Goal: Transaction & Acquisition: Purchase product/service

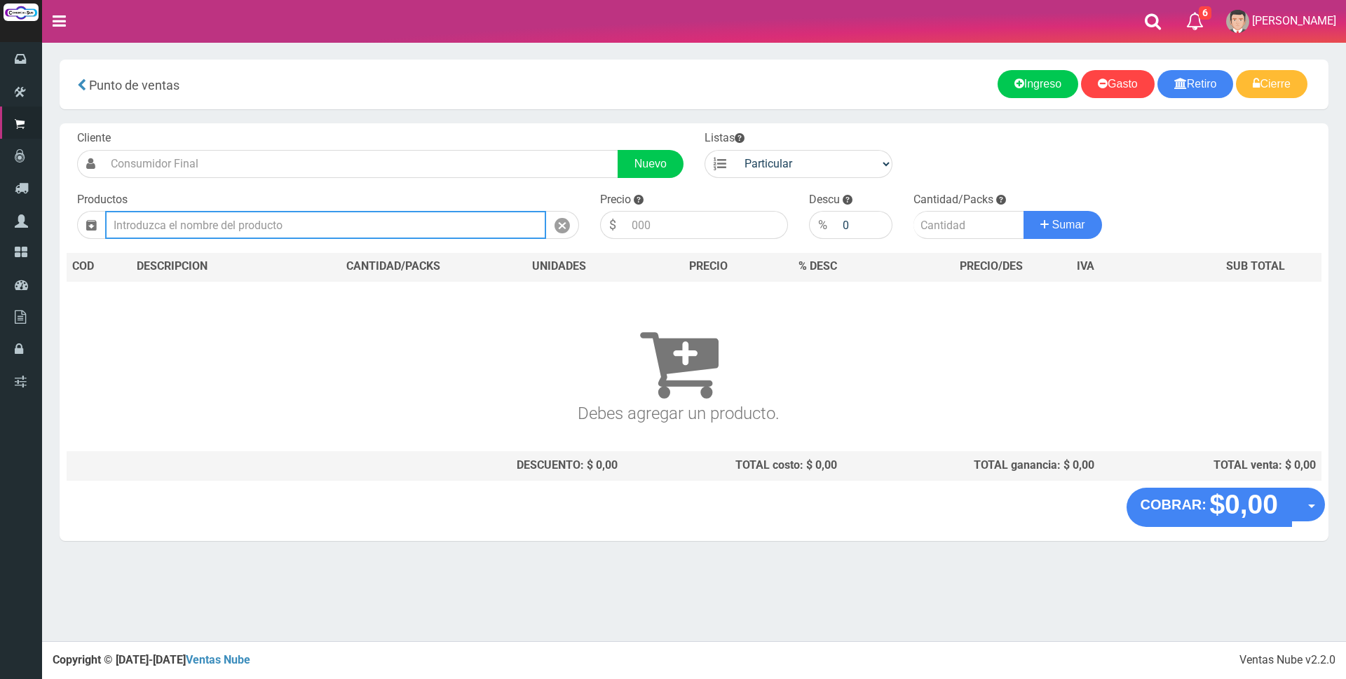
click at [387, 225] on input "text" at bounding box center [325, 225] width 441 height 28
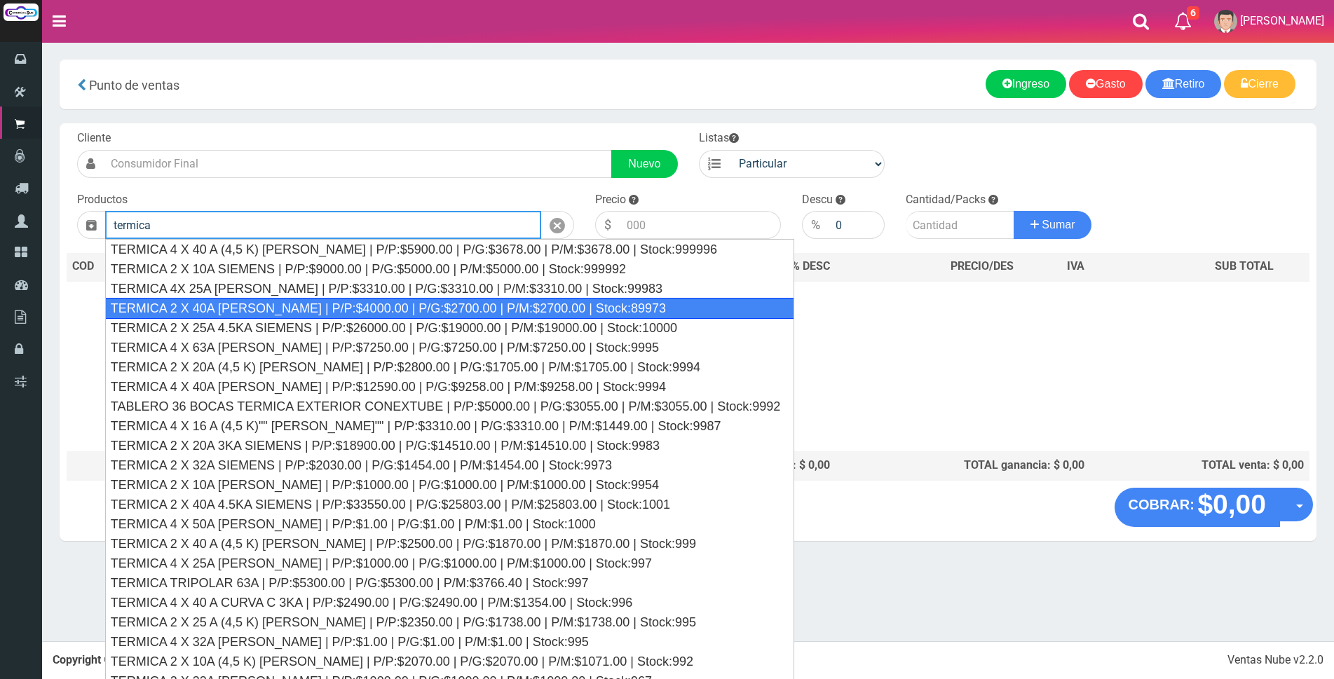
click at [414, 306] on div "TERMICA 2 X 40A SICA | P/P:$4000.00 | P/G:$2700.00 | P/M:$2700.00 | Stock:89973" at bounding box center [450, 308] width 690 height 21
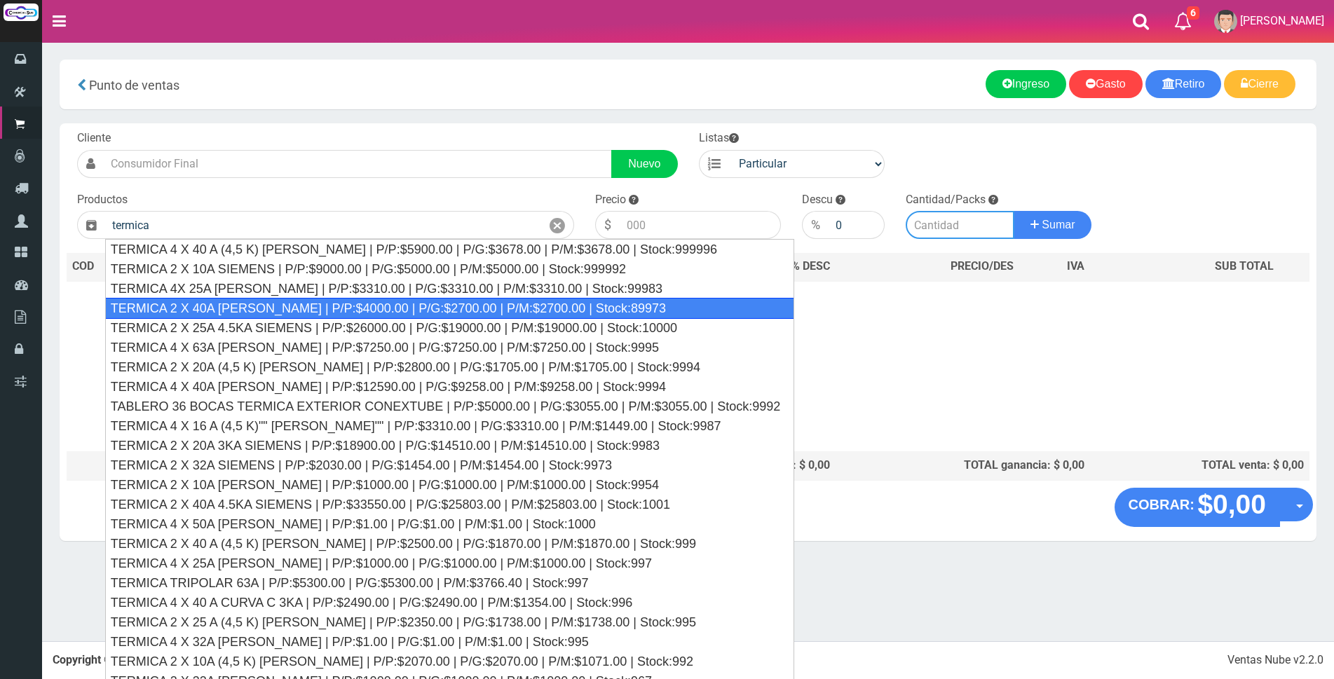
type input "TERMICA 2 X 40A SICA | P/P:$4000.00 | P/G:$2700.00 | P/M:$2700.00 | Stock:89973"
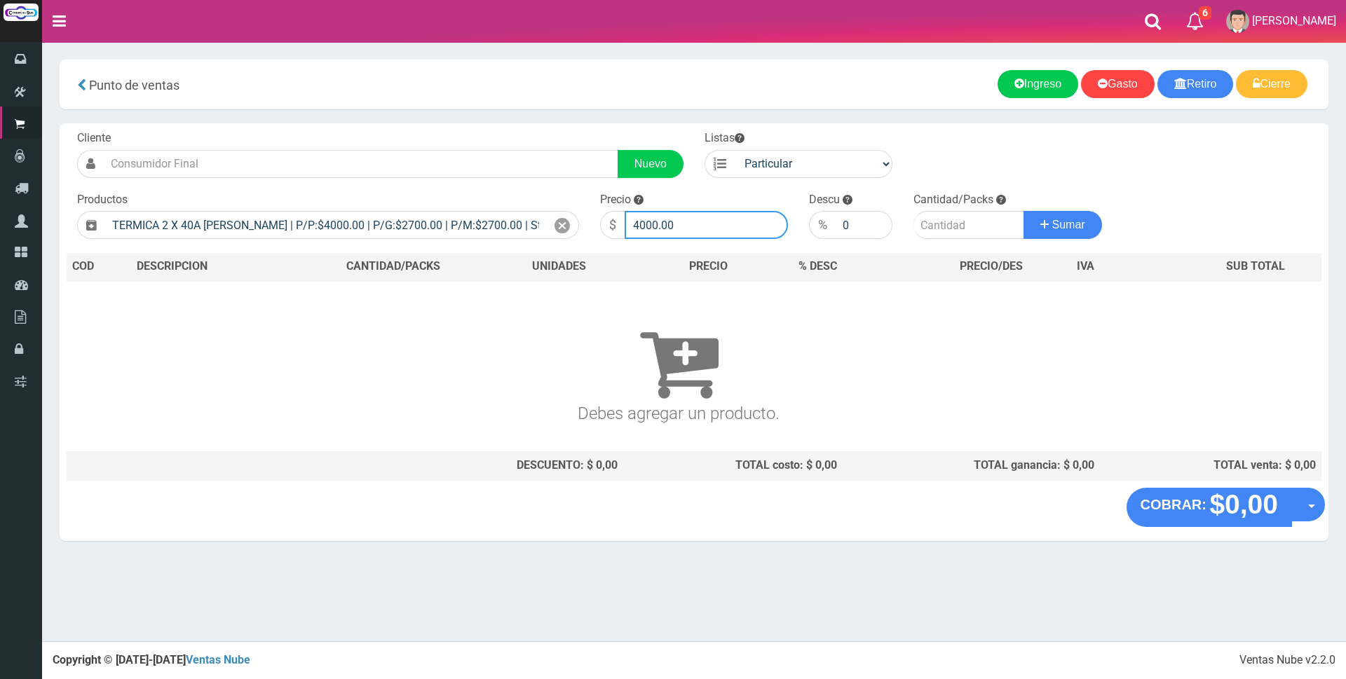
click at [702, 224] on input "4000.00" at bounding box center [706, 225] width 163 height 28
type input "4"
type input "9000"
click at [923, 219] on input "number" at bounding box center [969, 225] width 111 height 28
type input "1"
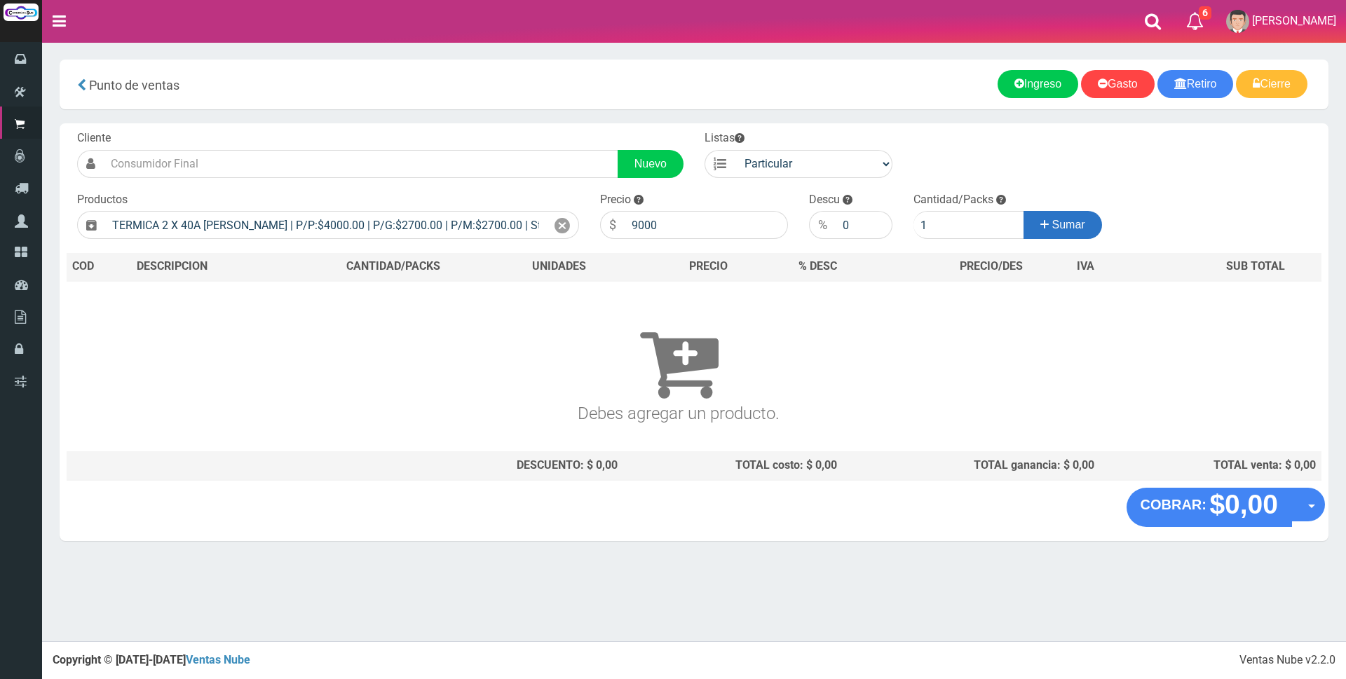
click at [1040, 217] on icon at bounding box center [1044, 225] width 8 height 20
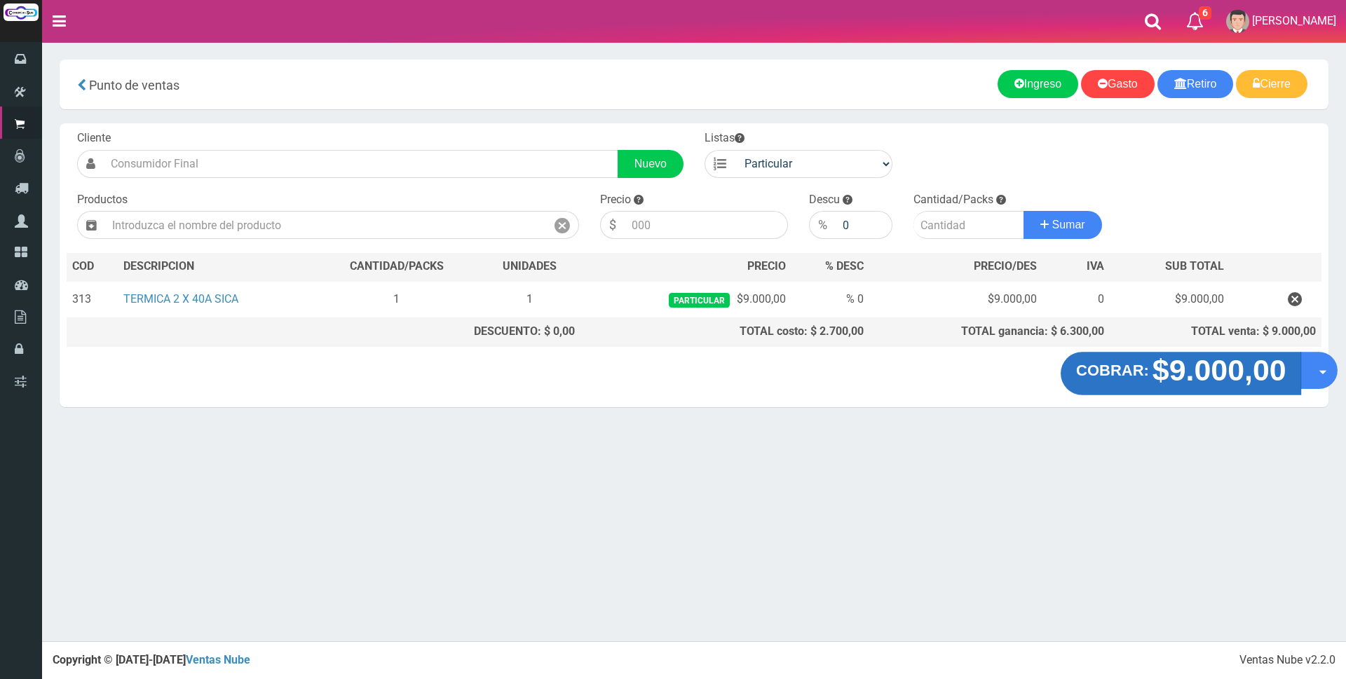
click at [1186, 378] on strong "$9.000,00" at bounding box center [1219, 370] width 134 height 33
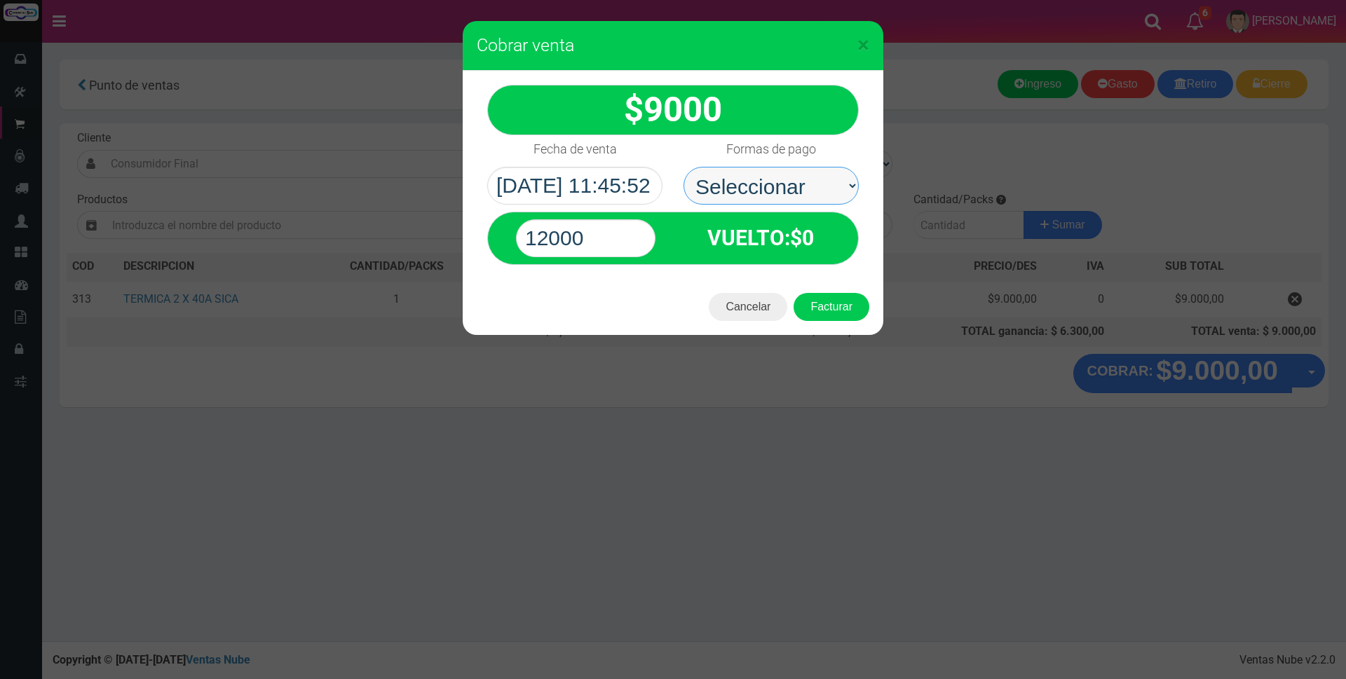
click at [741, 180] on select "Seleccionar Efectivo Tarjeta de Crédito Depósito Débito" at bounding box center [771, 186] width 175 height 38
select select "Efectivo"
click at [684, 167] on select "Seleccionar Efectivo Tarjeta de Crédito Depósito Débito" at bounding box center [771, 186] width 175 height 38
click at [625, 231] on input "12000" at bounding box center [586, 238] width 140 height 38
type input "10000"
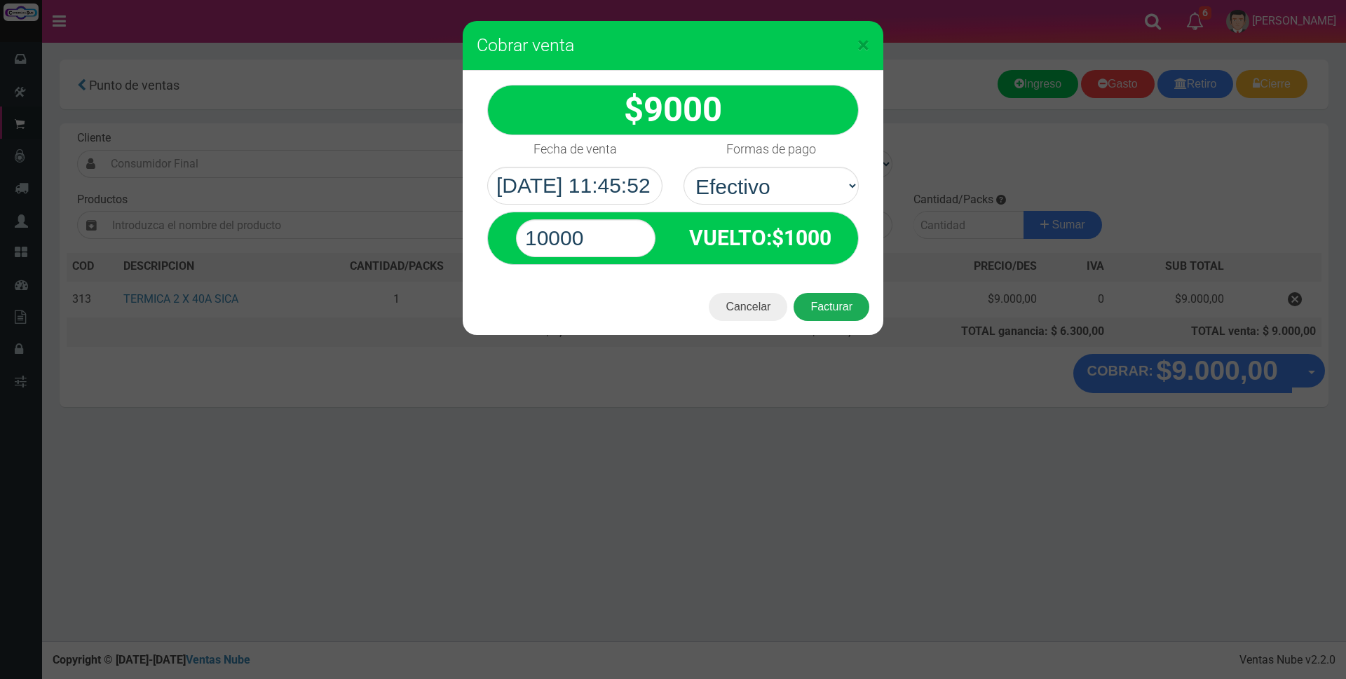
click at [830, 297] on button "Facturar" at bounding box center [832, 307] width 76 height 28
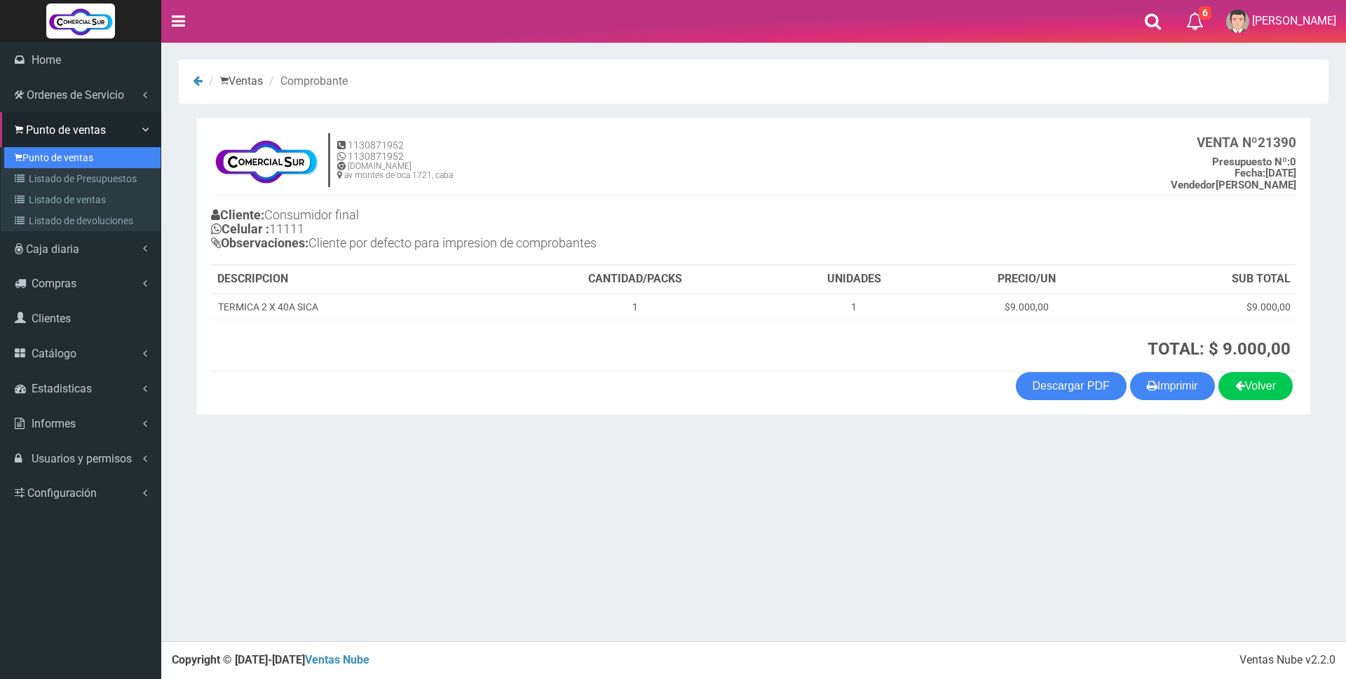
click at [43, 156] on link "Punto de ventas" at bounding box center [82, 157] width 156 height 21
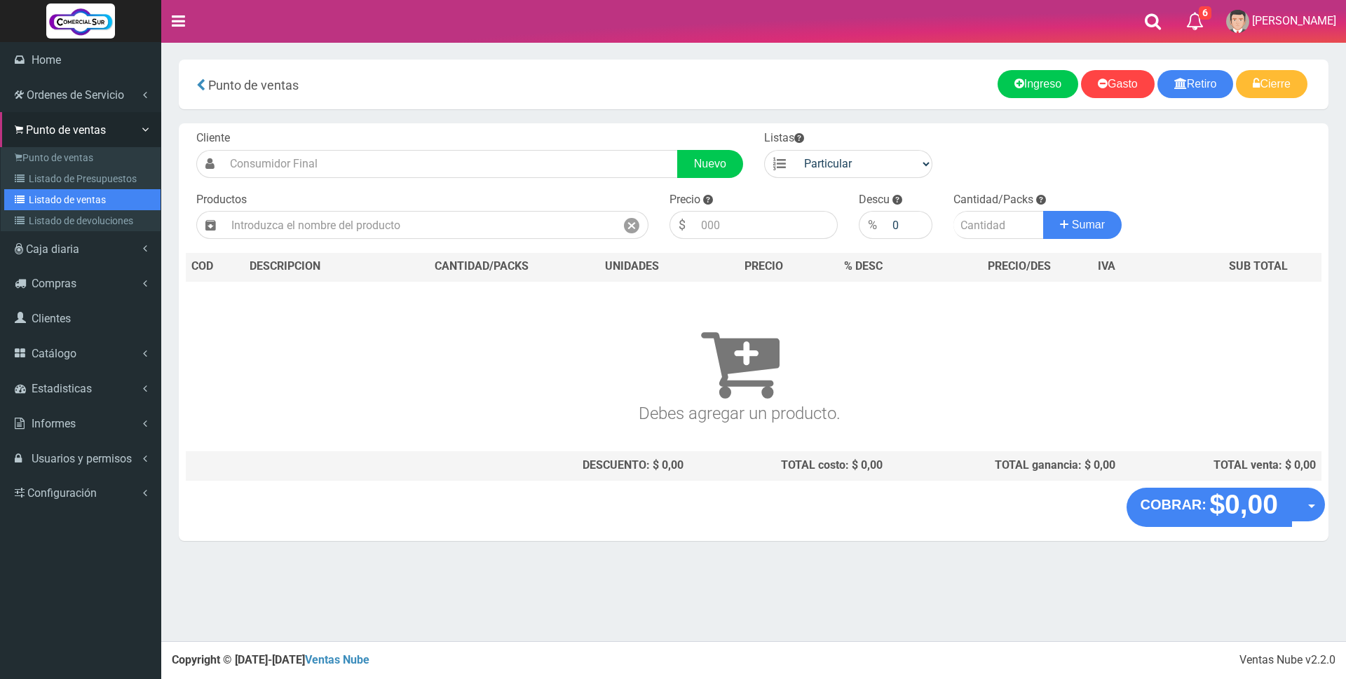
click at [74, 203] on link "Listado de ventas" at bounding box center [82, 199] width 156 height 21
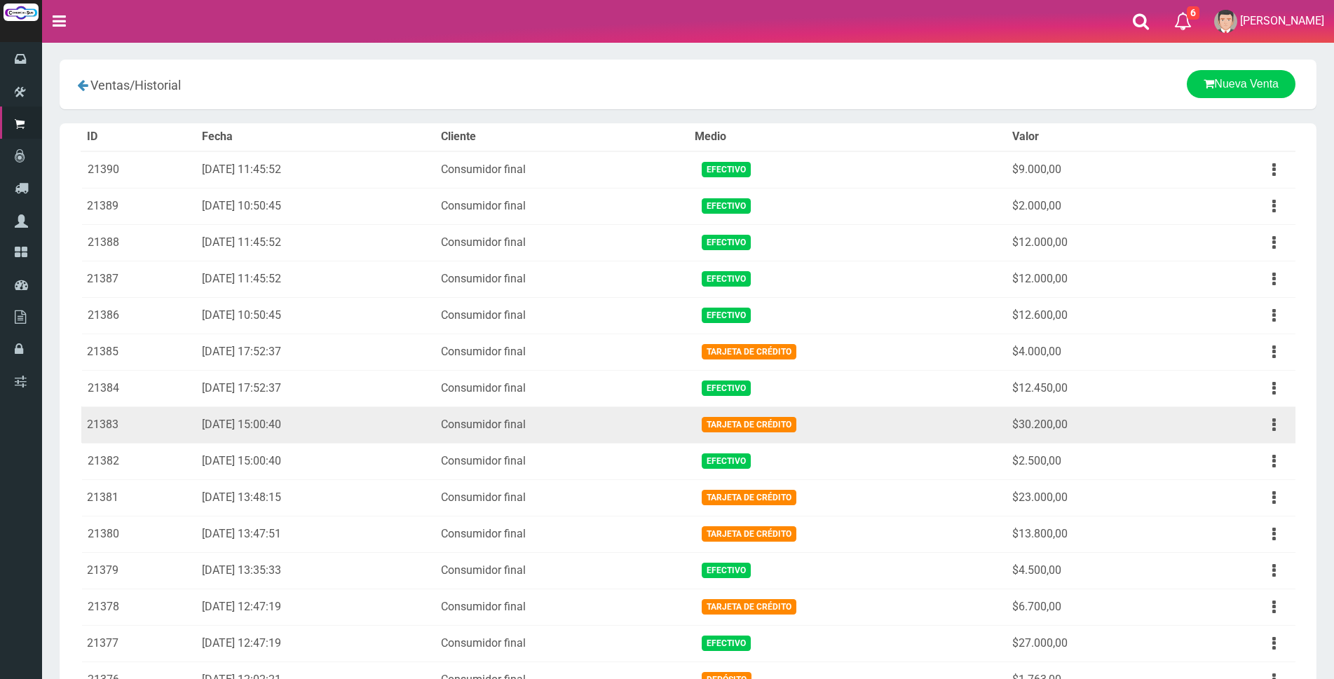
click at [1149, 415] on td "$30.200,00" at bounding box center [1095, 425] width 176 height 36
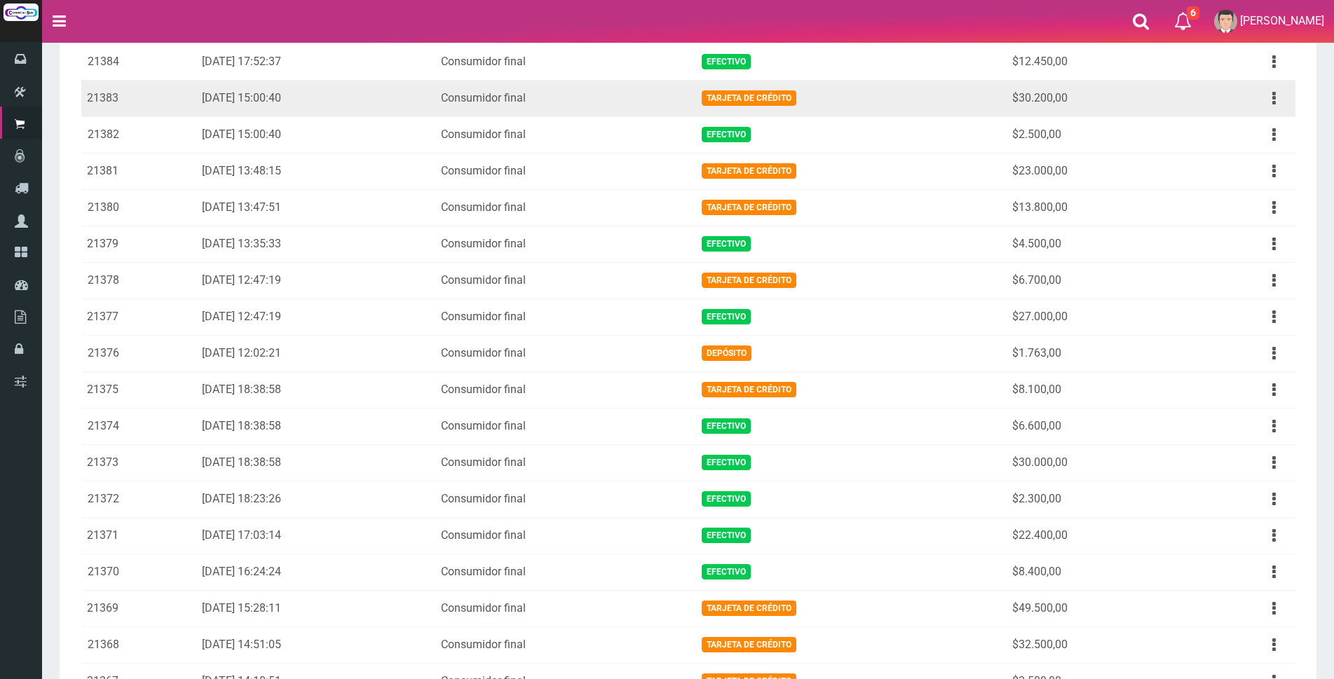
scroll to position [351, 0]
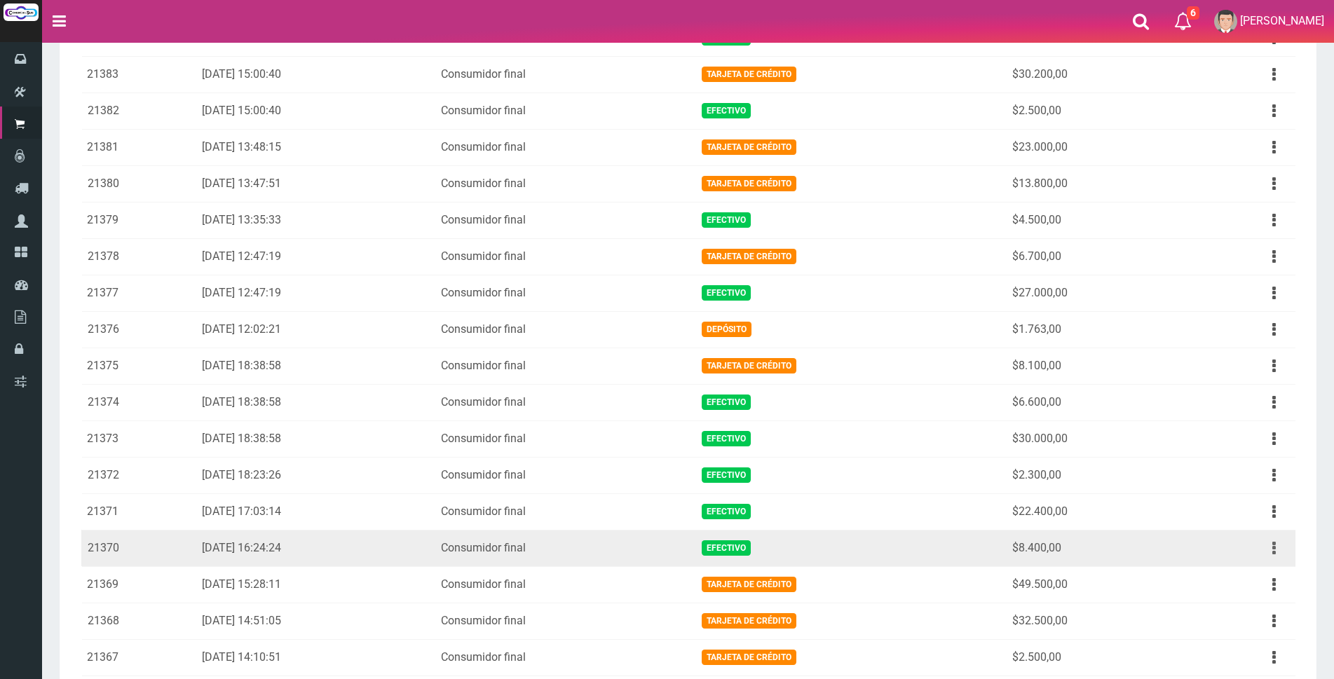
click at [1280, 546] on button "button" at bounding box center [1275, 548] width 32 height 25
click at [1261, 574] on link "Ver" at bounding box center [1234, 582] width 111 height 31
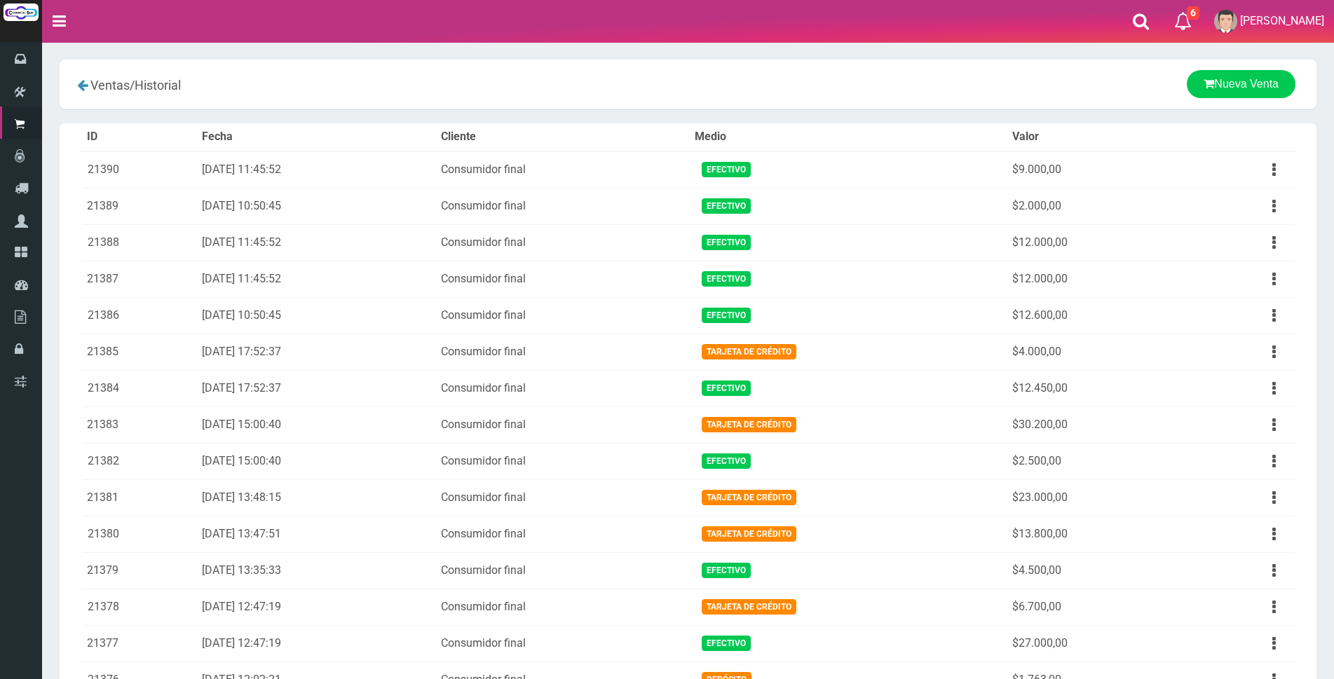
scroll to position [339, 0]
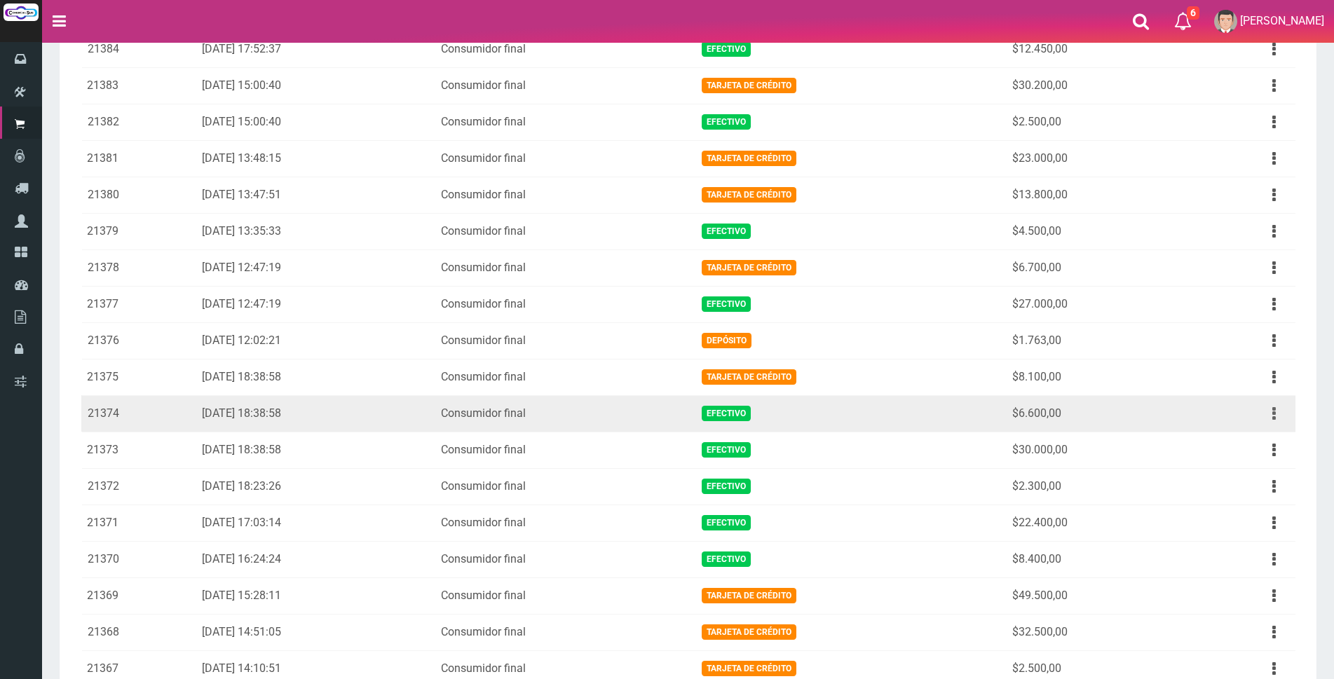
click at [1266, 414] on button "button" at bounding box center [1275, 414] width 32 height 25
click at [1260, 442] on link "Ver" at bounding box center [1234, 448] width 111 height 31
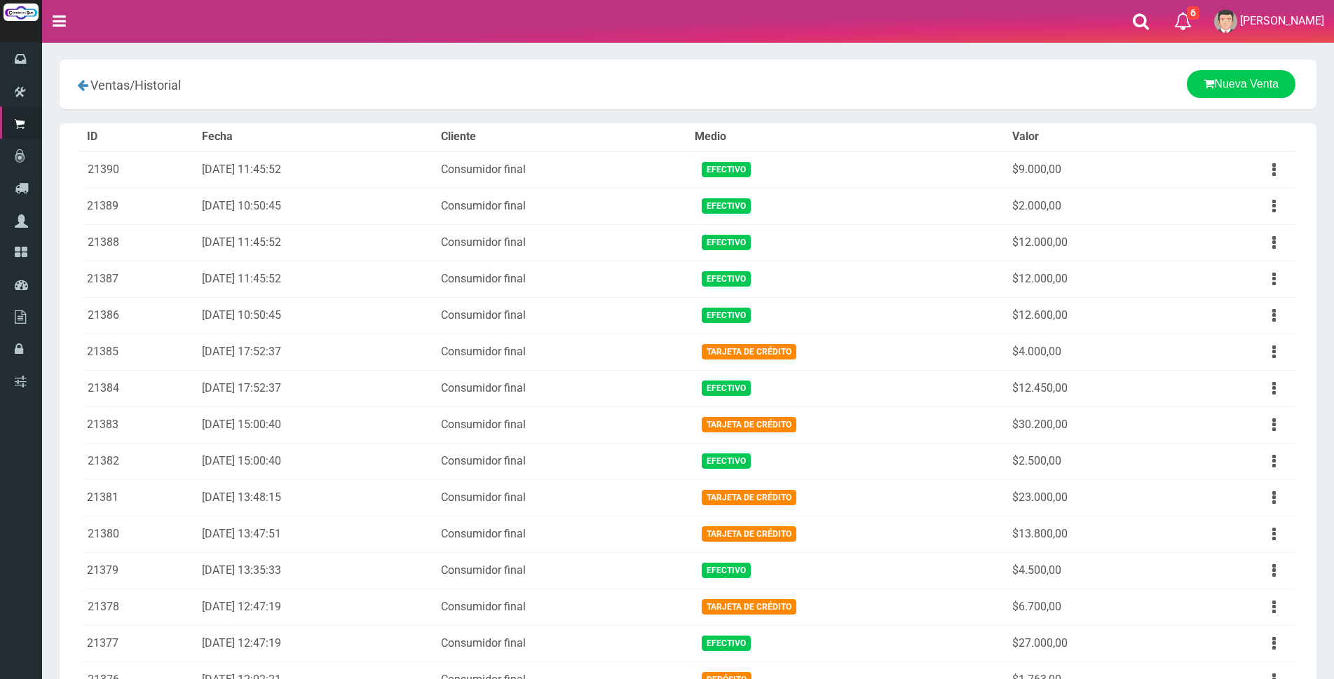
scroll to position [38, 0]
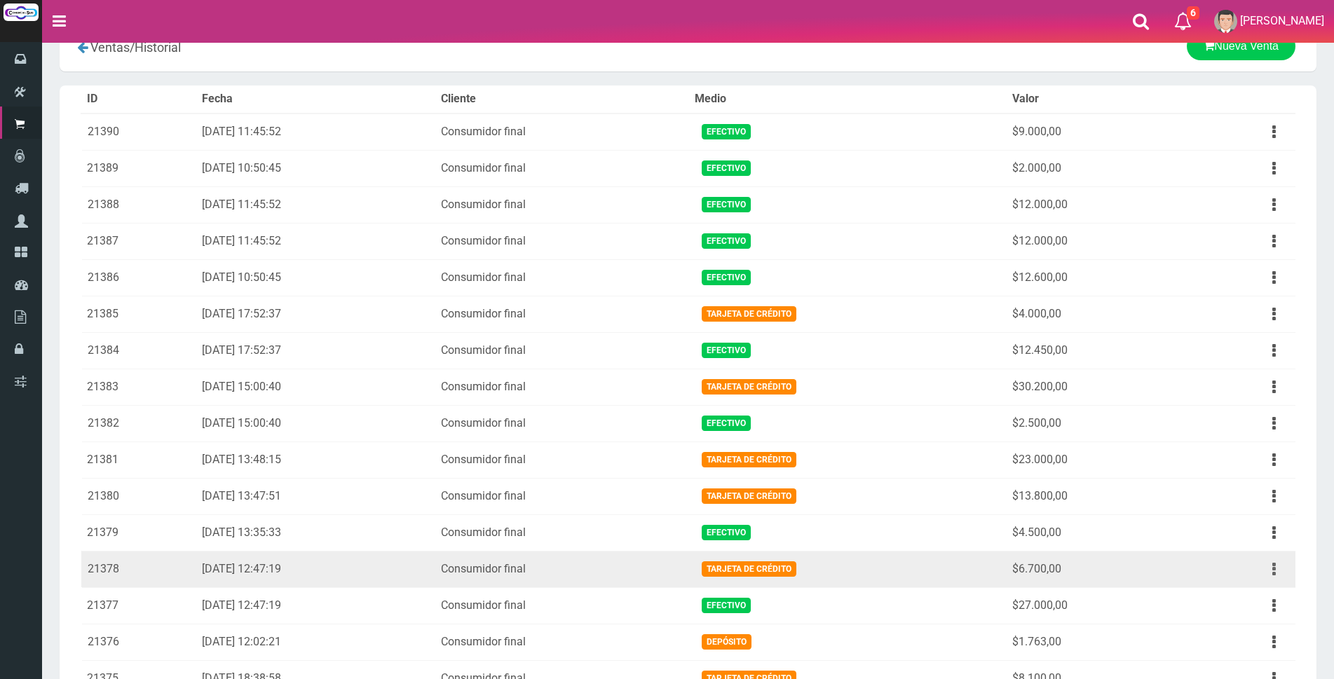
click at [1275, 569] on icon "button" at bounding box center [1275, 569] width 4 height 25
click at [1273, 599] on link "Ver" at bounding box center [1234, 603] width 111 height 31
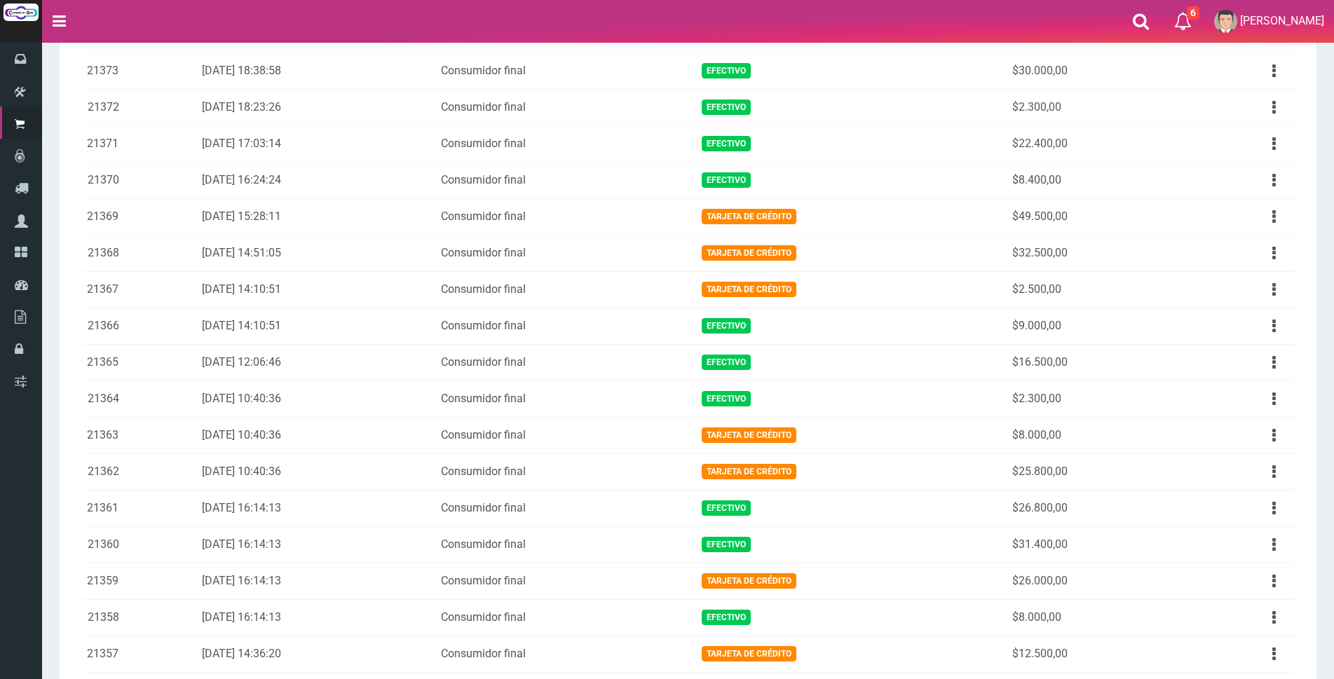
scroll to position [739, 0]
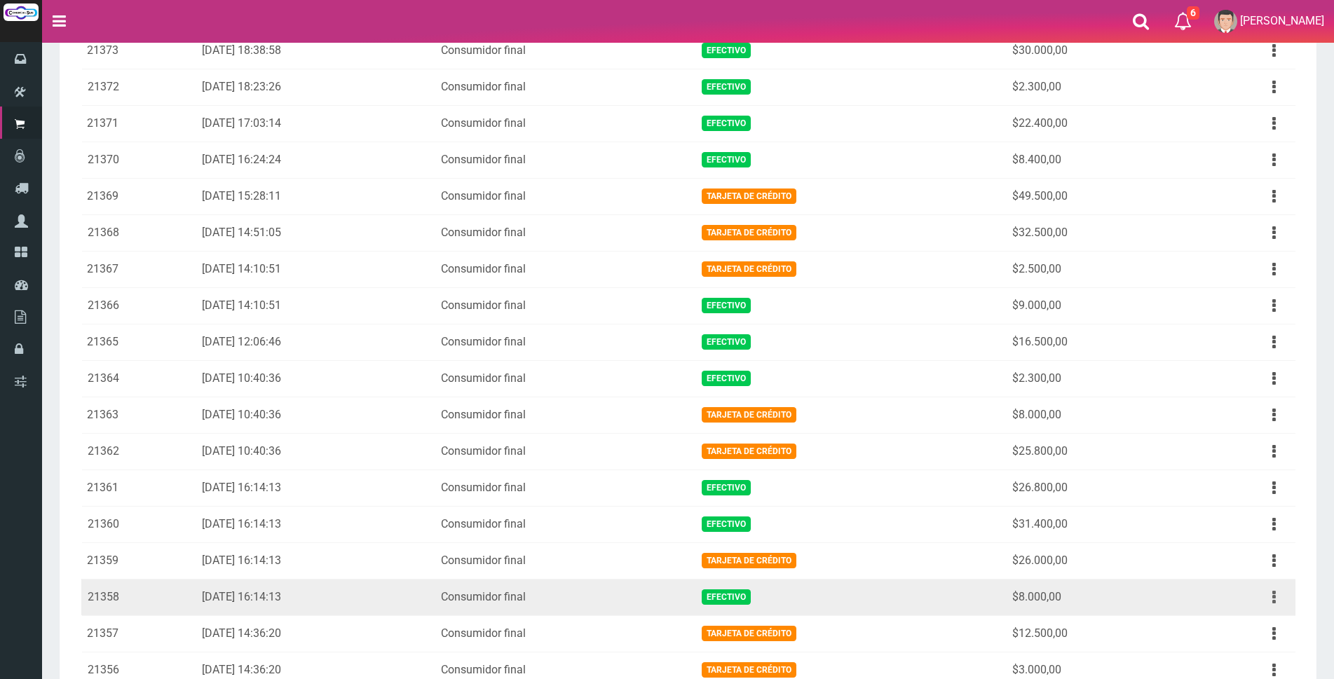
click at [1280, 603] on button "button" at bounding box center [1275, 597] width 32 height 25
click at [1263, 630] on link "Ver" at bounding box center [1234, 631] width 111 height 31
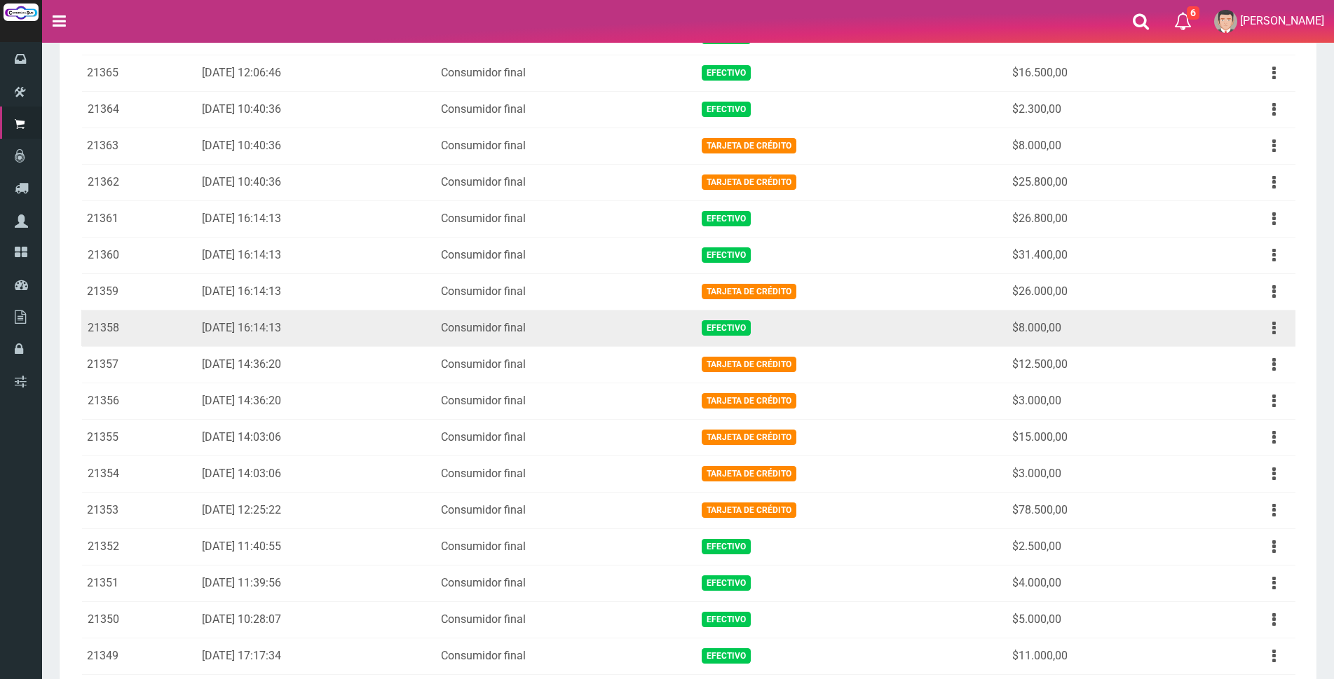
scroll to position [938, 0]
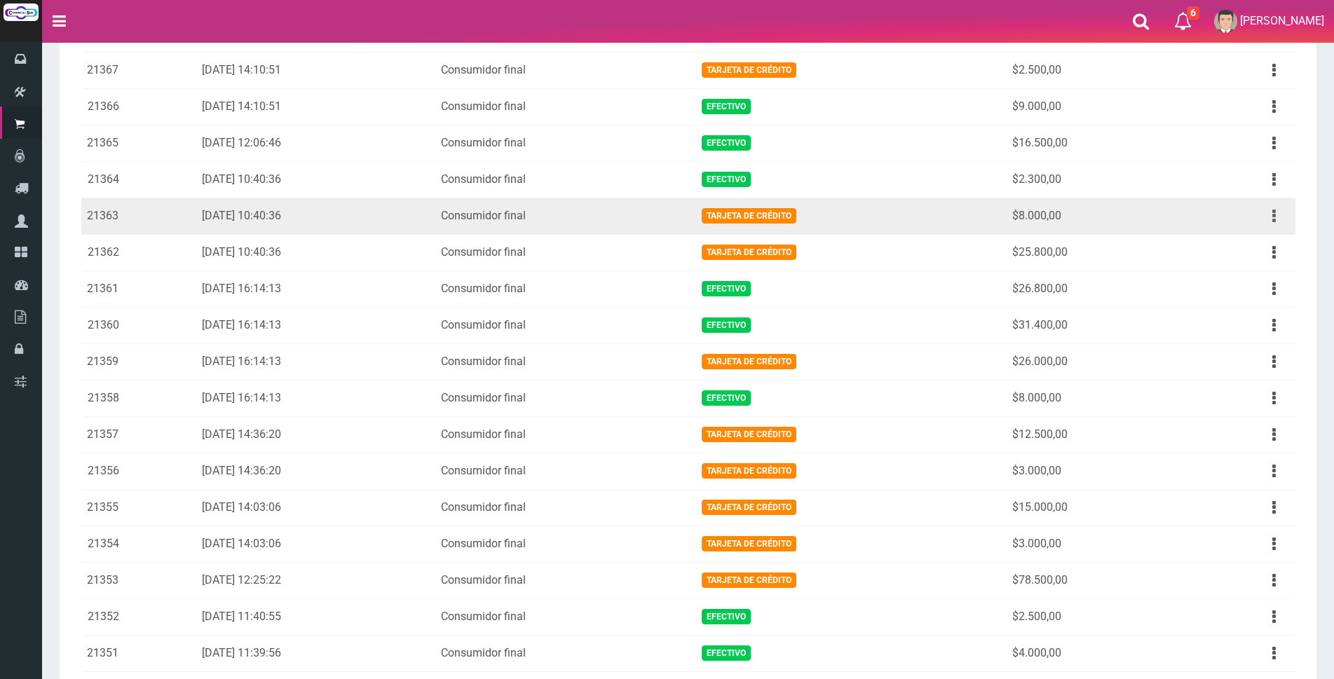
click at [1280, 219] on button "button" at bounding box center [1275, 216] width 32 height 25
click at [1270, 243] on link "Ver" at bounding box center [1234, 250] width 111 height 31
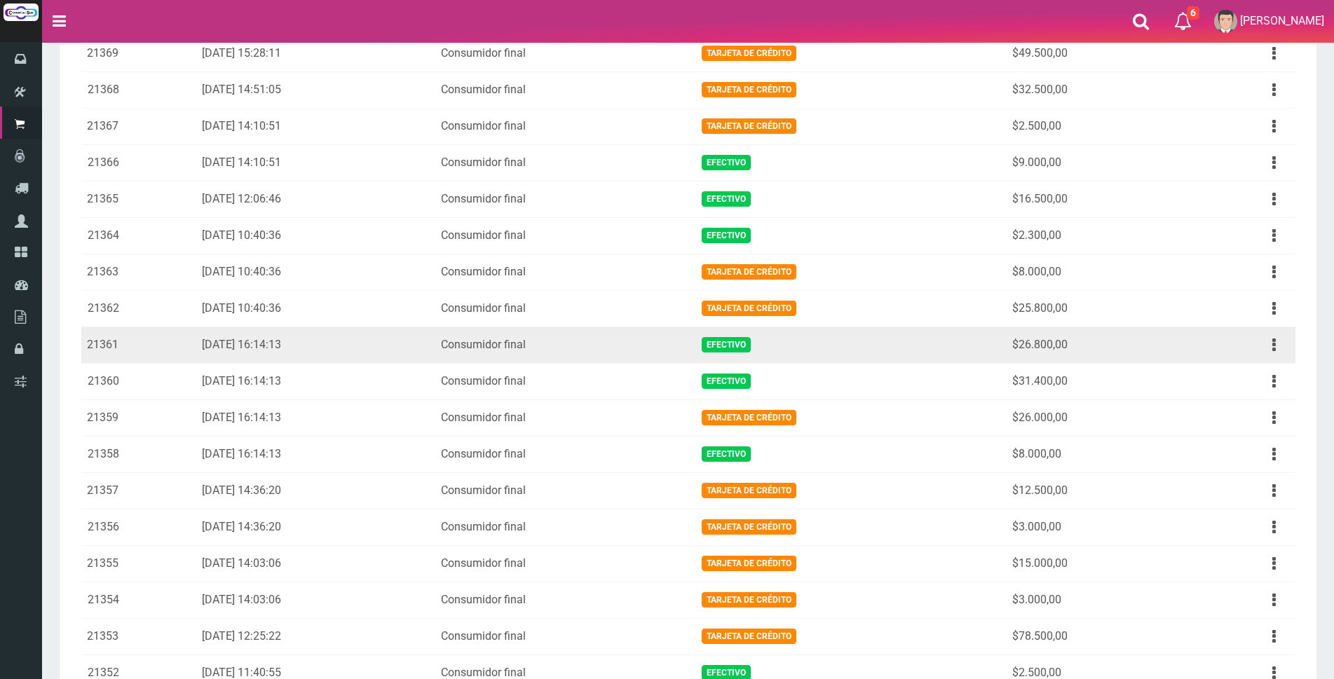
scroll to position [857, 0]
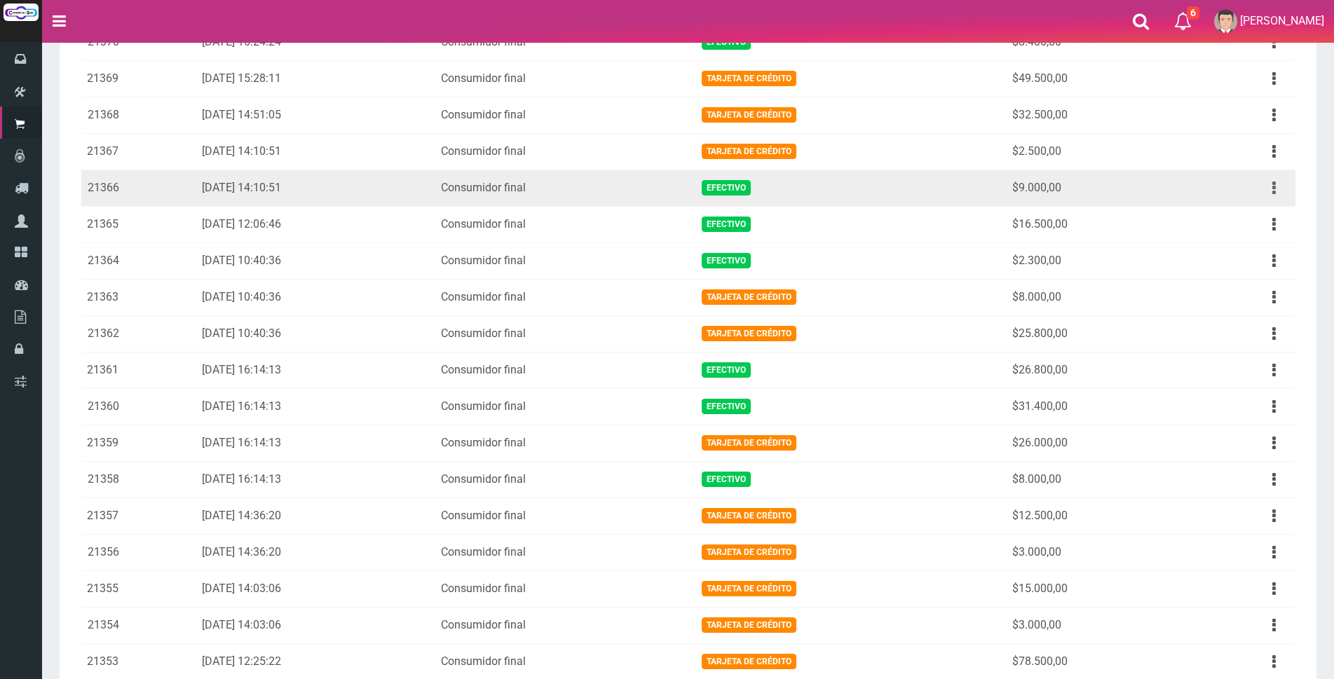
click at [1268, 188] on button "button" at bounding box center [1275, 188] width 32 height 25
click at [1256, 219] on link "Ver" at bounding box center [1234, 222] width 111 height 31
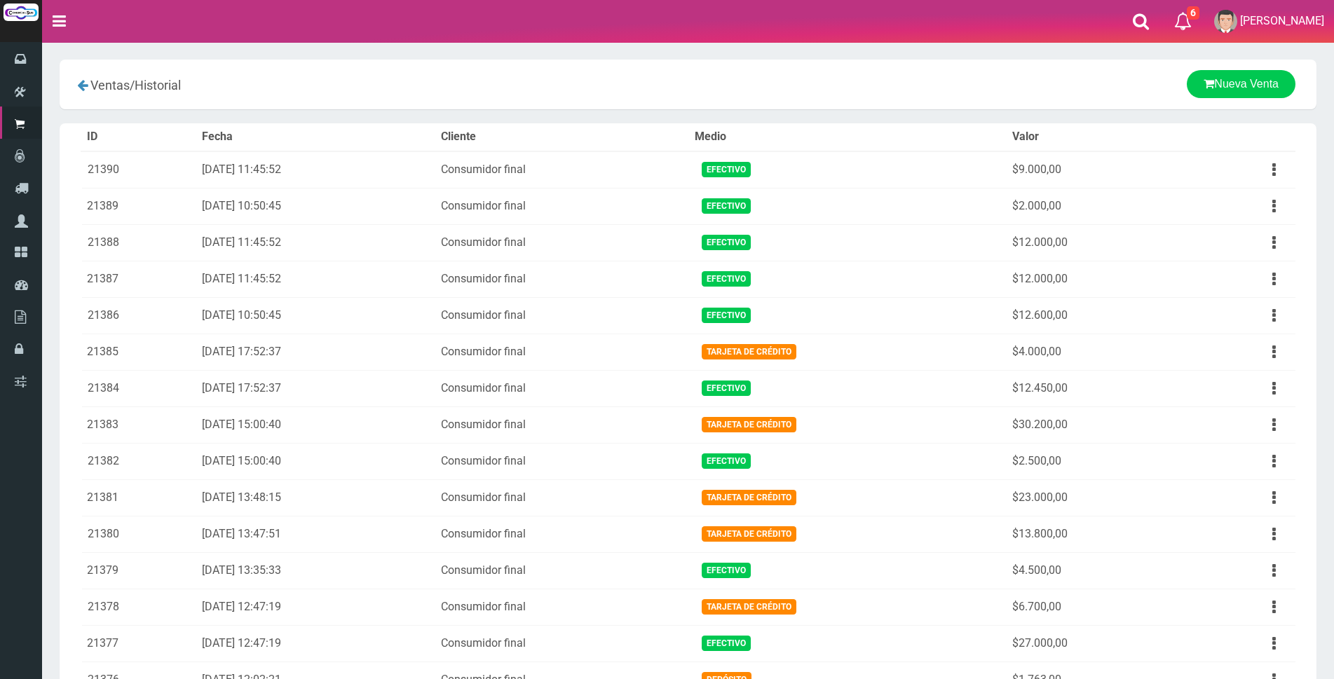
scroll to position [846, 0]
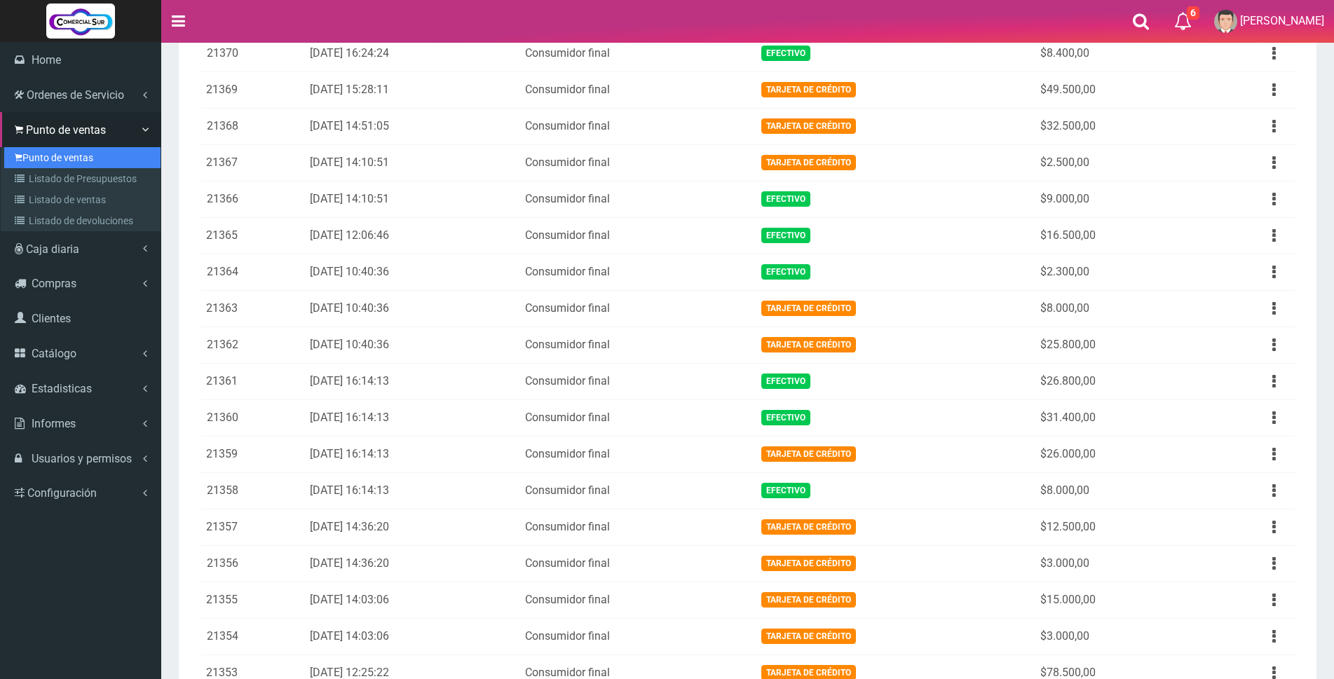
click at [46, 160] on link "Punto de ventas" at bounding box center [82, 157] width 156 height 21
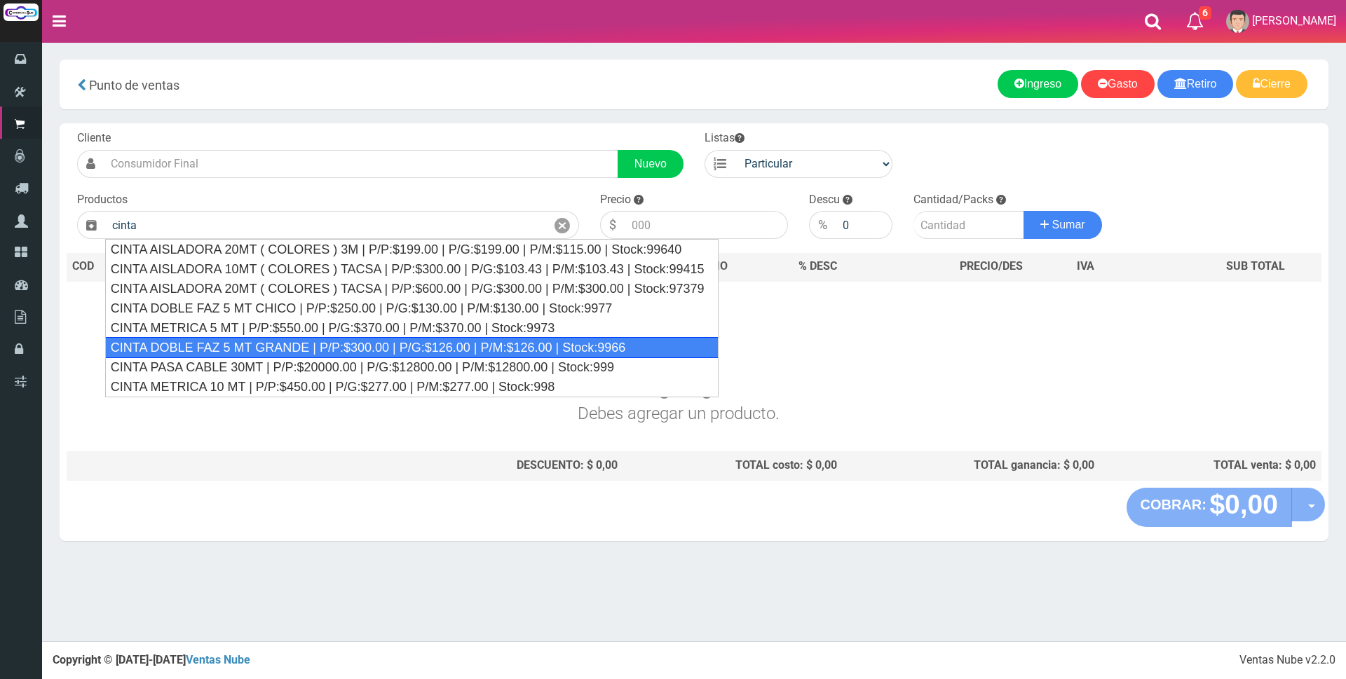
click at [306, 350] on div "CINTA DOBLE FAZ 5 MT GRANDE | P/P:$300.00 | P/G:$126.00 | P/M:$126.00 | Stock:9…" at bounding box center [411, 347] width 613 height 21
type input "CINTA DOBLE FAZ 5 MT GRANDE | P/P:$300.00 | P/G:$126.00 | P/M:$126.00 | Stock:9…"
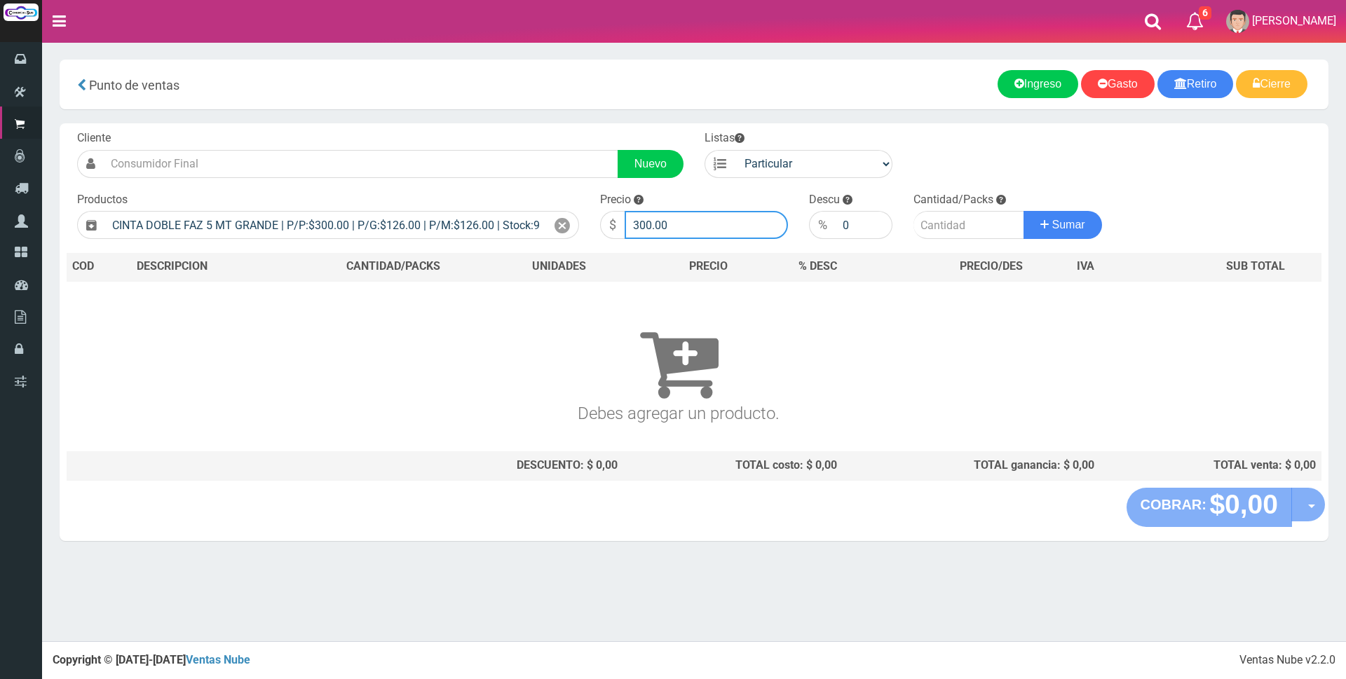
click at [712, 224] on input "300.00" at bounding box center [706, 225] width 163 height 28
type input "3"
type input "7000"
click at [965, 222] on input "number" at bounding box center [969, 225] width 111 height 28
type input "1"
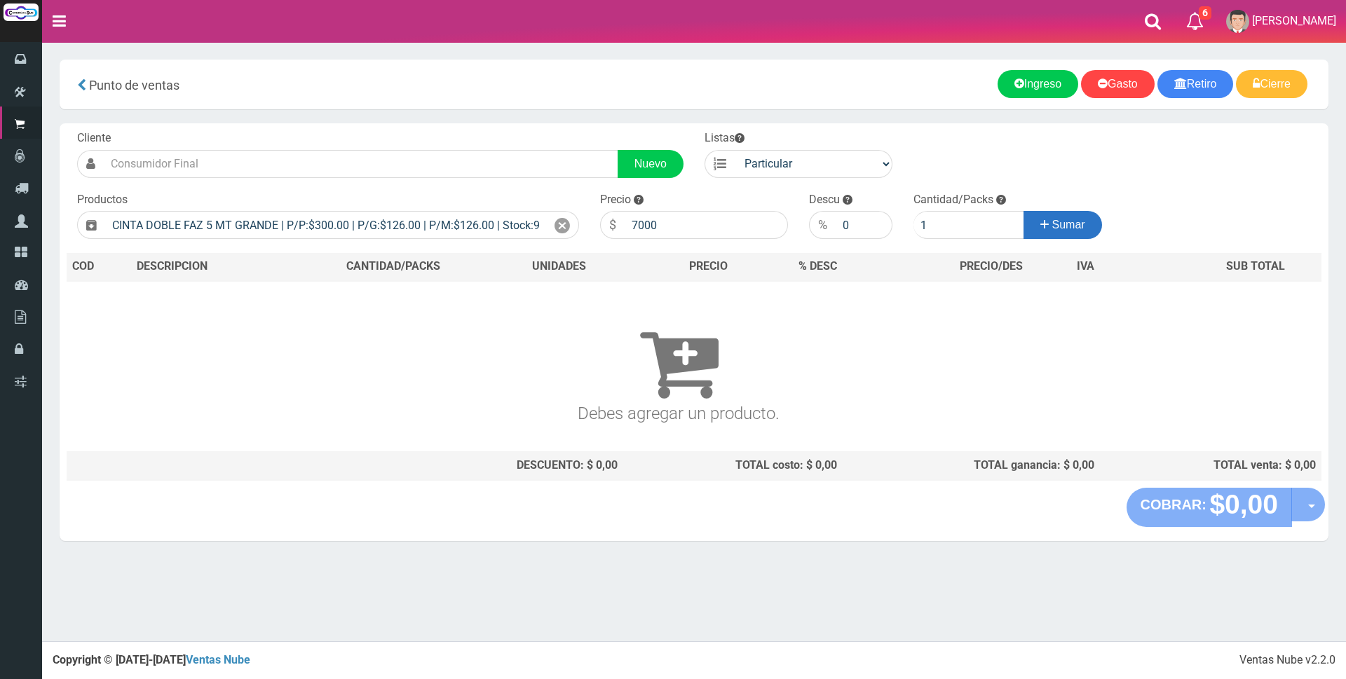
click at [1040, 231] on icon at bounding box center [1044, 225] width 8 height 20
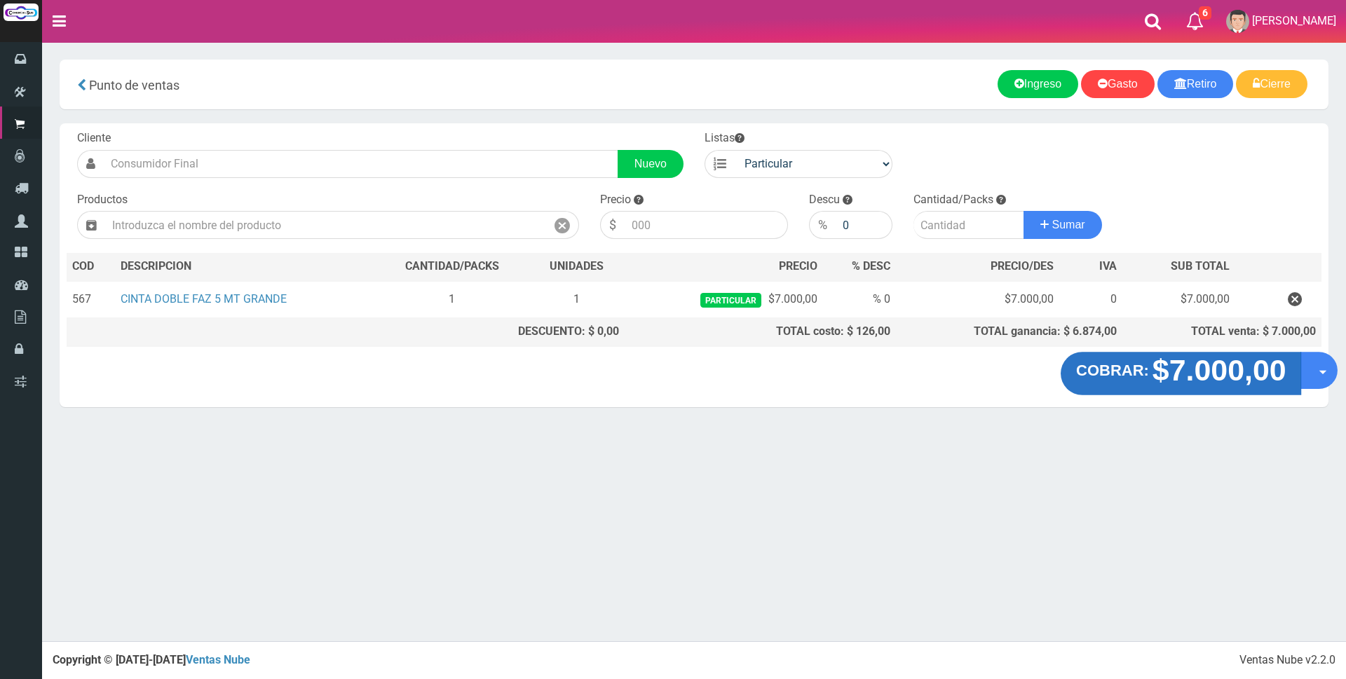
click at [1171, 369] on strong "$7.000,00" at bounding box center [1219, 370] width 134 height 33
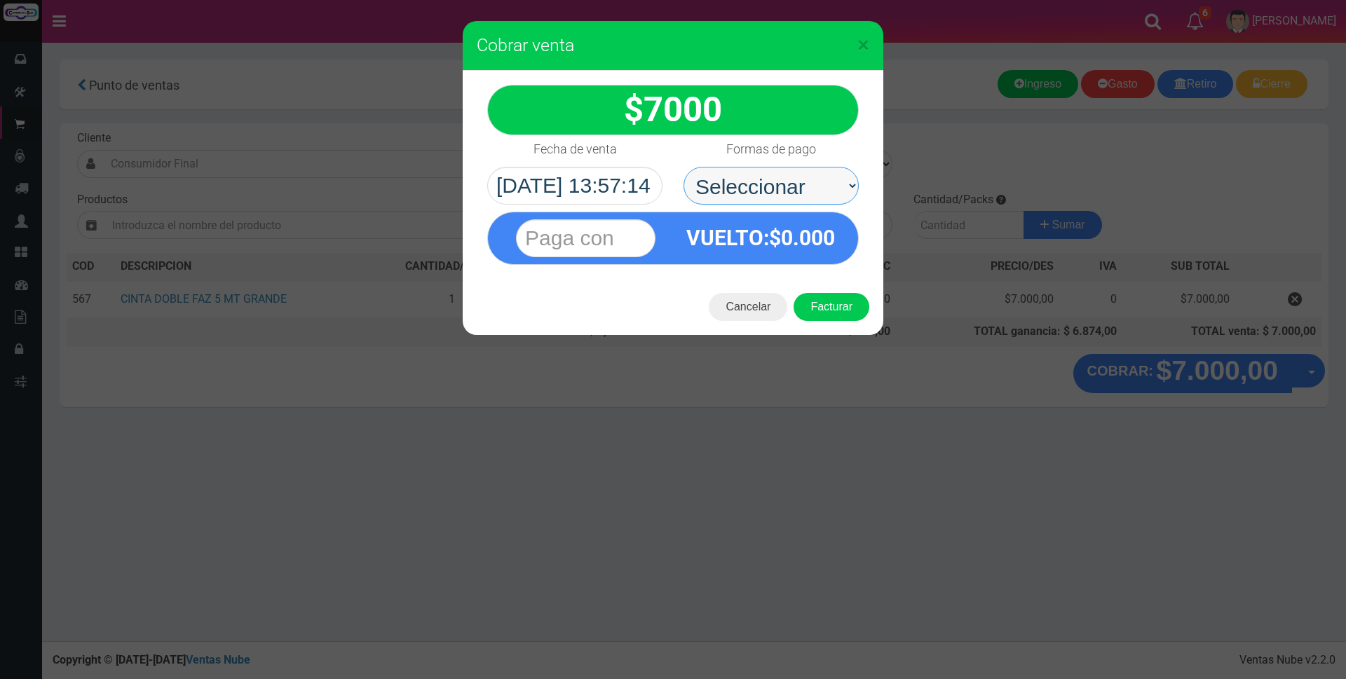
click at [769, 187] on select "Seleccionar Efectivo Tarjeta de Crédito Depósito Débito" at bounding box center [771, 186] width 175 height 38
select select "Tarjeta de Crédito"
click at [684, 167] on select "Seleccionar Efectivo Tarjeta de Crédito Depósito Débito" at bounding box center [771, 186] width 175 height 38
click at [646, 235] on input "text" at bounding box center [586, 238] width 140 height 38
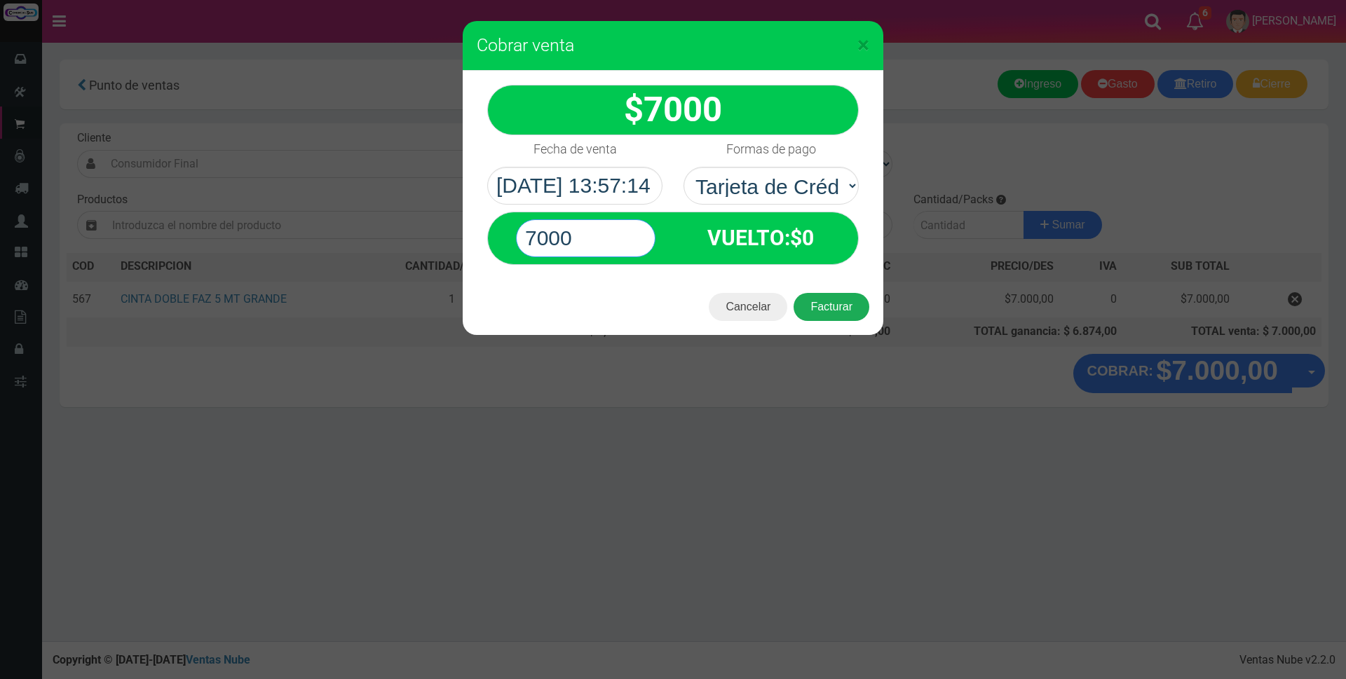
type input "7000"
click at [804, 304] on button "Facturar" at bounding box center [832, 307] width 76 height 28
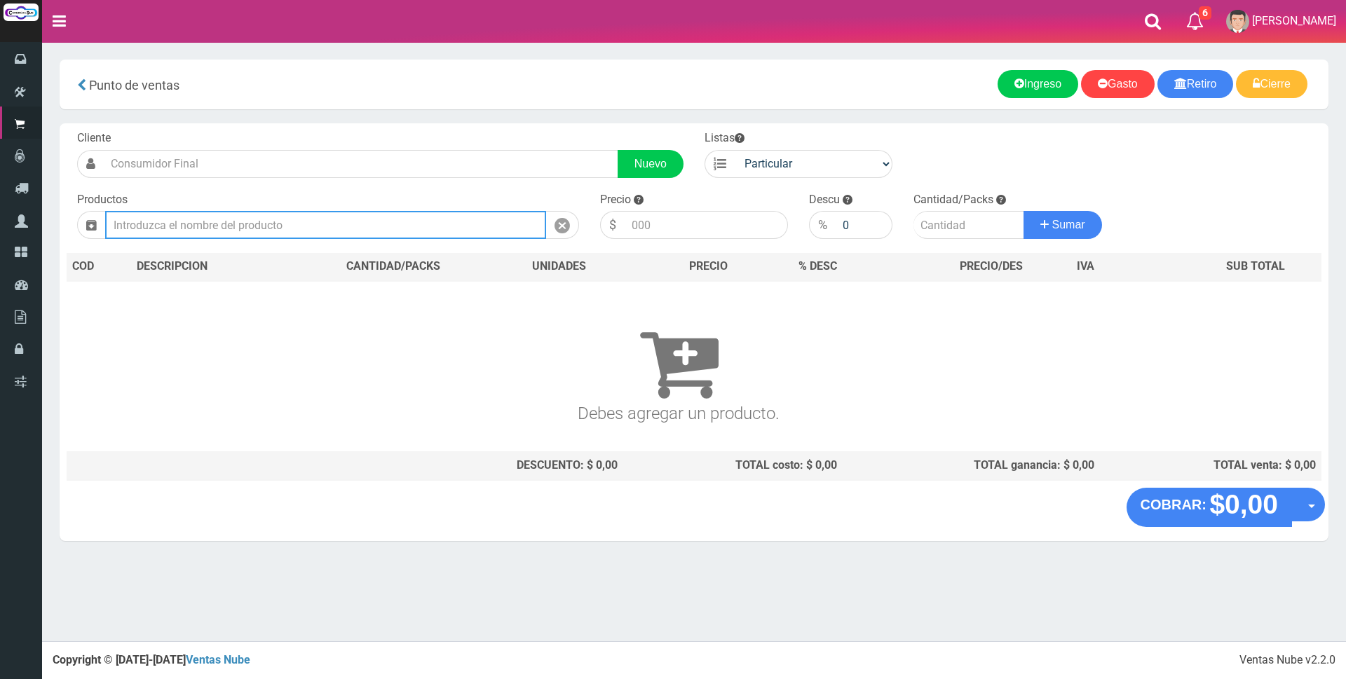
click at [452, 226] on input "text" at bounding box center [325, 225] width 441 height 28
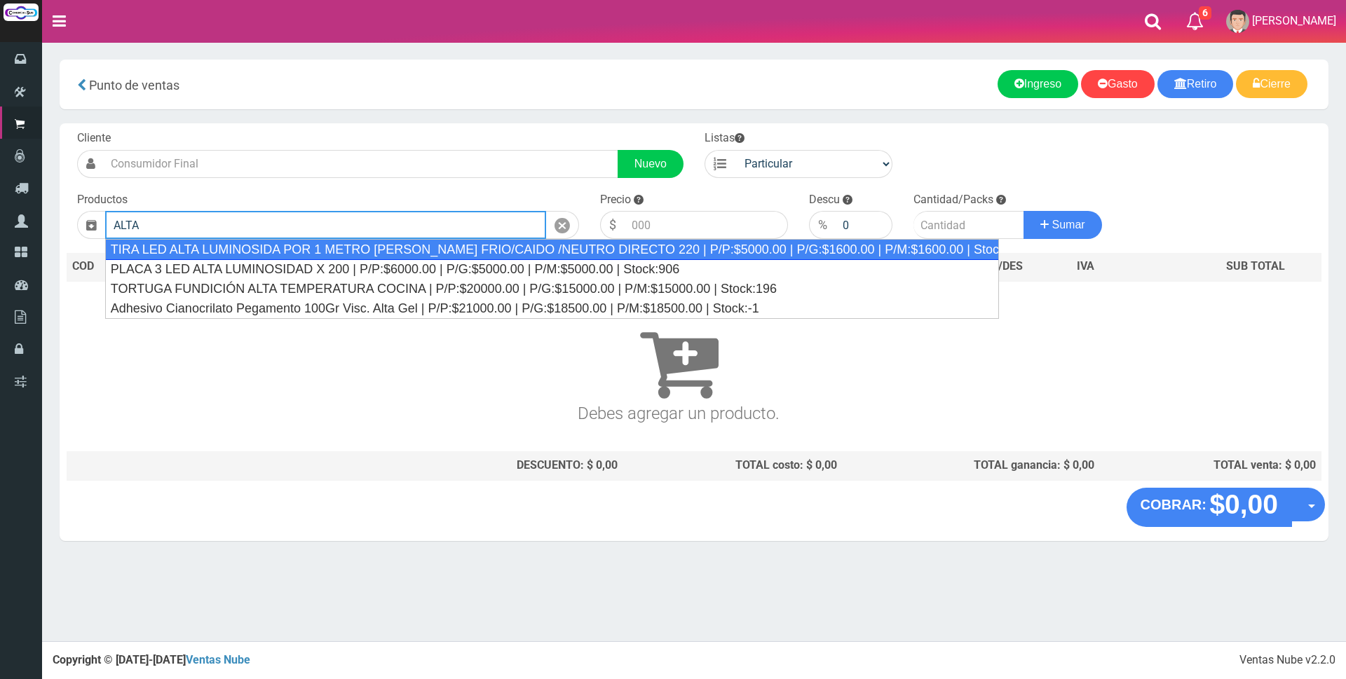
click at [456, 250] on div "TIRA LED ALTA LUMINOSIDA POR 1 METRO BLANCO FRIO/CAIDO /NEUTRO DIRECTO 220 | P/…" at bounding box center [552, 249] width 894 height 21
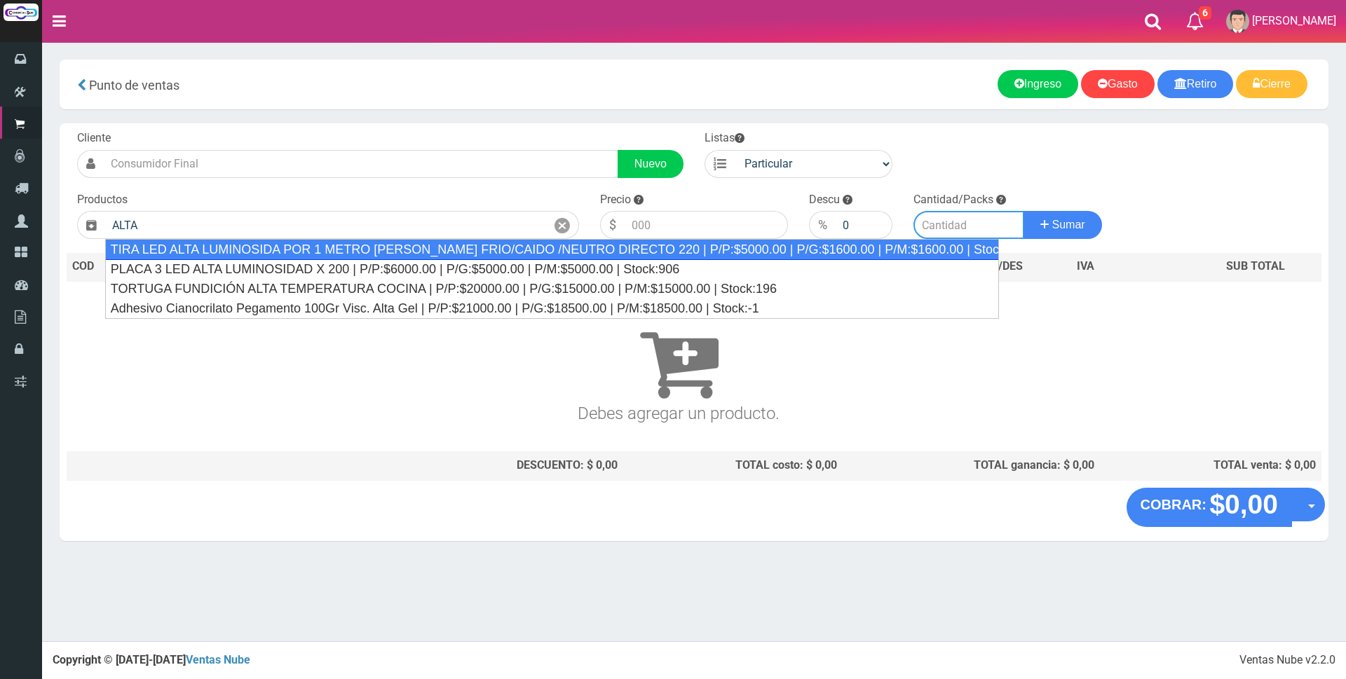
type input "TIRA LED ALTA LUMINOSIDA POR 1 METRO BLANCO FRIO/CAIDO /NEUTRO DIRECTO 220 | P/…"
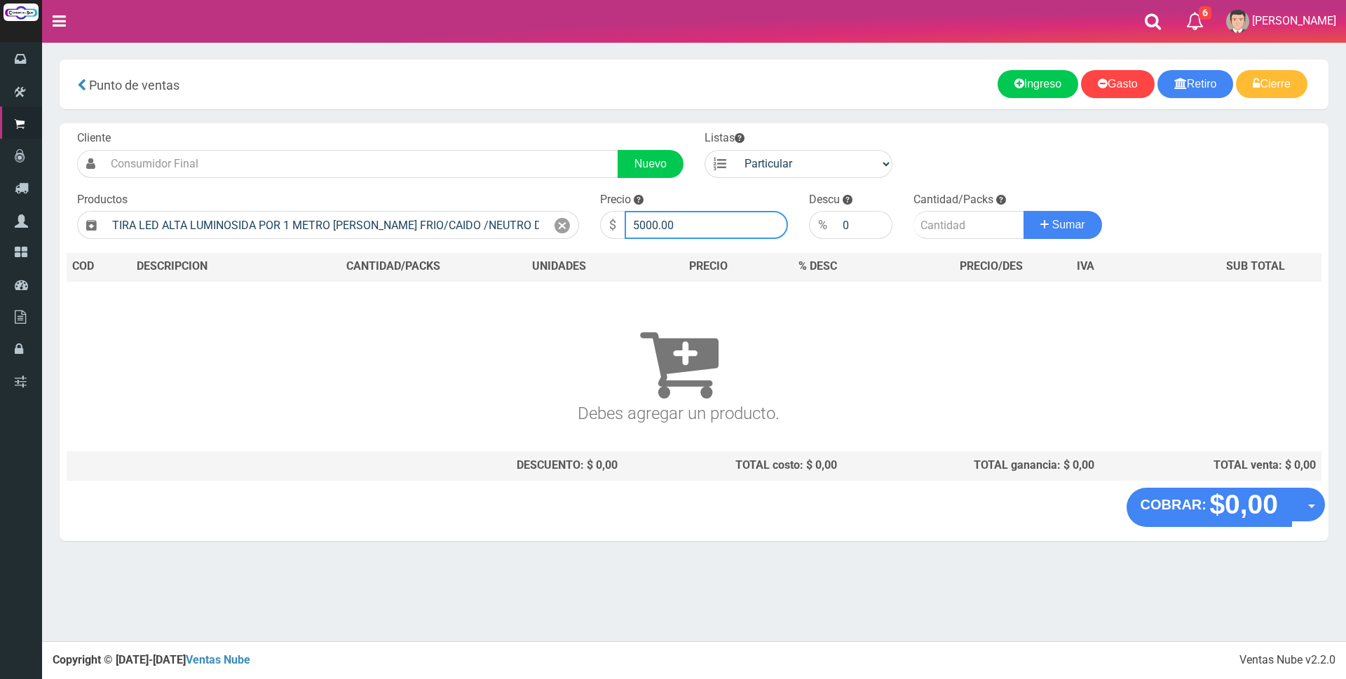
click at [704, 227] on input "5000.00" at bounding box center [706, 225] width 163 height 28
type input "5"
type input "7500"
drag, startPoint x: 935, startPoint y: 223, endPoint x: 931, endPoint y: 215, distance: 9.1
click at [935, 223] on input "number" at bounding box center [969, 225] width 111 height 28
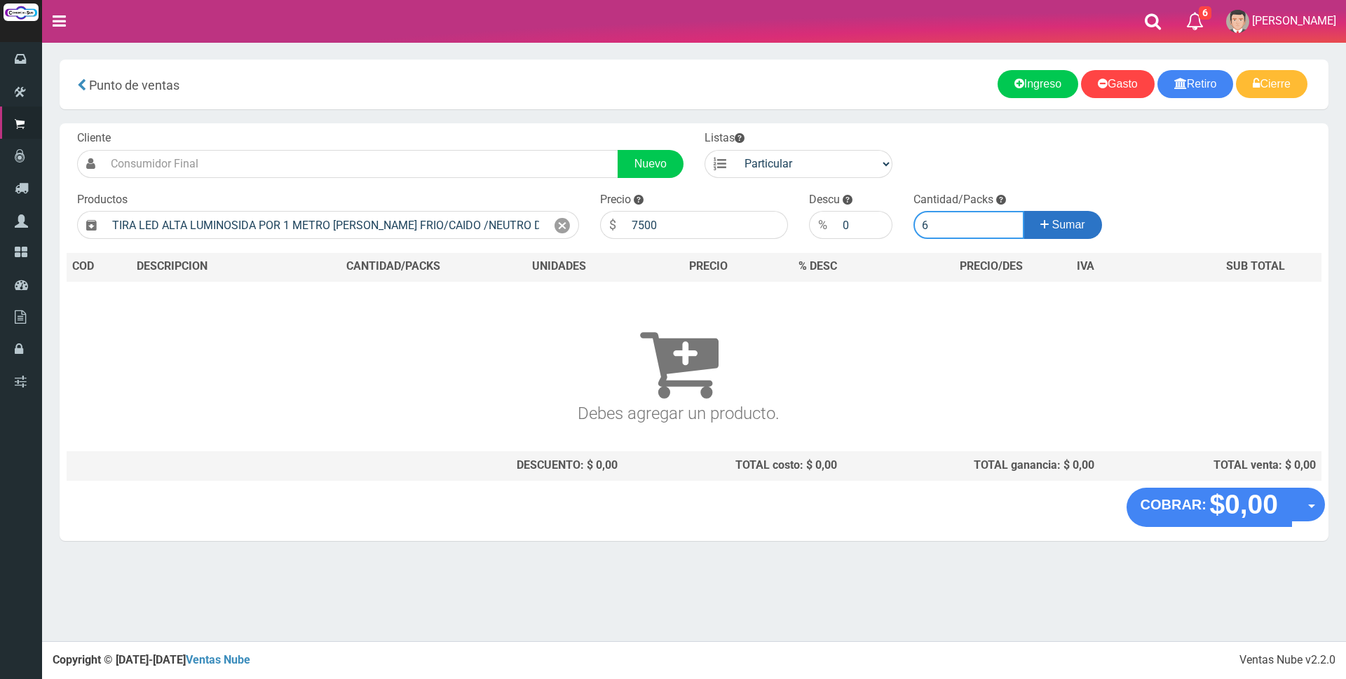
type input "6"
click at [1080, 230] on span "Sumar" at bounding box center [1068, 225] width 33 height 12
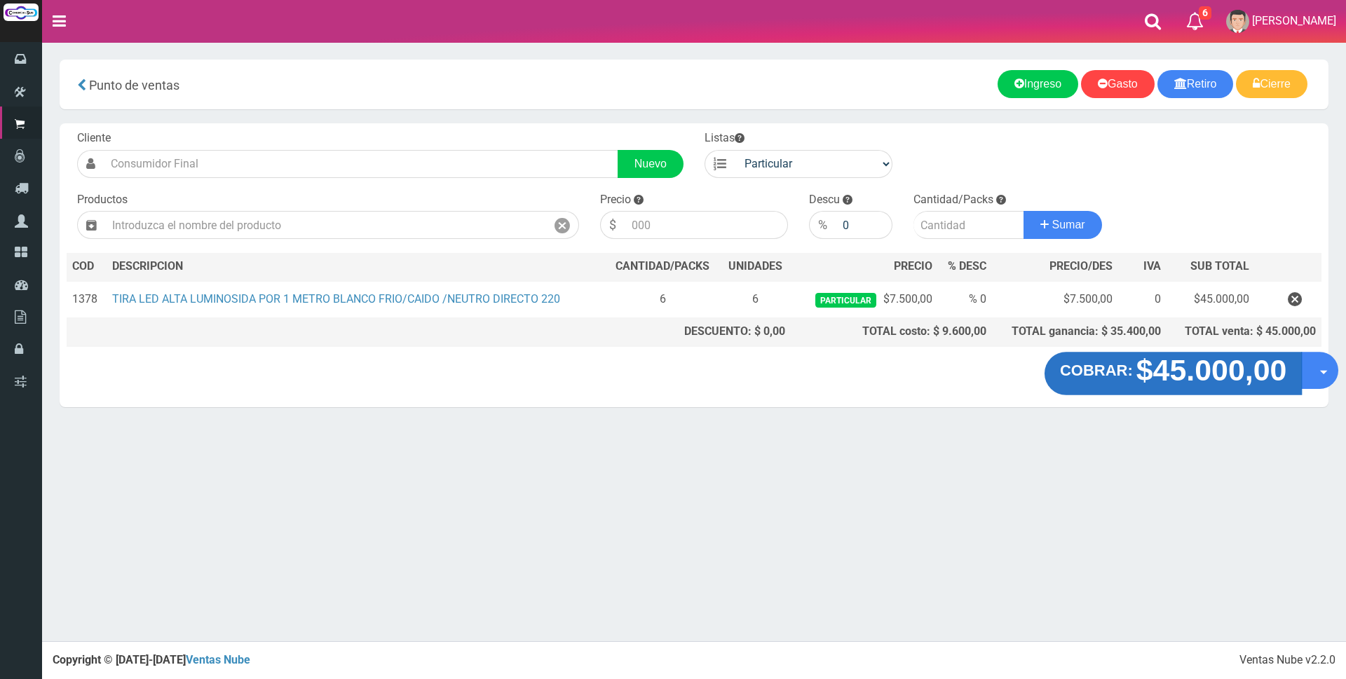
click at [1123, 377] on strong "COBRAR:" at bounding box center [1096, 370] width 73 height 17
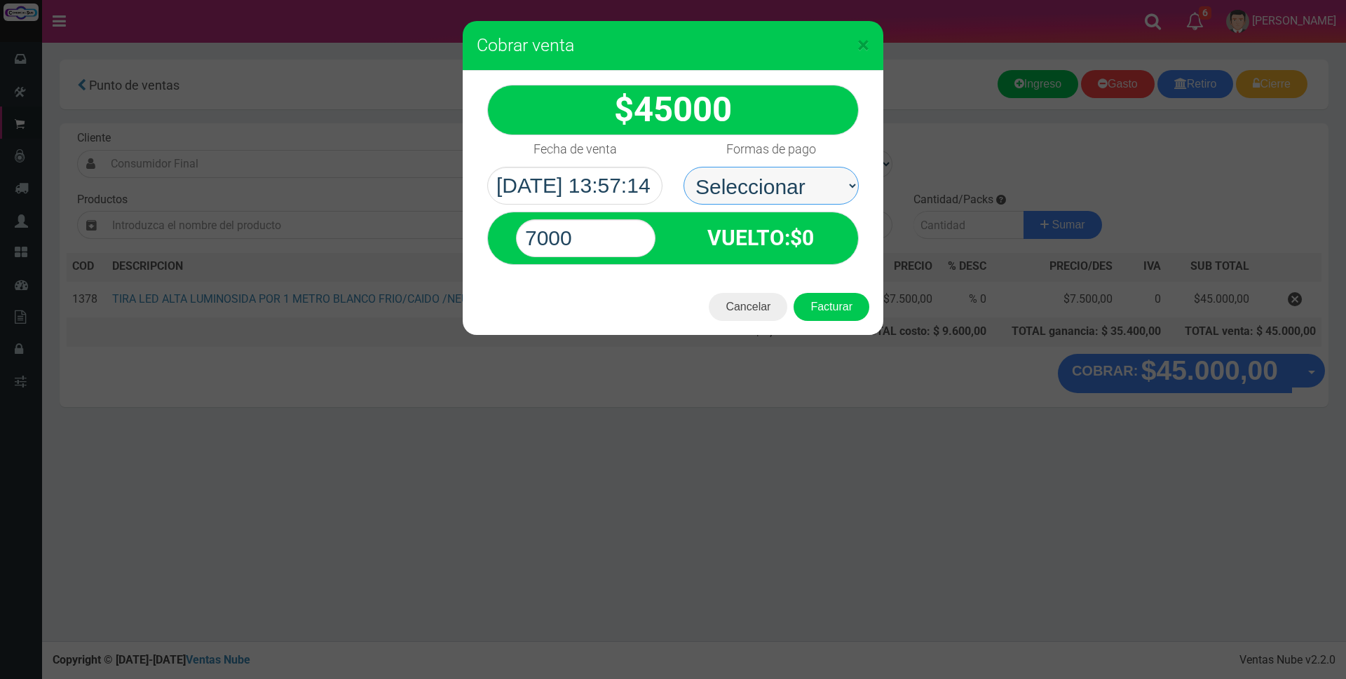
drag, startPoint x: 808, startPoint y: 184, endPoint x: 808, endPoint y: 194, distance: 9.8
click at [808, 184] on select "Seleccionar Efectivo Tarjeta de Crédito Depósito Débito" at bounding box center [771, 186] width 175 height 38
select select "Efectivo"
click at [684, 167] on select "Seleccionar Efectivo Tarjeta de Crédito Depósito Débito" at bounding box center [771, 186] width 175 height 38
click at [621, 239] on input "7000" at bounding box center [586, 238] width 140 height 38
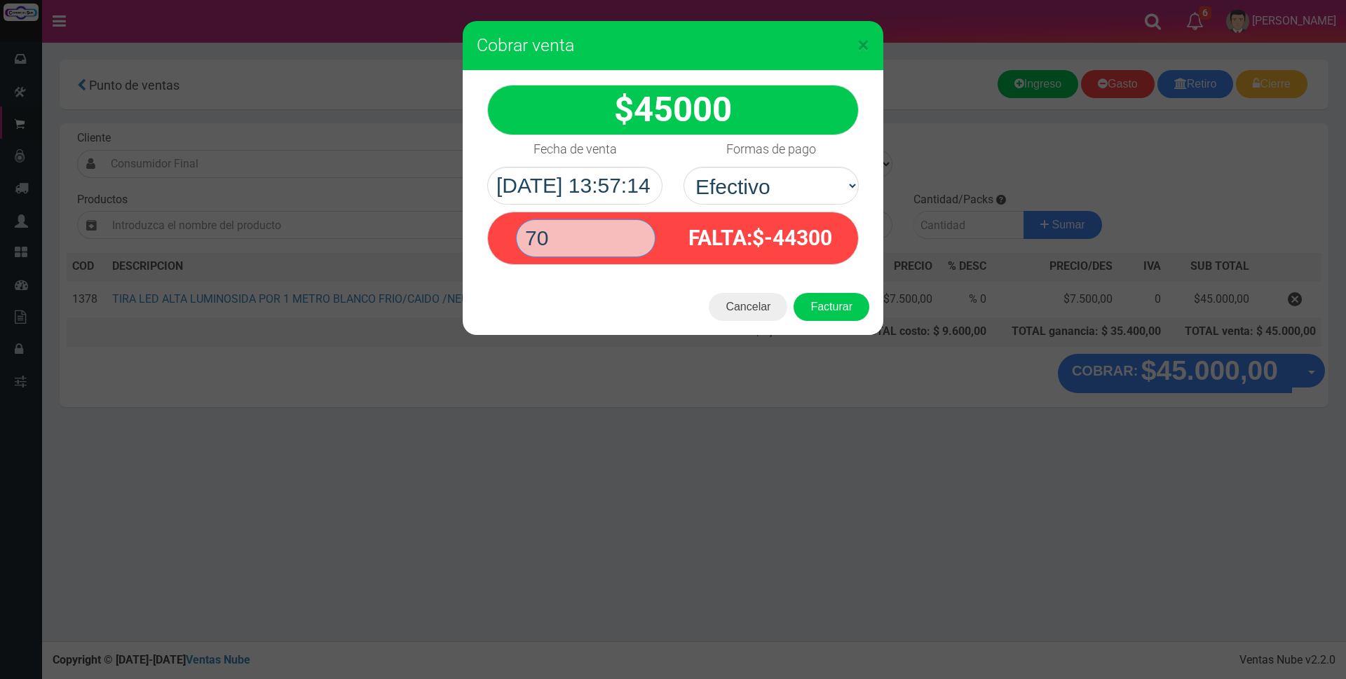
type input "7"
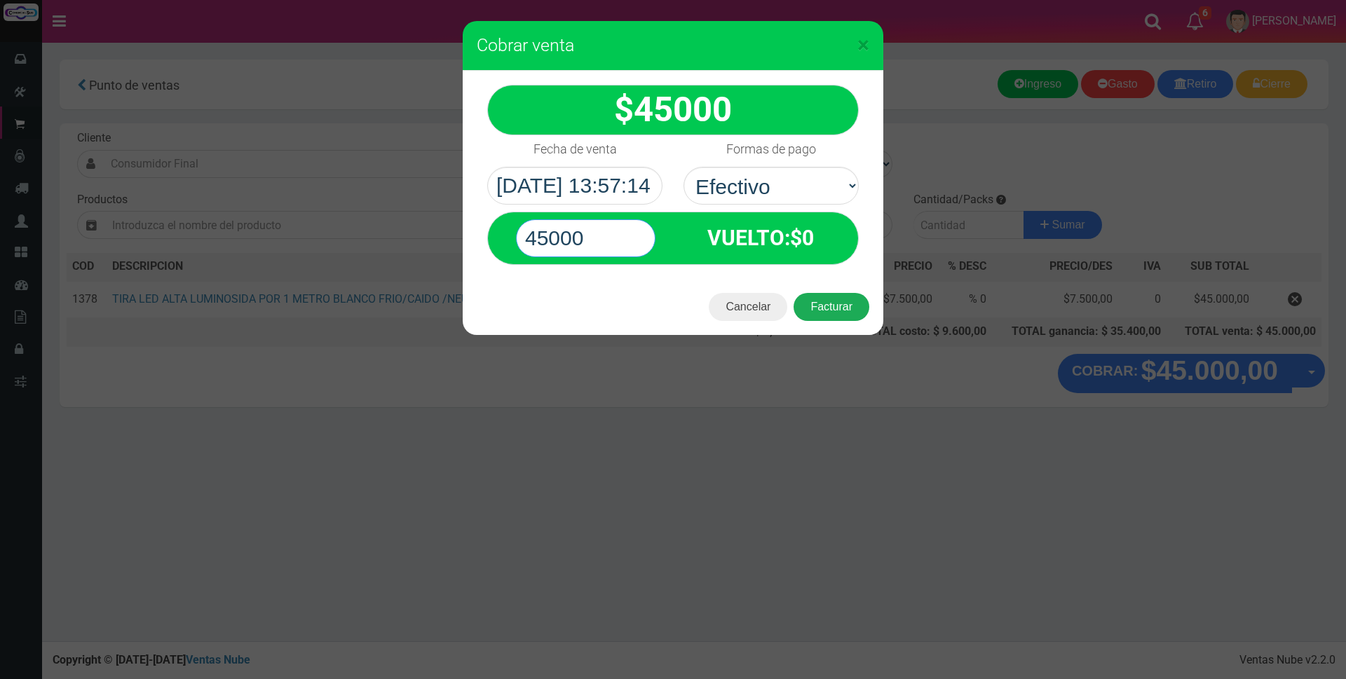
type input "45000"
click at [849, 306] on button "Facturar" at bounding box center [832, 307] width 76 height 28
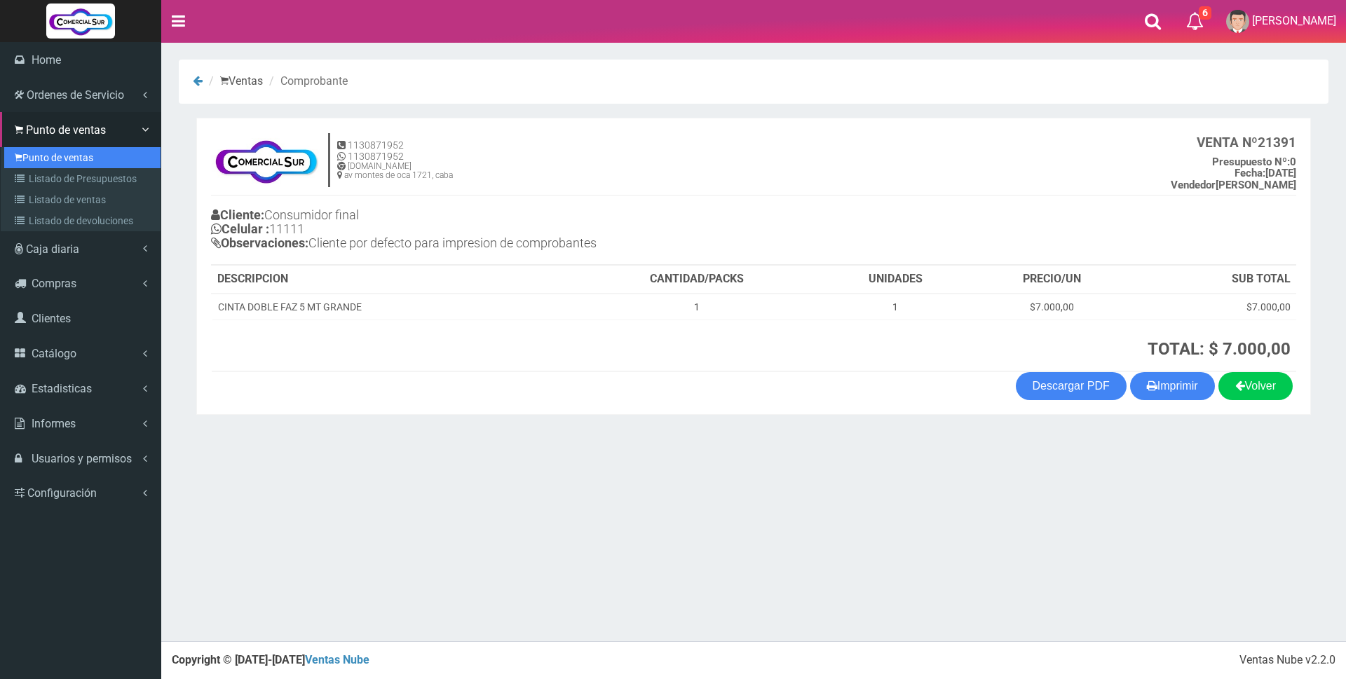
click at [32, 158] on link "Punto de ventas" at bounding box center [82, 157] width 156 height 21
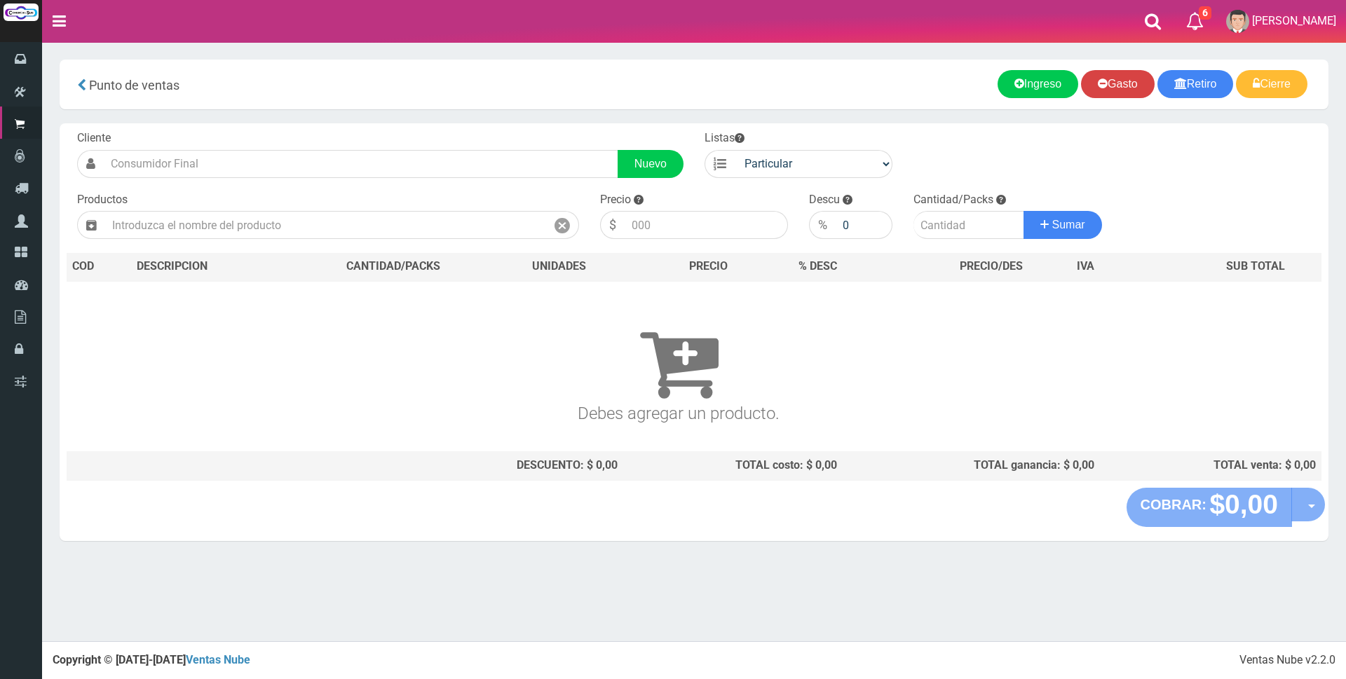
click at [1098, 85] on link "Gasto" at bounding box center [1118, 84] width 74 height 28
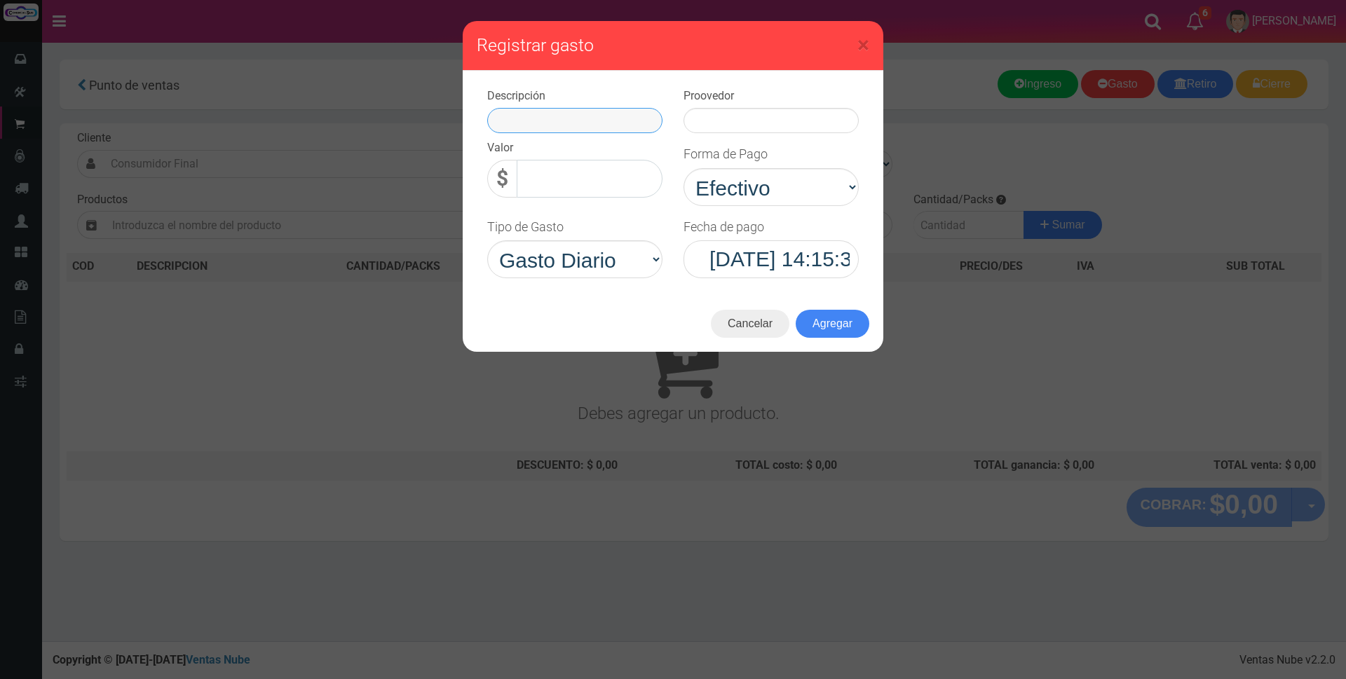
click at [569, 119] on input "text" at bounding box center [574, 120] width 175 height 25
type input "agua"
click at [572, 184] on input "0,00" at bounding box center [590, 179] width 146 height 38
type input "6.200,00"
click at [766, 116] on input "text" at bounding box center [771, 120] width 175 height 25
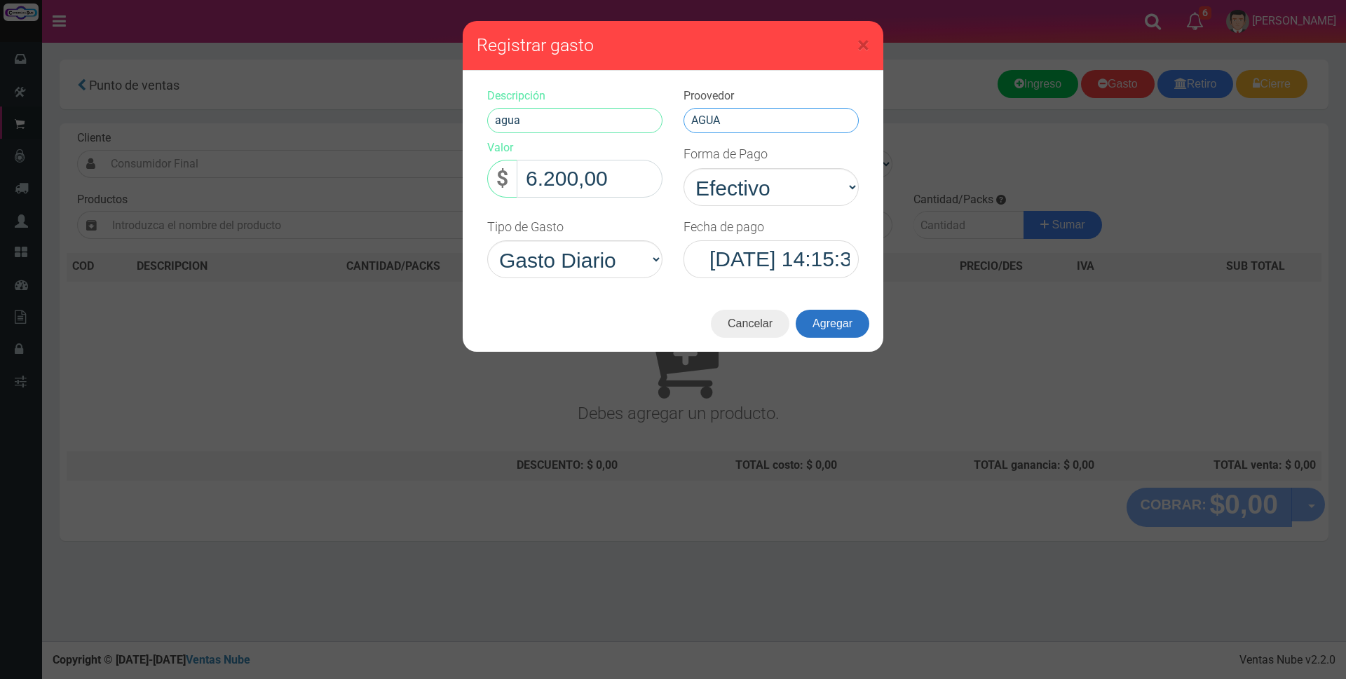
type input "AGUA"
click at [856, 321] on button "Agregar" at bounding box center [833, 324] width 74 height 28
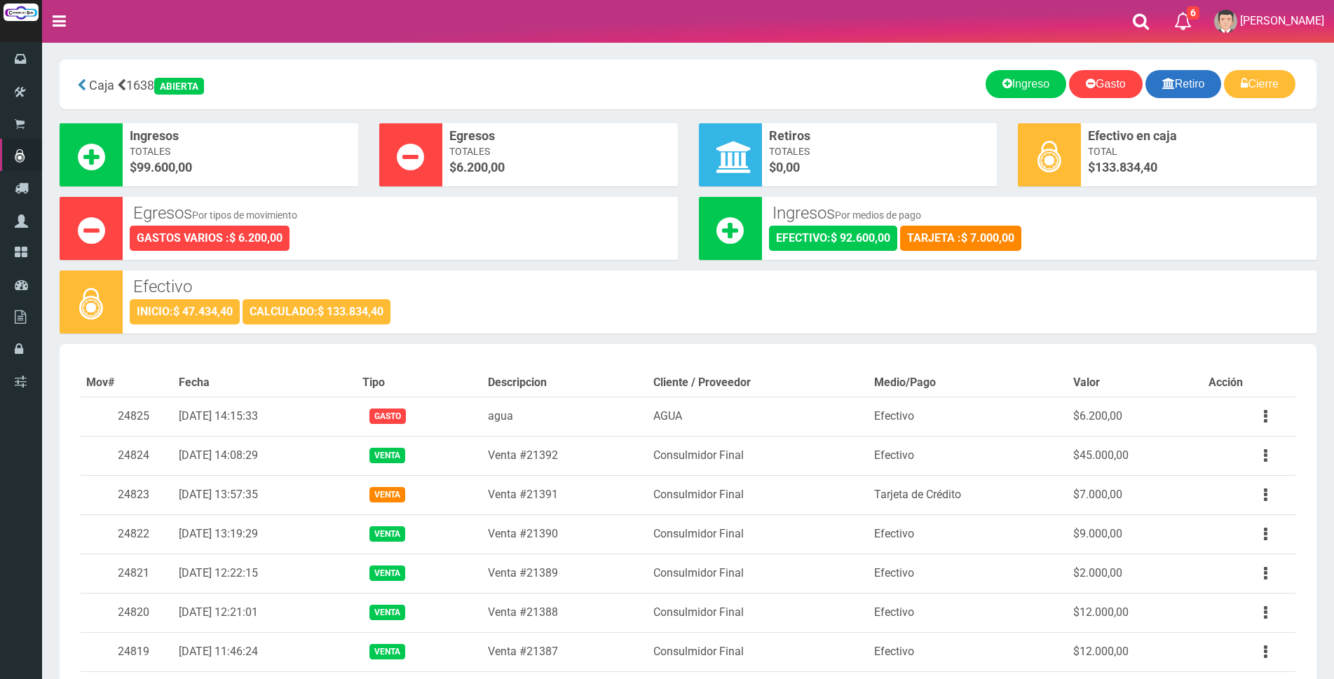
click at [1175, 88] on link "Retiro" at bounding box center [1184, 84] width 76 height 28
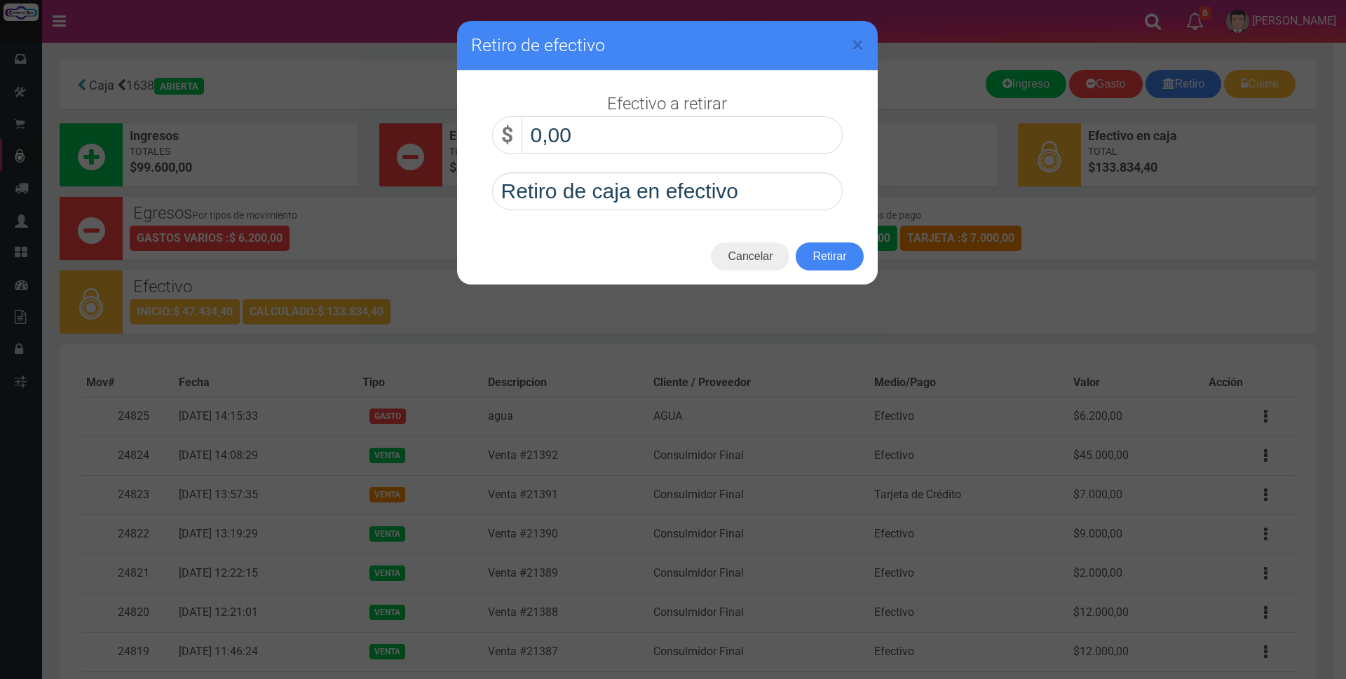
click at [674, 123] on input "0,00" at bounding box center [682, 135] width 321 height 38
type input "80.000,00"
click at [815, 262] on button "Retirar" at bounding box center [829, 257] width 67 height 28
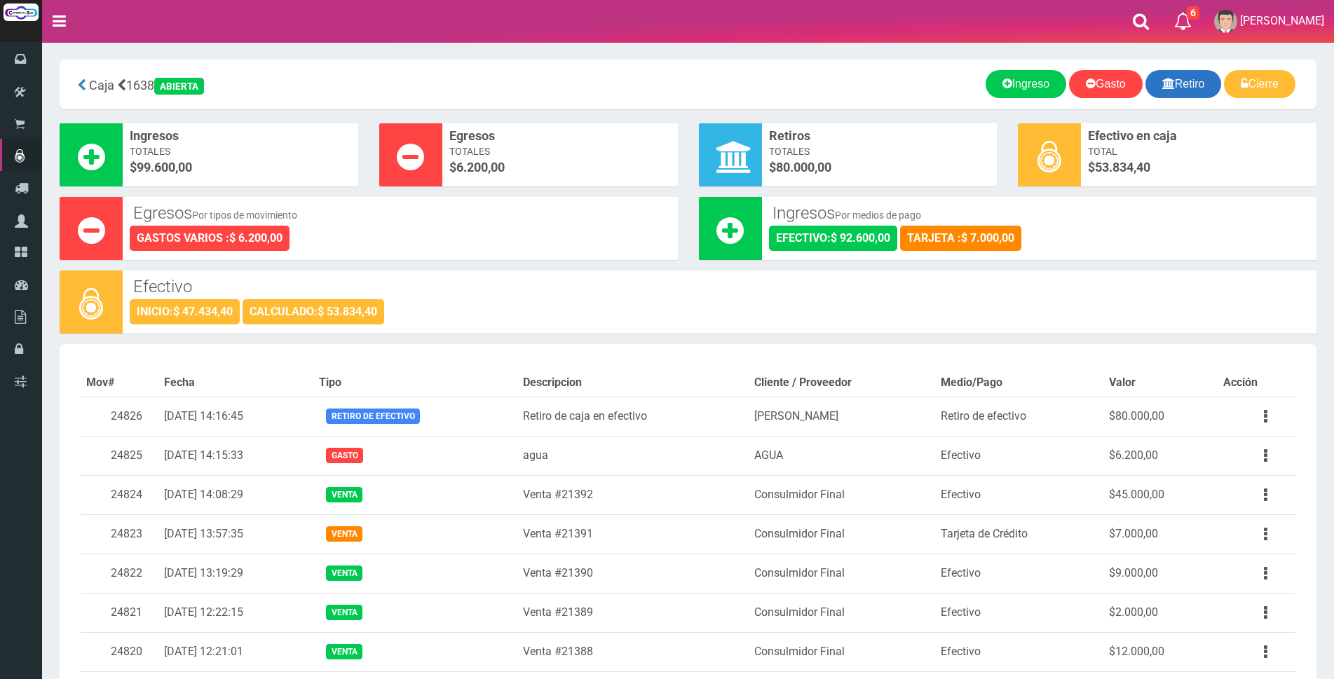
click at [1146, 92] on link "Retiro" at bounding box center [1184, 84] width 76 height 28
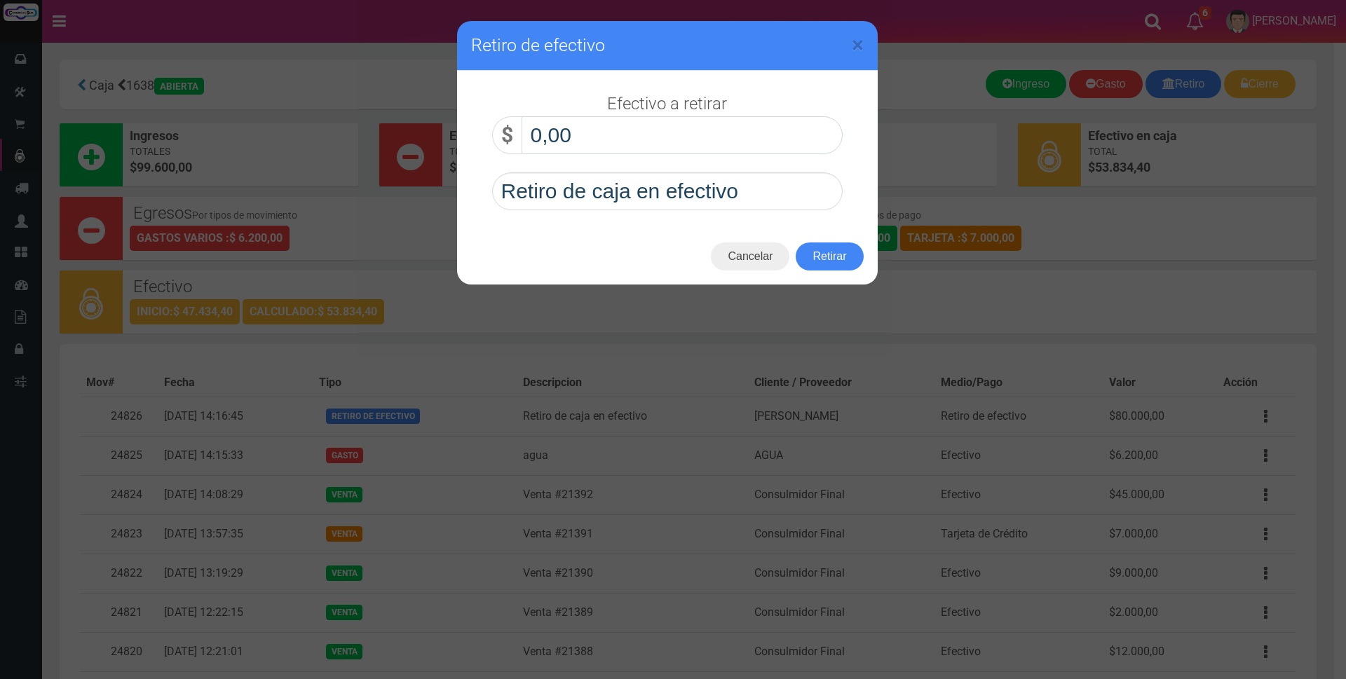
click at [791, 126] on input "0,00" at bounding box center [682, 135] width 321 height 38
type input "20.000,00"
click at [836, 256] on button "Retirar" at bounding box center [829, 257] width 67 height 28
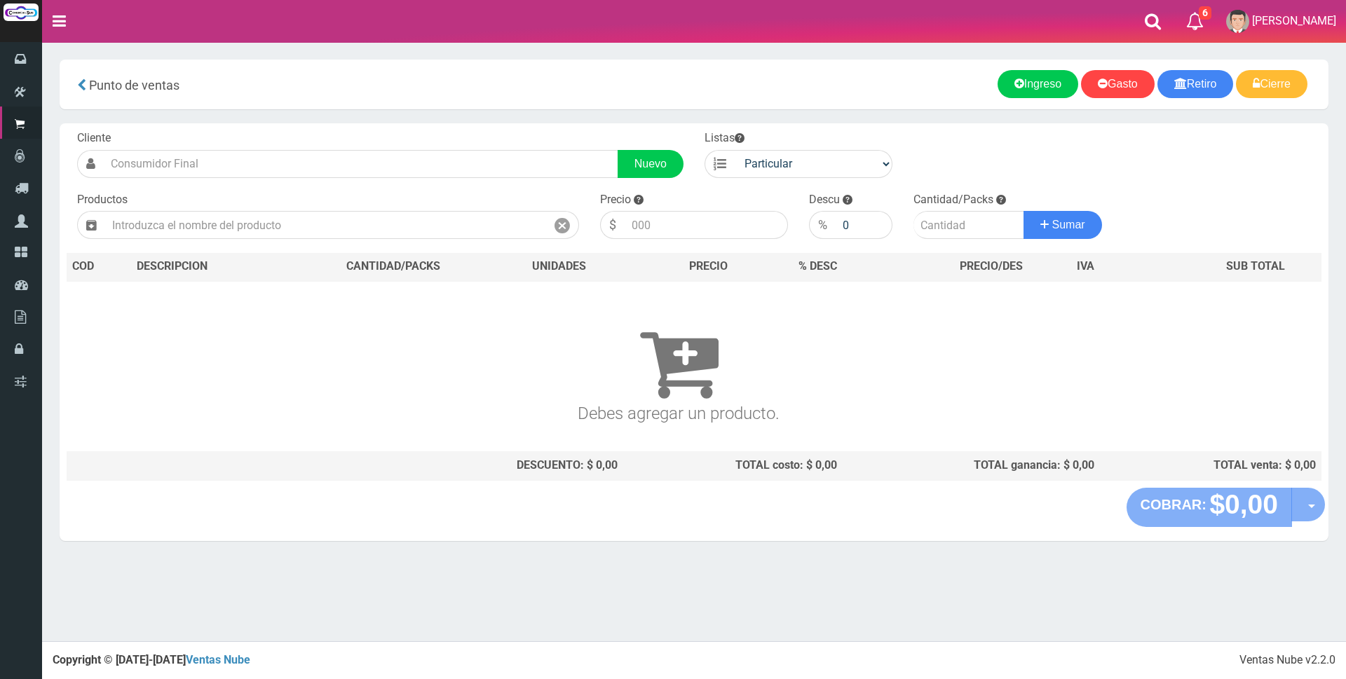
type input "c"
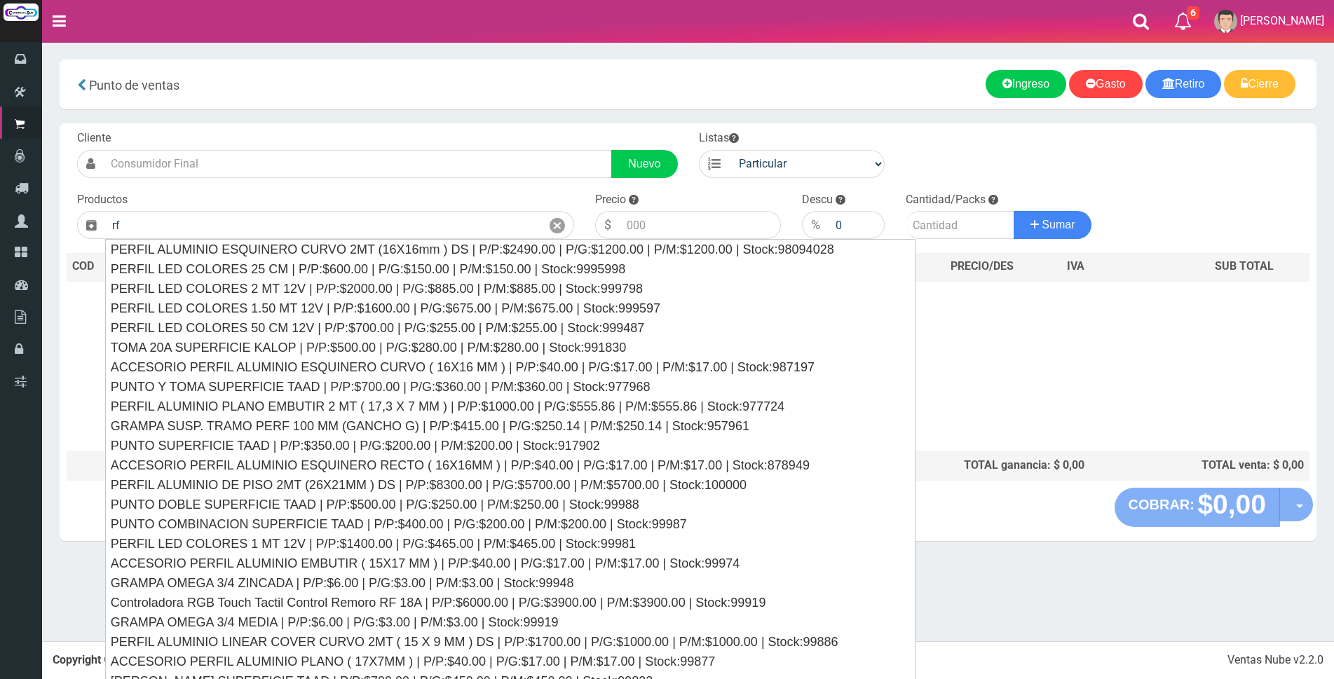
drag, startPoint x: 144, startPoint y: 224, endPoint x: 49, endPoint y: 226, distance: 94.7
click at [50, 228] on section "× Titulo del Msj texto Mas Texto Cancelar Aceptar Punto de ventas Ingreso" at bounding box center [688, 307] width 1292 height 531
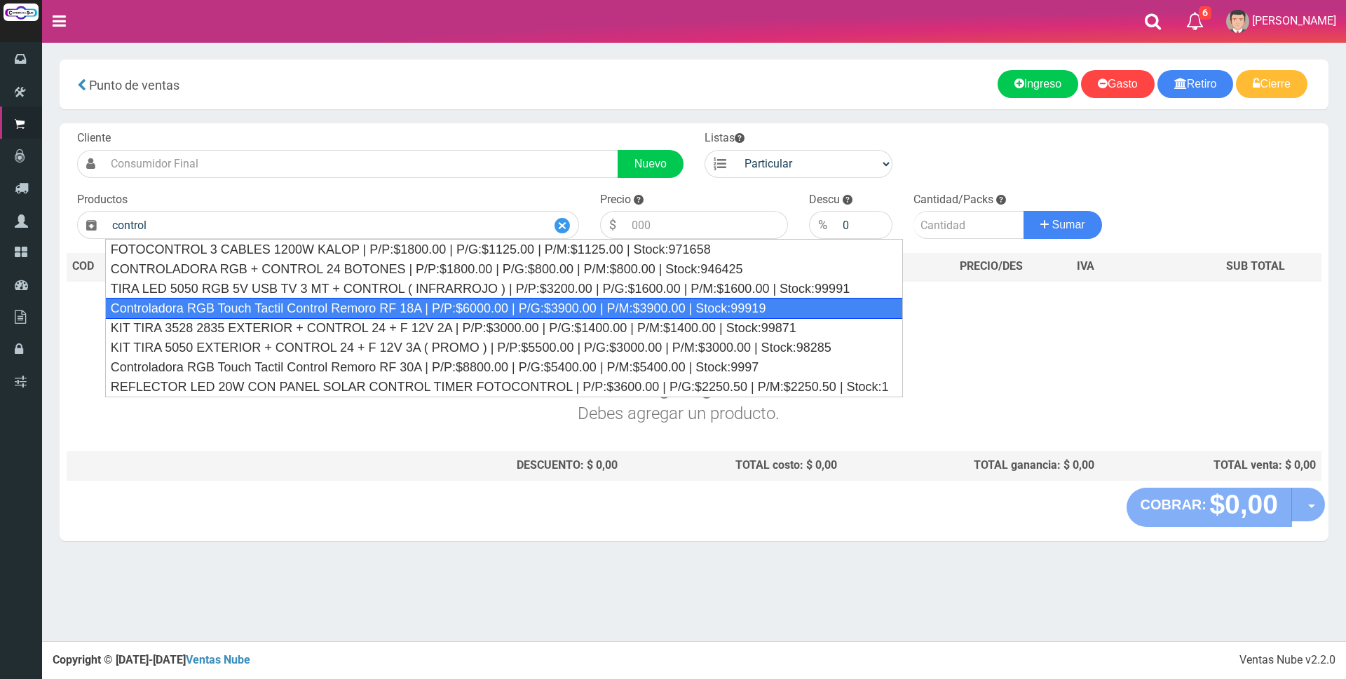
drag, startPoint x: 475, startPoint y: 312, endPoint x: 560, endPoint y: 229, distance: 119.0
click at [475, 311] on div "Controladora RGB Touch Tactil Control Remoro RF 18A | P/P:$6000.00 | P/G:$3900.…" at bounding box center [504, 308] width 798 height 21
type input "Controladora RGB Touch Tactil Control Remoro RF 18A | P/P:$6000.00 | P/G:$3900.…"
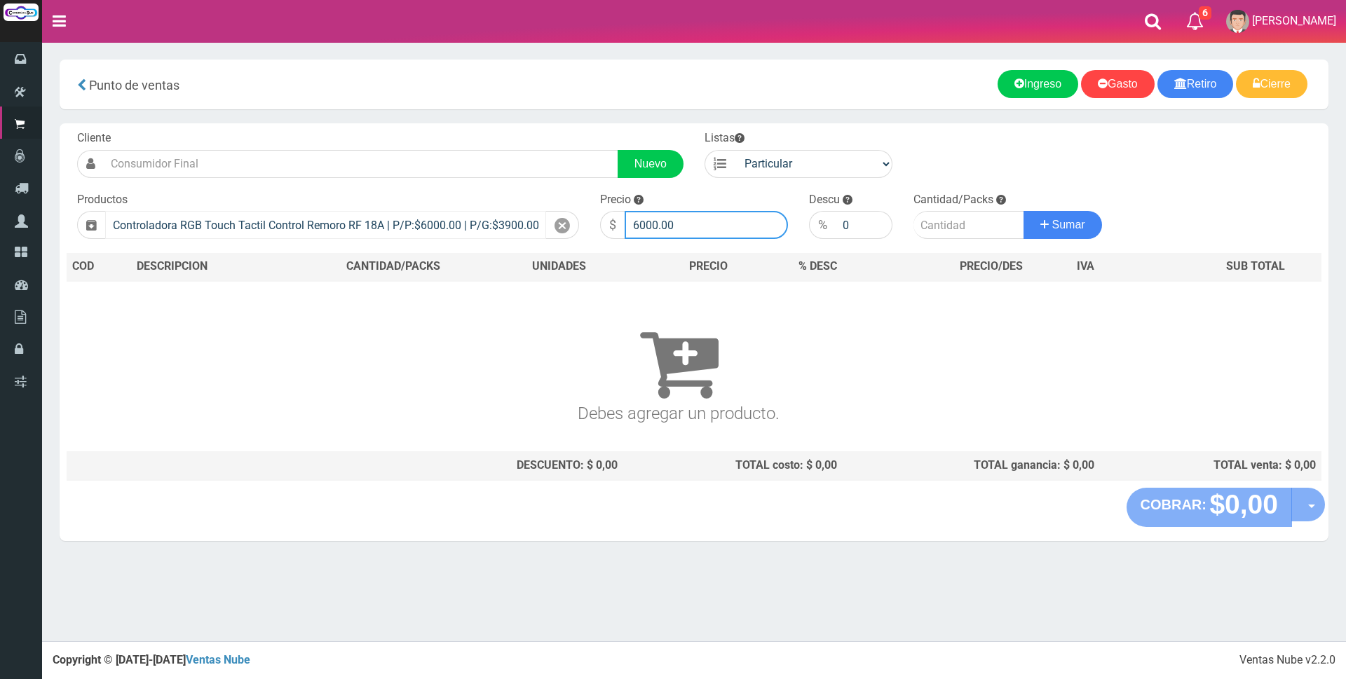
drag, startPoint x: 680, startPoint y: 225, endPoint x: 523, endPoint y: 225, distance: 157.1
click at [523, 130] on form "Cliente Nuevo Listas Particular Gremio Mayoristas" at bounding box center [694, 130] width 1255 height 0
type input "25000"
click at [928, 234] on input "number" at bounding box center [969, 225] width 111 height 28
type input "1"
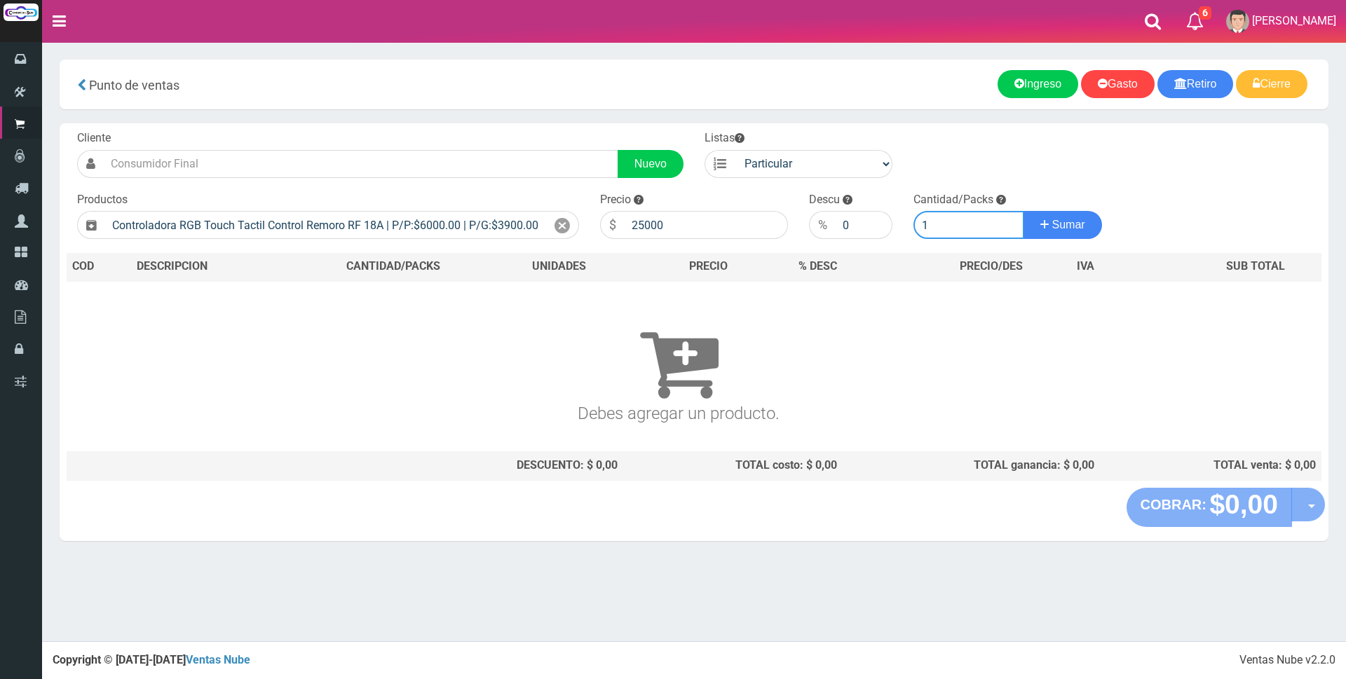
click at [1024, 211] on button "Sumar" at bounding box center [1063, 225] width 79 height 28
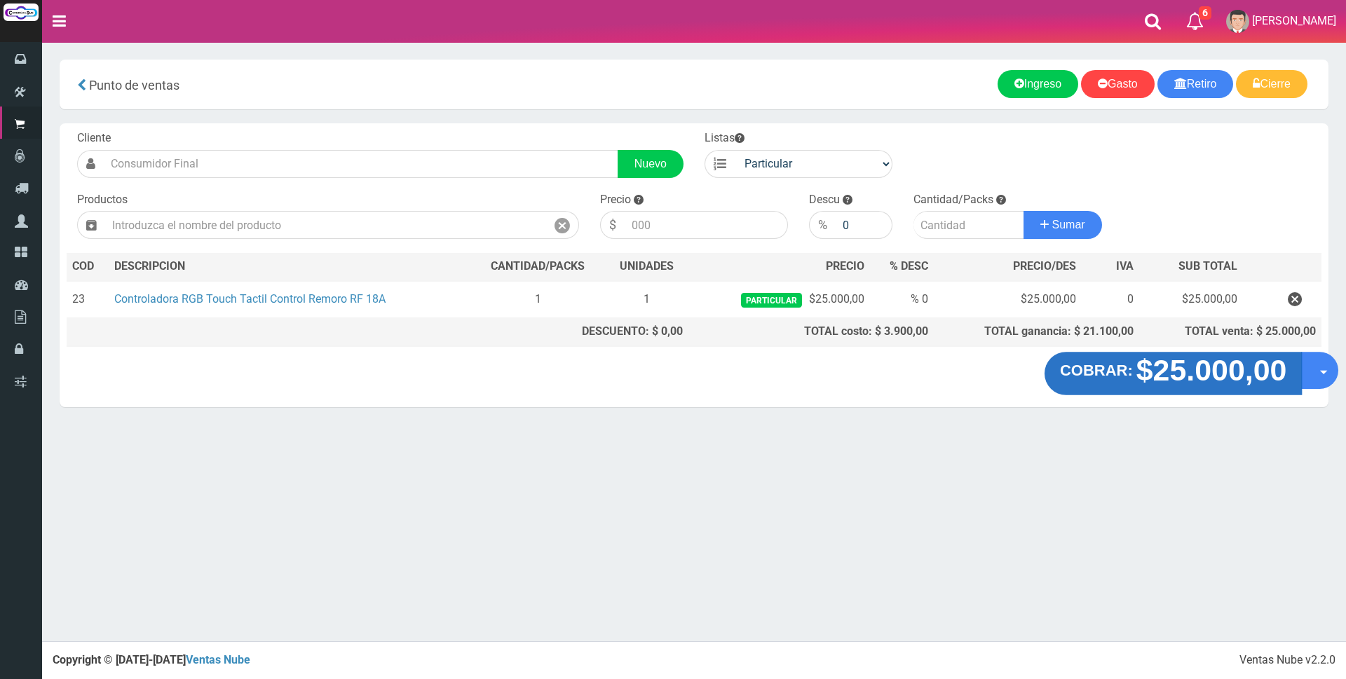
click at [1197, 369] on strong "$25.000,00" at bounding box center [1212, 370] width 151 height 33
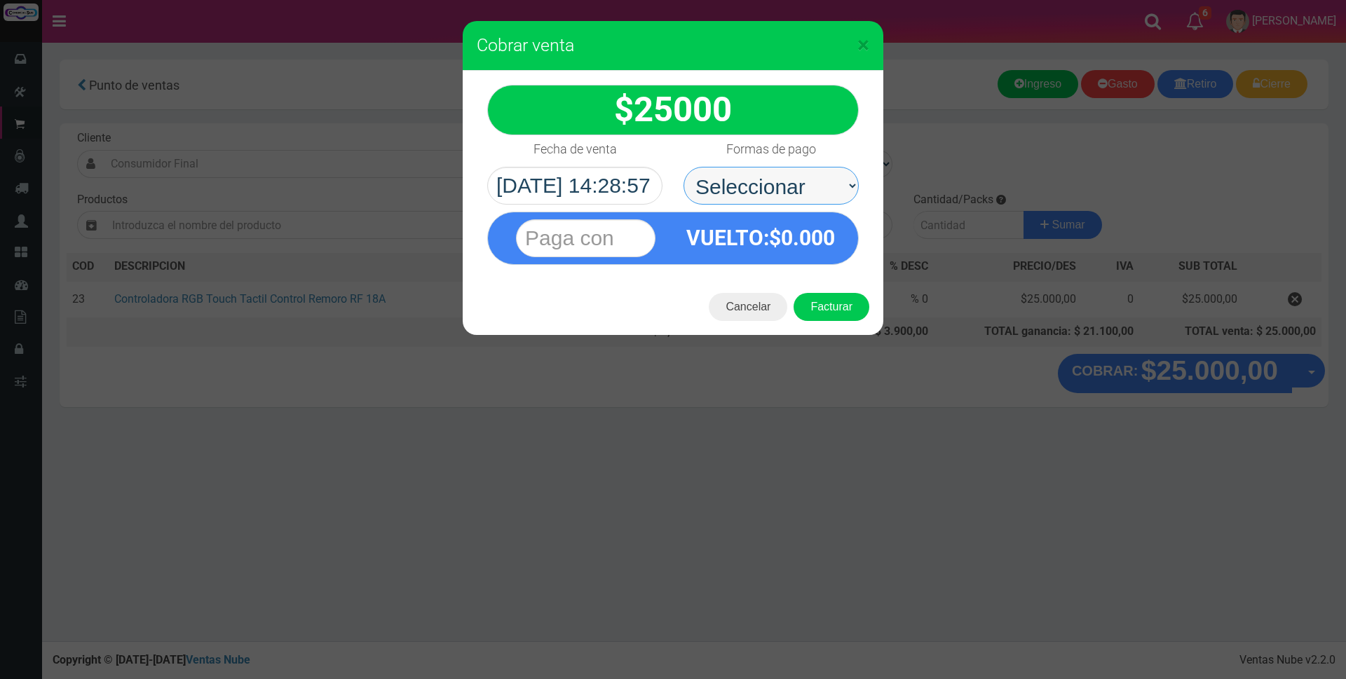
click at [796, 171] on select "Seleccionar Efectivo Tarjeta de Crédito Depósito Débito" at bounding box center [771, 186] width 175 height 38
select select "Efectivo"
click at [684, 167] on select "Seleccionar Efectivo Tarjeta de Crédito Depósito Débito" at bounding box center [771, 186] width 175 height 38
click at [606, 237] on input "text" at bounding box center [586, 238] width 140 height 38
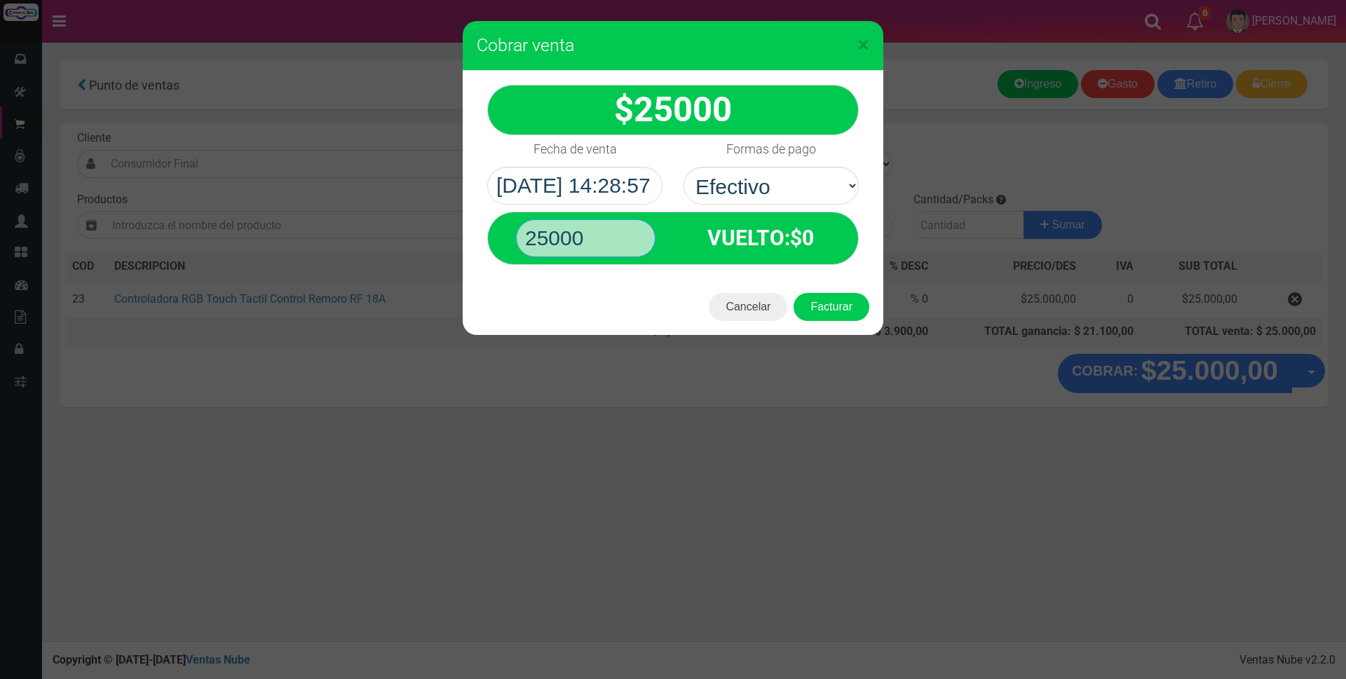
type input "25000"
click at [794, 293] on button "Facturar" at bounding box center [832, 307] width 76 height 28
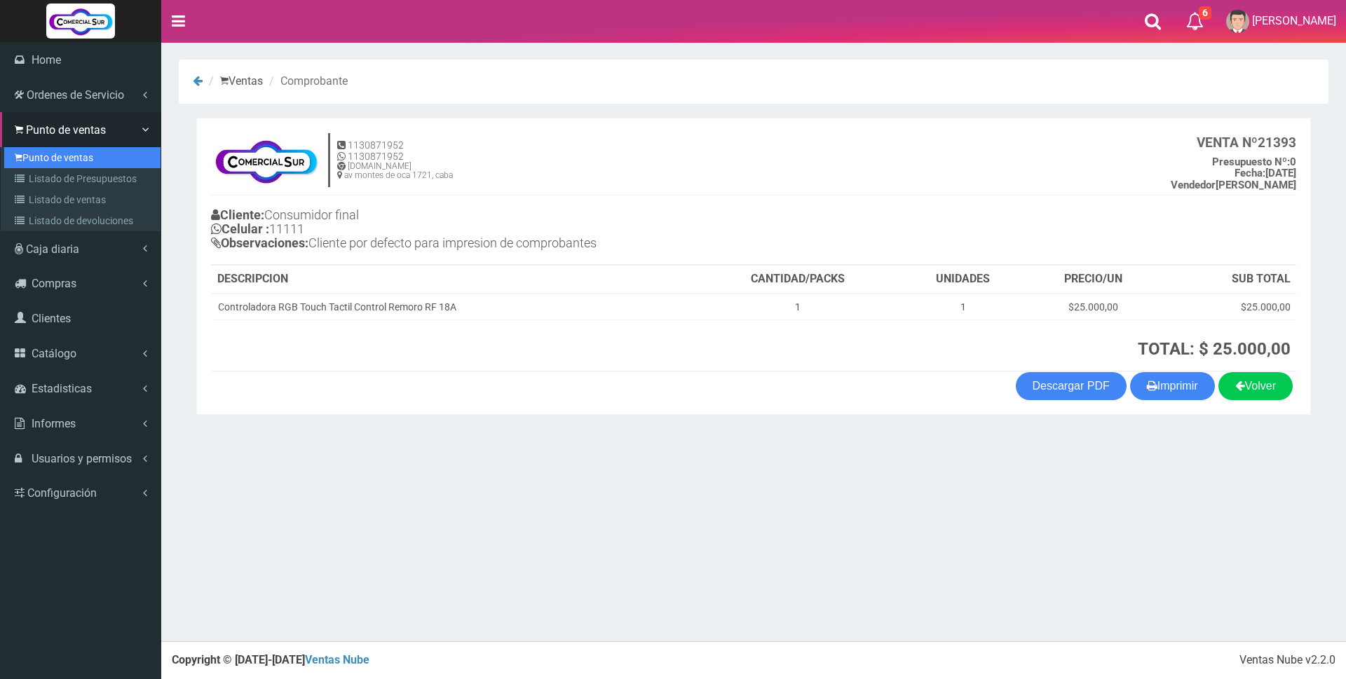
click at [36, 155] on link "Punto de ventas" at bounding box center [82, 157] width 156 height 21
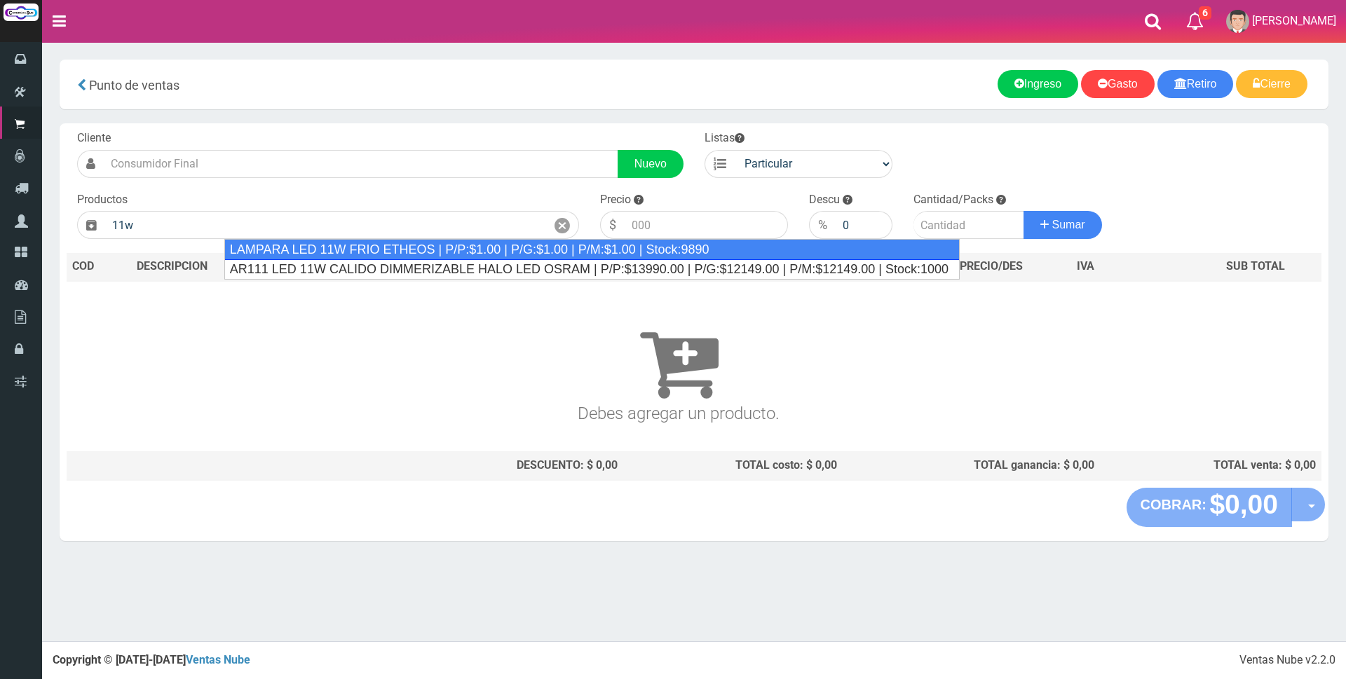
click at [364, 253] on div "LAMPARA LED 11W FRIO ETHEOS | P/P:$1.00 | P/G:$1.00 | P/M:$1.00 | Stock:9890" at bounding box center [591, 249] width 735 height 21
type input "LAMPARA LED 11W FRIO ETHEOS | P/P:$1.00 | P/G:$1.00 | P/M:$1.00 | Stock:9890"
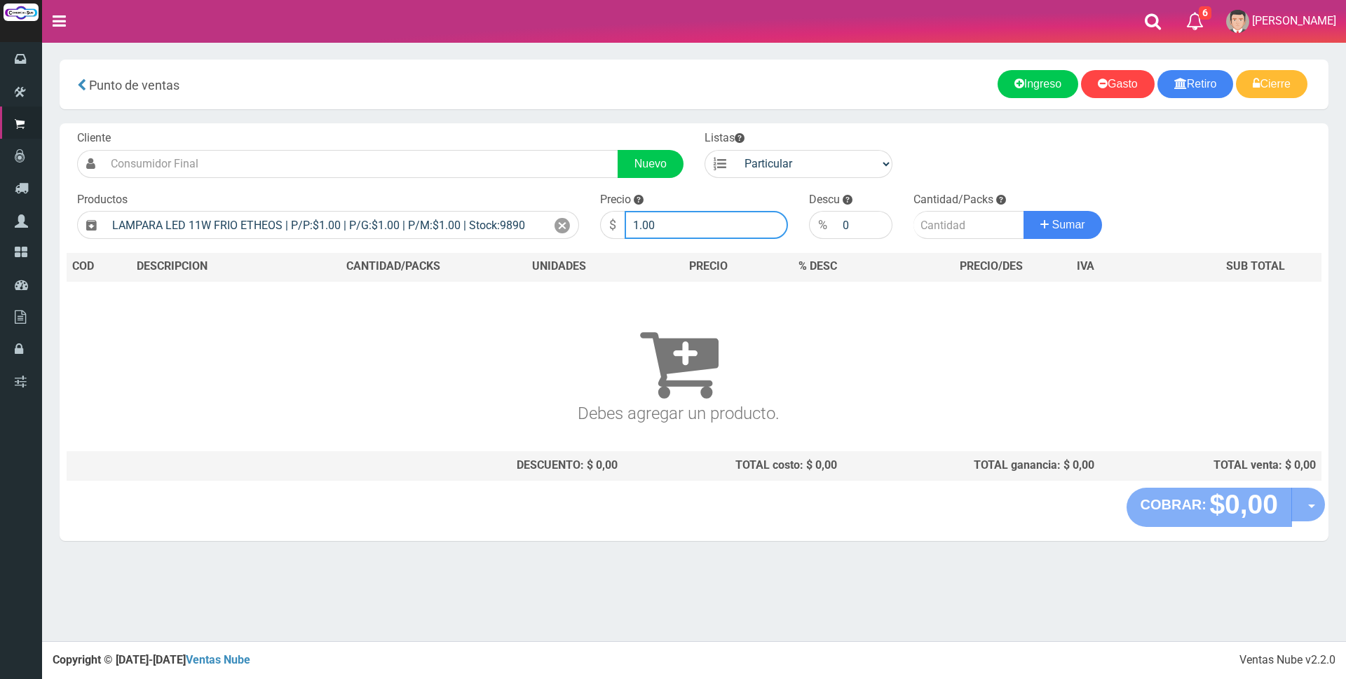
click at [693, 226] on input "1.00" at bounding box center [706, 225] width 163 height 28
type input "1"
type input "1875"
click at [933, 227] on input "number" at bounding box center [969, 225] width 111 height 28
type input "4"
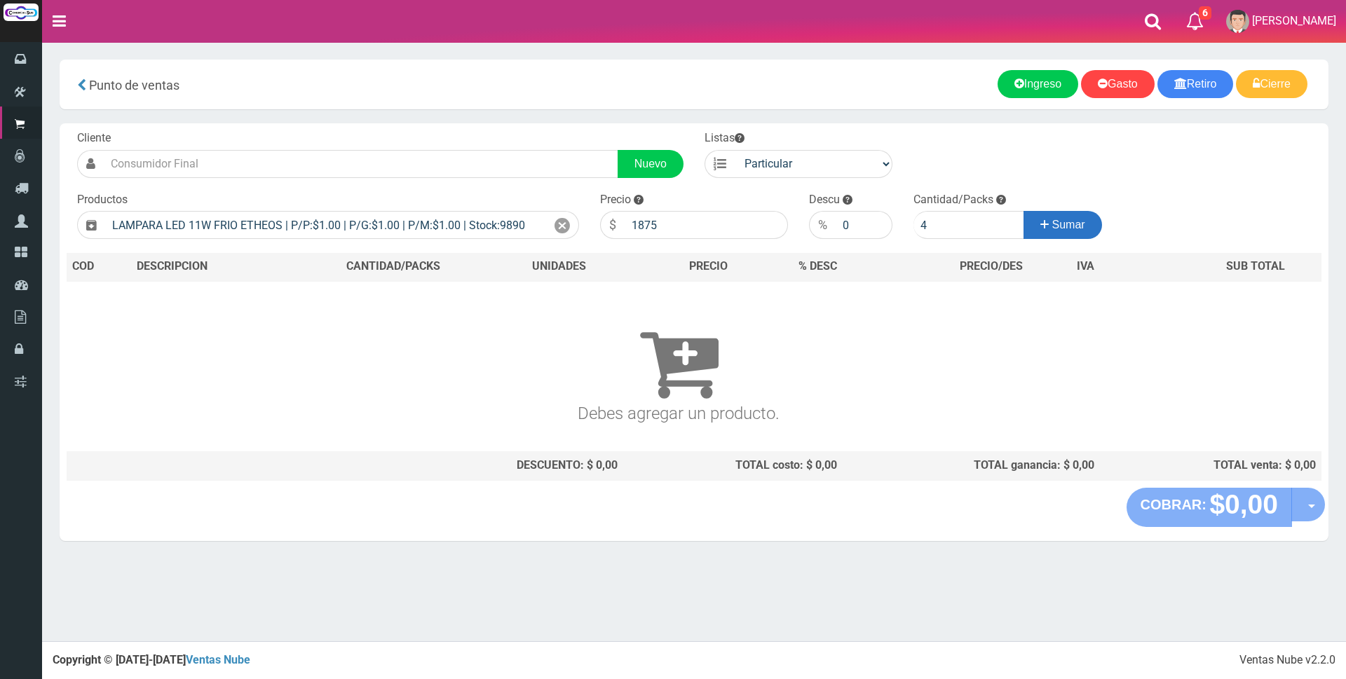
click at [1085, 219] on button "Sumar" at bounding box center [1063, 225] width 79 height 28
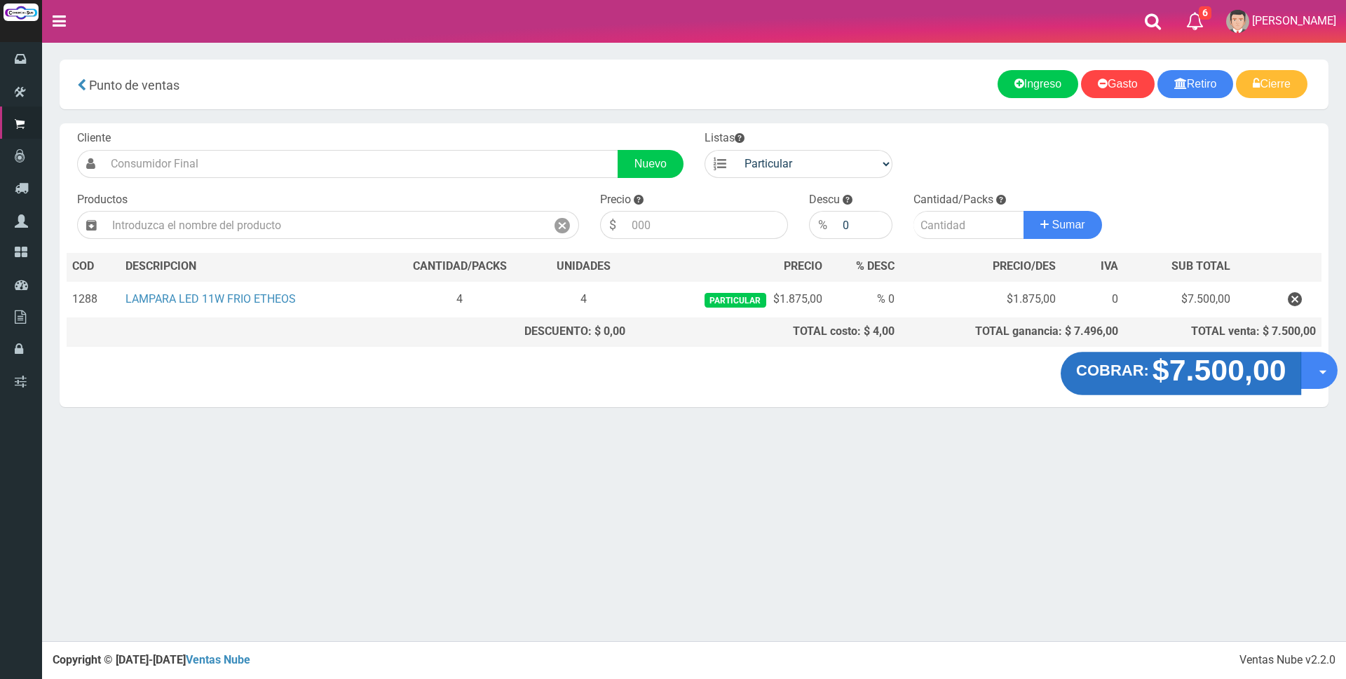
click at [1240, 377] on strong "$7.500,00" at bounding box center [1219, 370] width 134 height 33
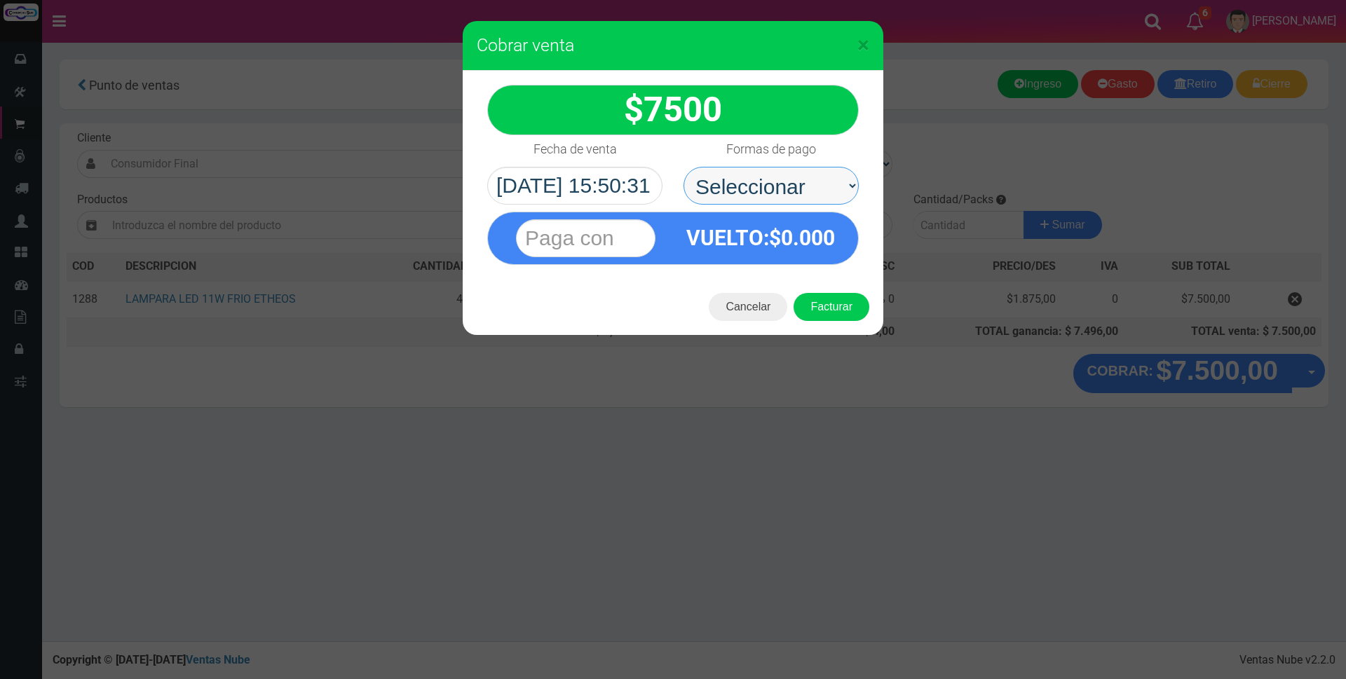
click at [780, 177] on select "Seleccionar Efectivo Tarjeta de Crédito Depósito Débito" at bounding box center [771, 186] width 175 height 38
select select "Efectivo"
click at [684, 167] on select "Seleccionar Efectivo Tarjeta de Crédito Depósito Débito" at bounding box center [771, 186] width 175 height 38
click at [629, 233] on input "text" at bounding box center [586, 238] width 140 height 38
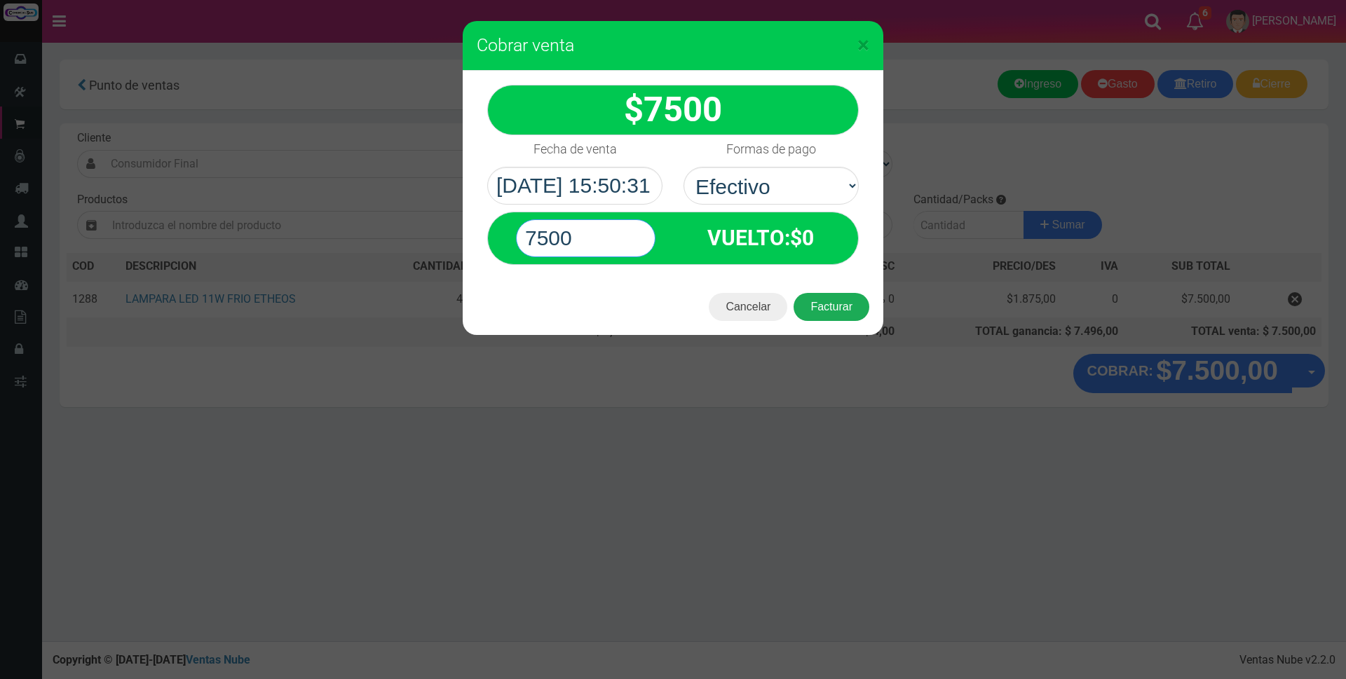
type input "7500"
click at [837, 317] on button "Facturar" at bounding box center [832, 307] width 76 height 28
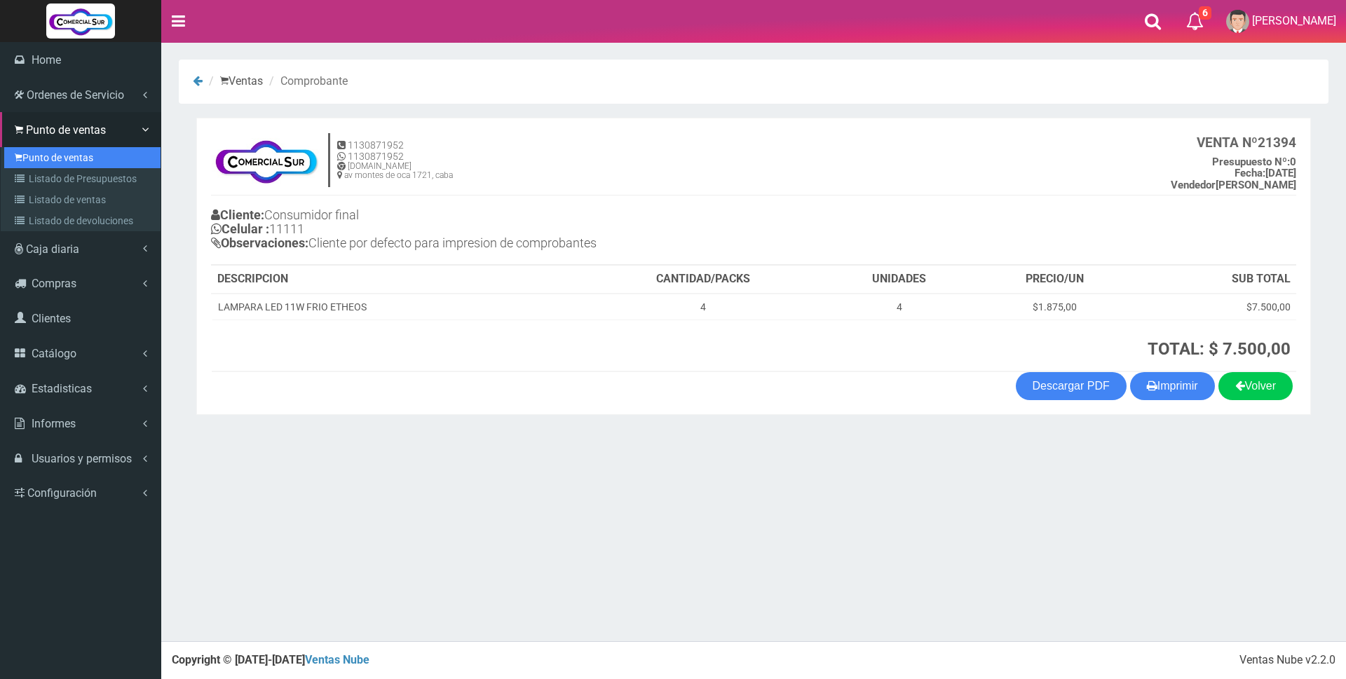
click at [46, 159] on link "Punto de ventas" at bounding box center [82, 157] width 156 height 21
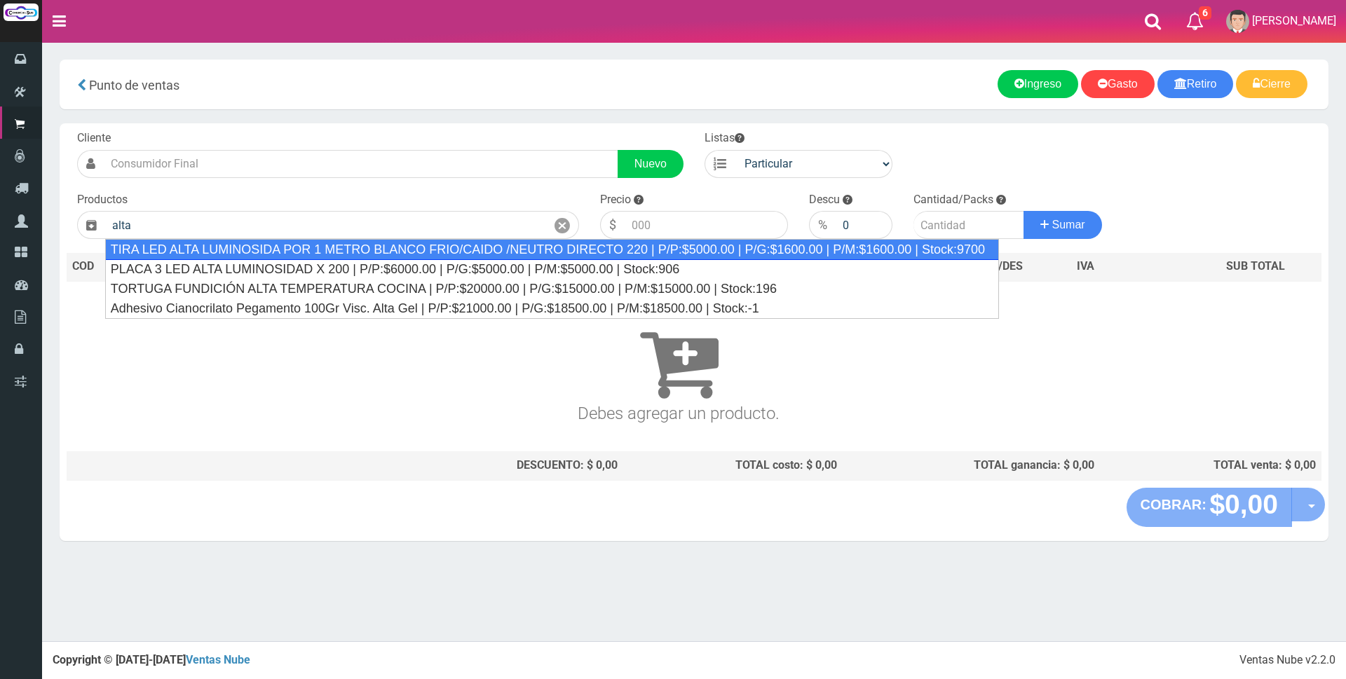
click at [428, 249] on div "TIRA LED ALTA LUMINOSIDA POR 1 METRO BLANCO FRIO/CAIDO /NEUTRO DIRECTO 220 | P/…" at bounding box center [552, 249] width 894 height 21
type input "TIRA LED ALTA LUMINOSIDA POR 1 METRO BLANCO FRIO/CAIDO /NEUTRO DIRECTO 220 | P/…"
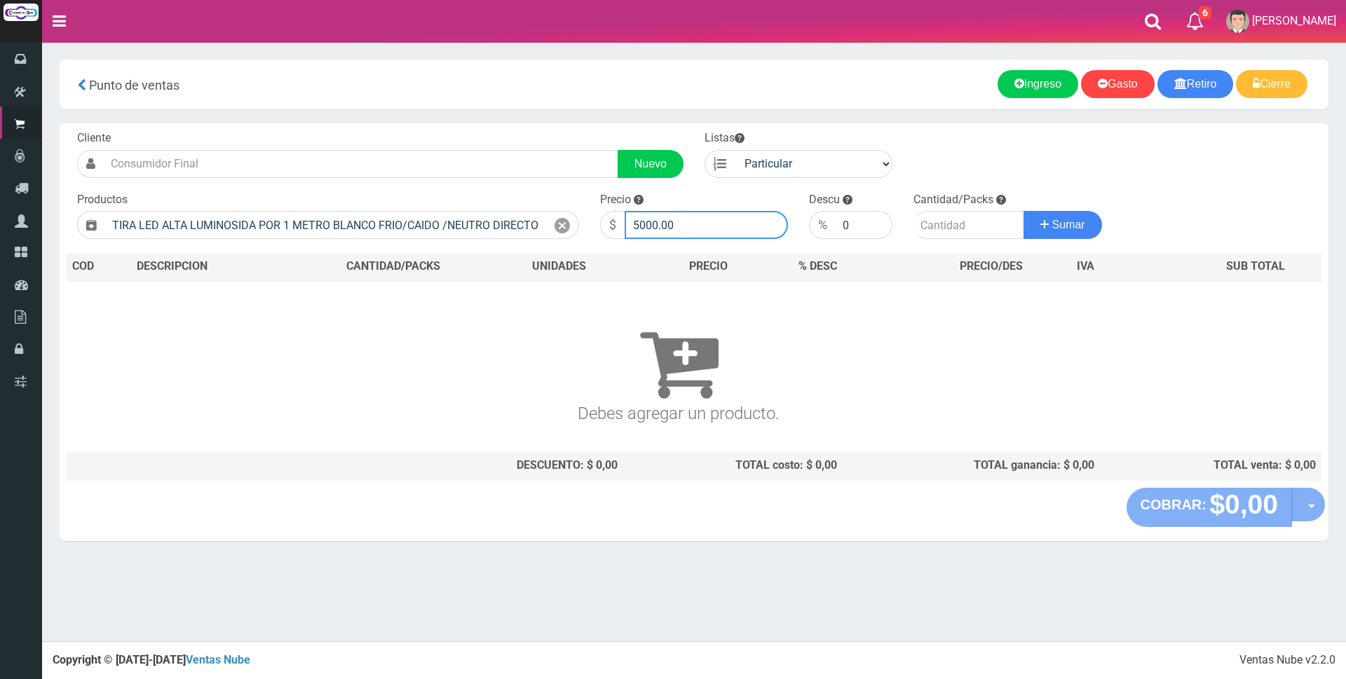
click at [680, 219] on input "5000.00" at bounding box center [706, 225] width 163 height 28
type input "5"
type input "8000"
click at [935, 222] on input "number" at bounding box center [969, 225] width 111 height 28
type input "3"
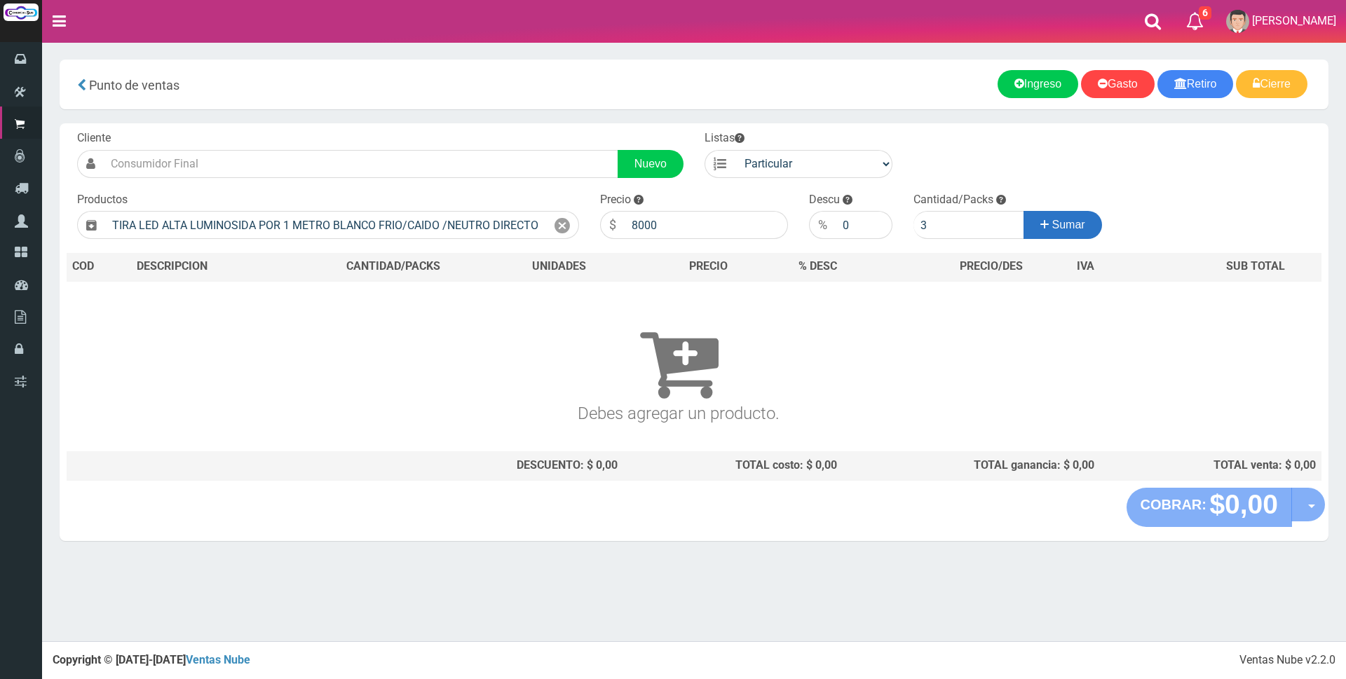
click at [1032, 217] on button "Sumar" at bounding box center [1063, 225] width 79 height 28
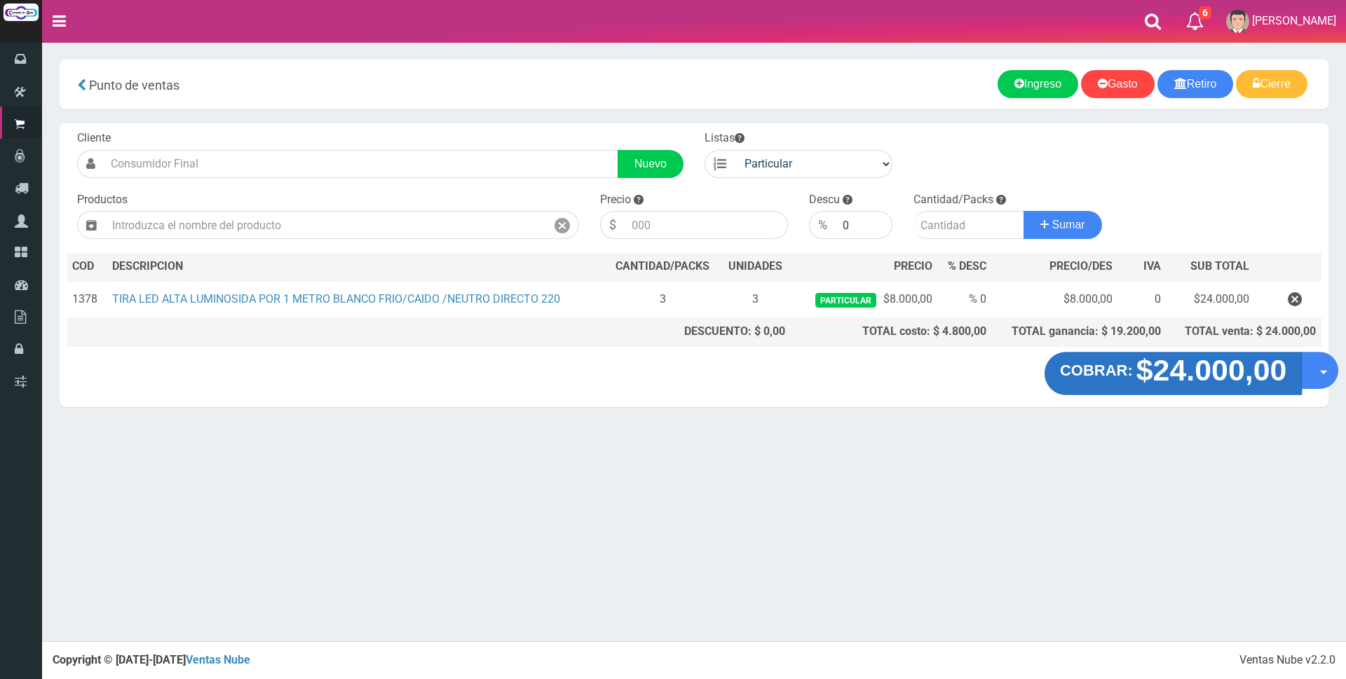
click at [1216, 374] on strong "$24.000,00" at bounding box center [1212, 370] width 151 height 33
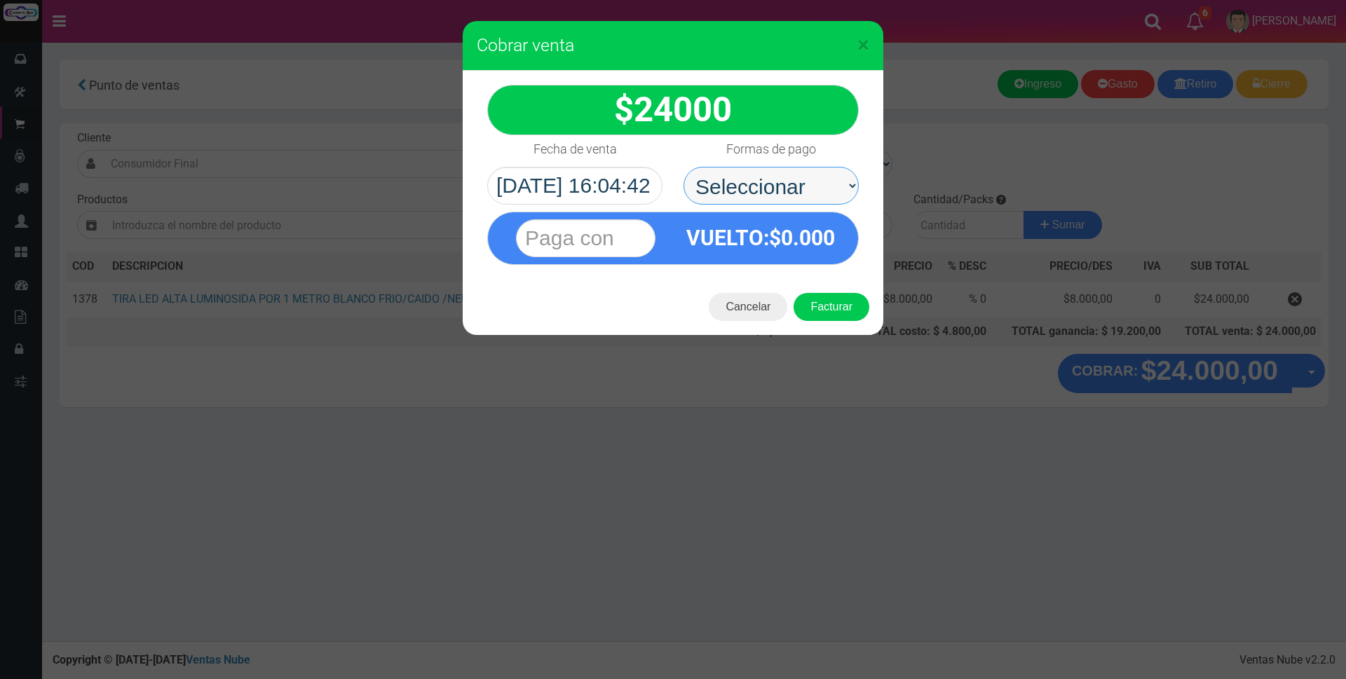
click at [798, 179] on select "Seleccionar Efectivo Tarjeta de Crédito Depósito Débito" at bounding box center [771, 186] width 175 height 38
select select "Efectivo"
click at [684, 167] on select "Seleccionar Efectivo Tarjeta de Crédito Depósito Débito" at bounding box center [771, 186] width 175 height 38
click at [625, 225] on input "text" at bounding box center [586, 238] width 140 height 38
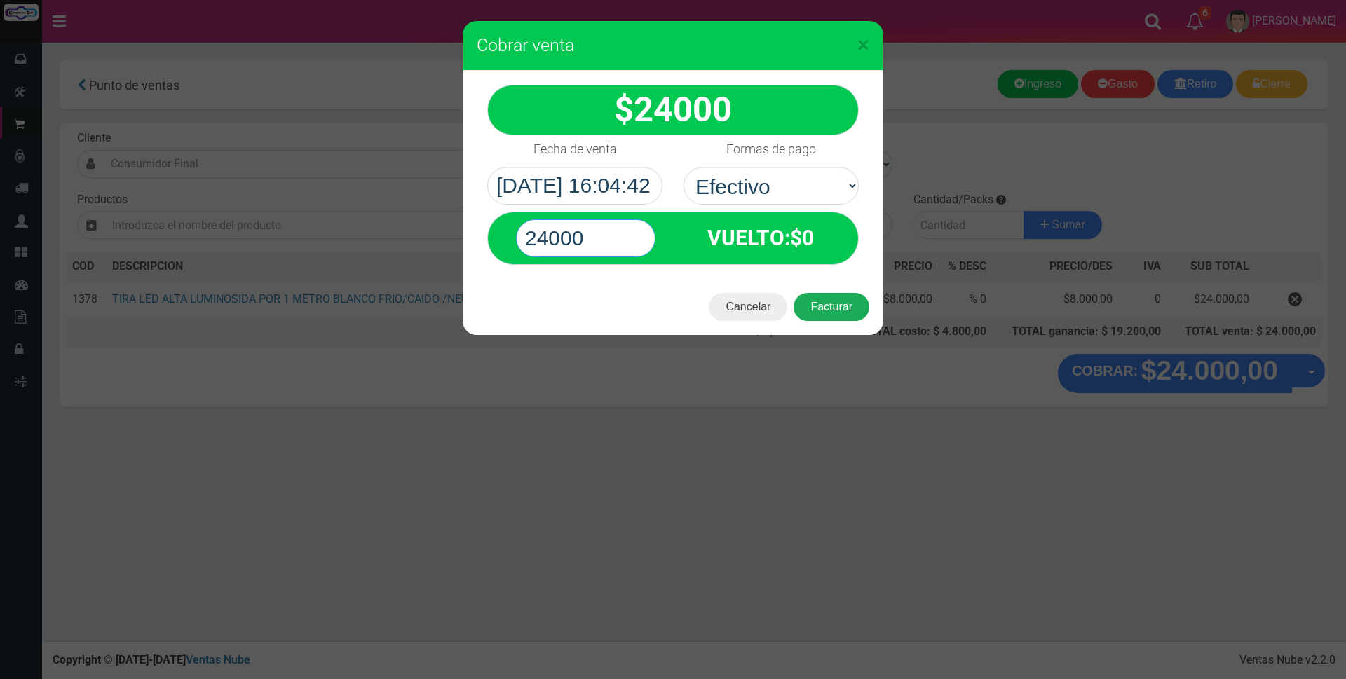
type input "24000"
click at [828, 308] on button "Facturar" at bounding box center [832, 307] width 76 height 28
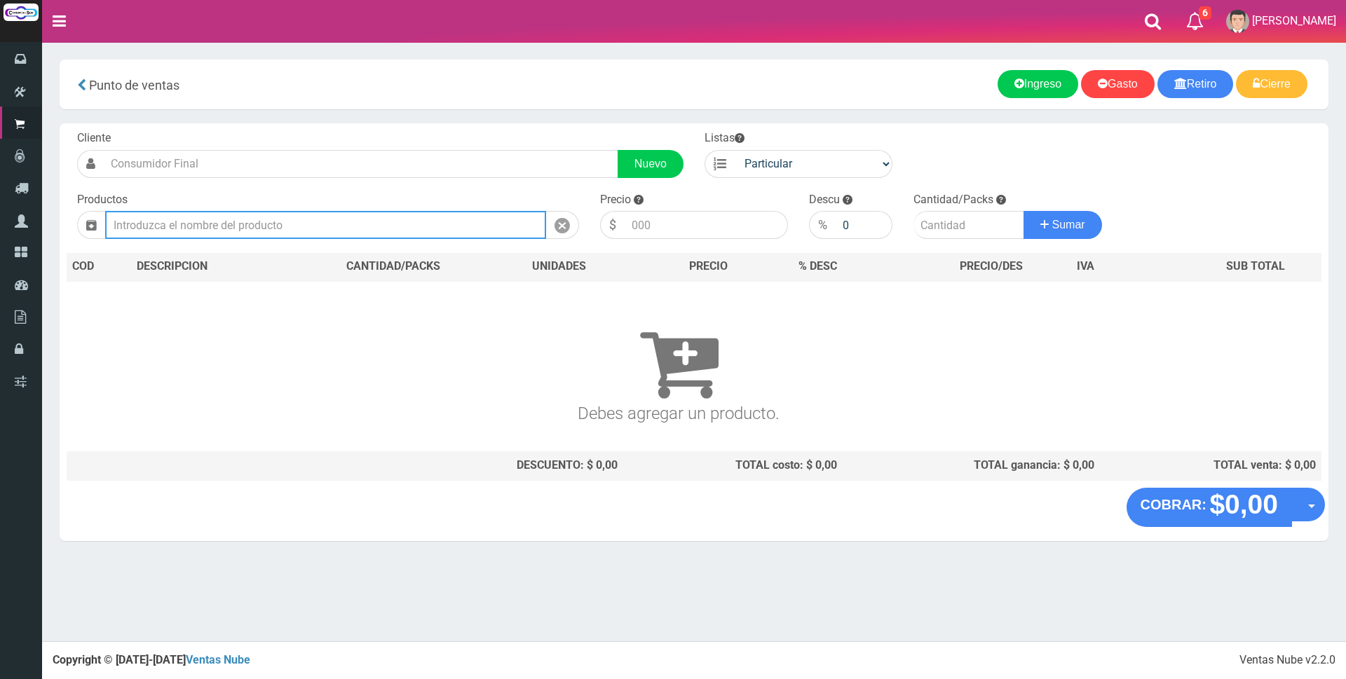
click at [334, 219] on input "text" at bounding box center [325, 225] width 441 height 28
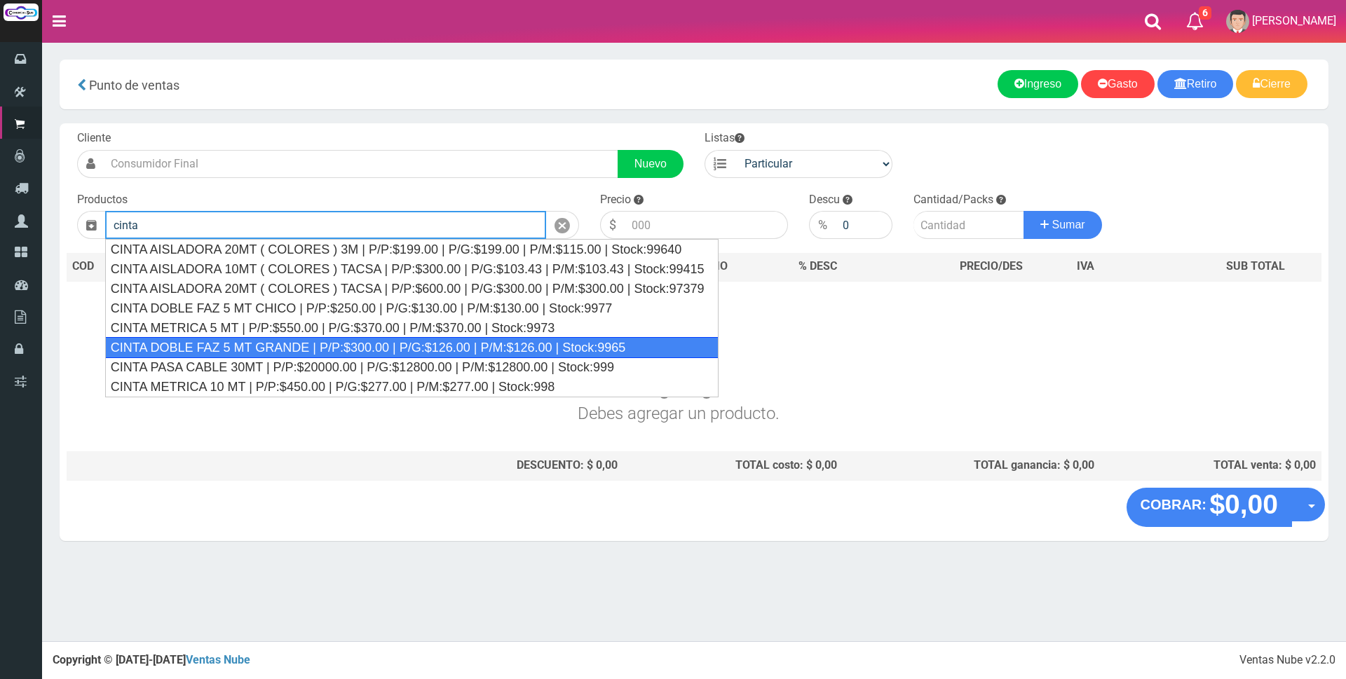
click at [590, 350] on div "CINTA DOBLE FAZ 5 MT GRANDE | P/P:$300.00 | P/G:$126.00 | P/M:$126.00 | Stock:9…" at bounding box center [411, 347] width 613 height 21
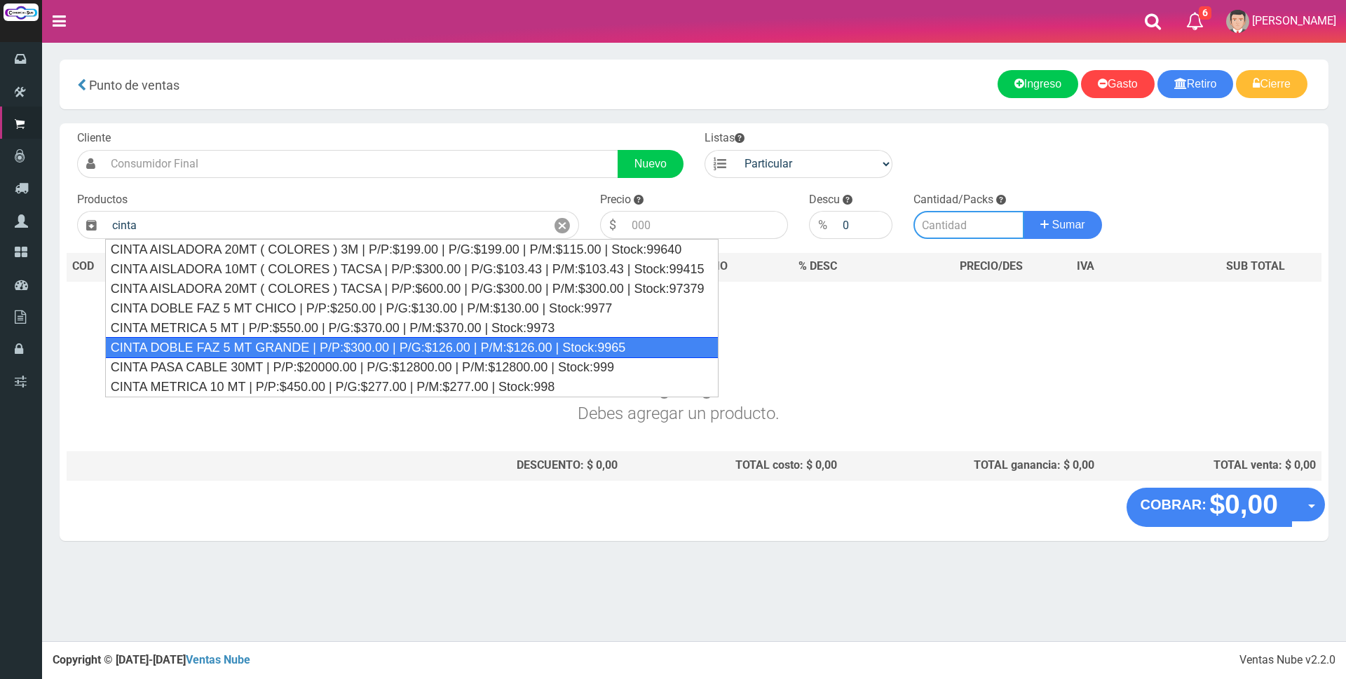
type input "CINTA DOBLE FAZ 5 MT GRANDE | P/P:$300.00 | P/G:$126.00 | P/M:$126.00 | Stock:9…"
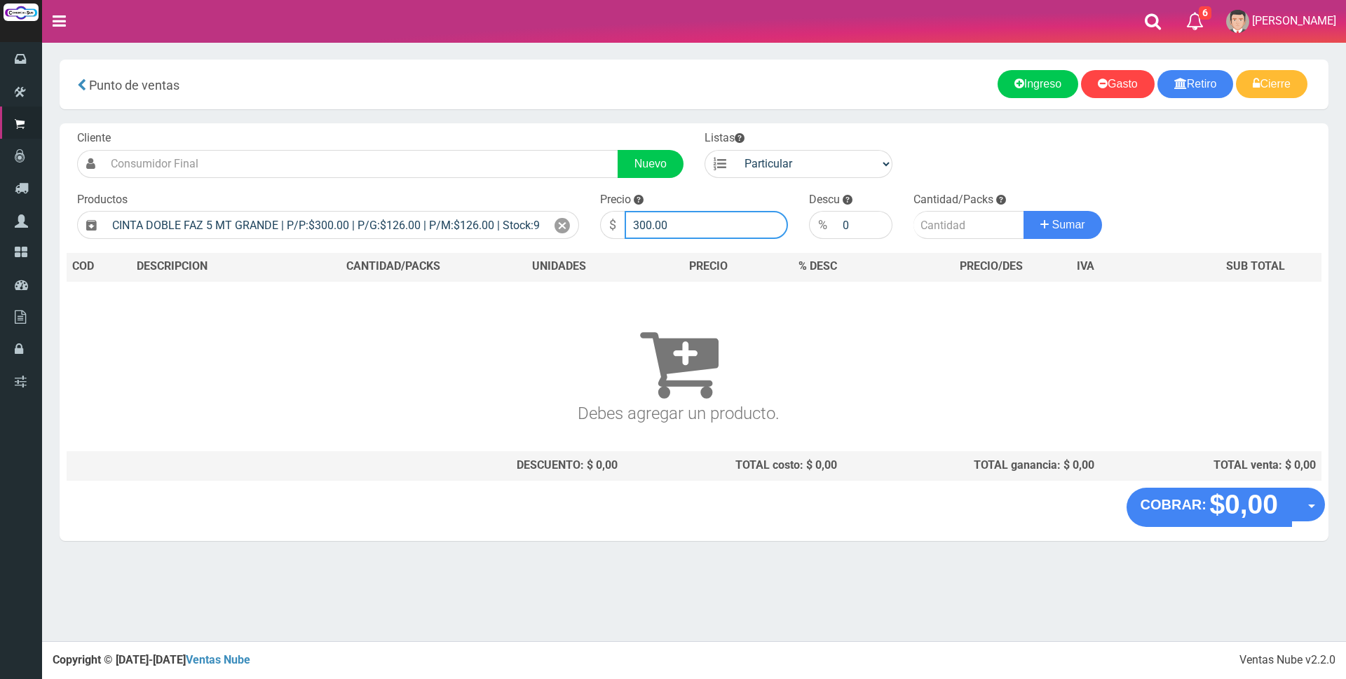
click at [712, 217] on input "300.00" at bounding box center [706, 225] width 163 height 28
type input "3"
type input "6000"
click at [947, 221] on input "number" at bounding box center [969, 225] width 111 height 28
type input "1"
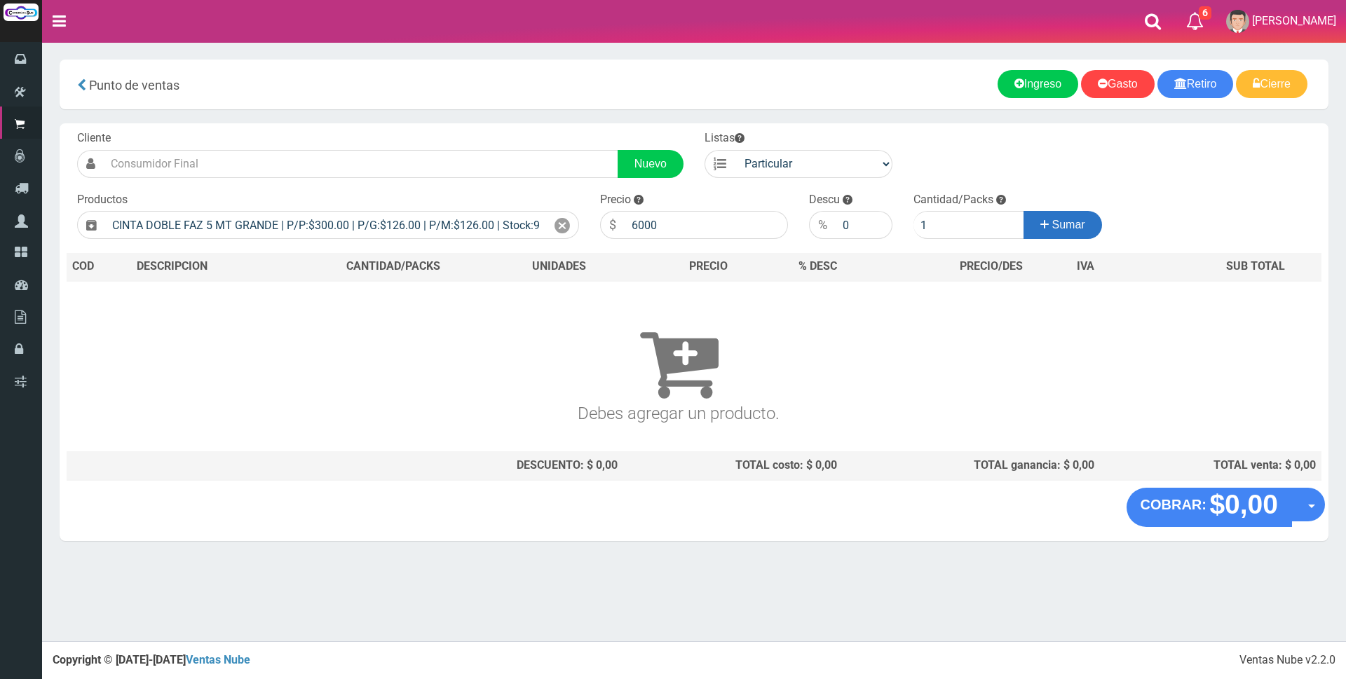
click at [1072, 227] on span "Sumar" at bounding box center [1068, 225] width 33 height 12
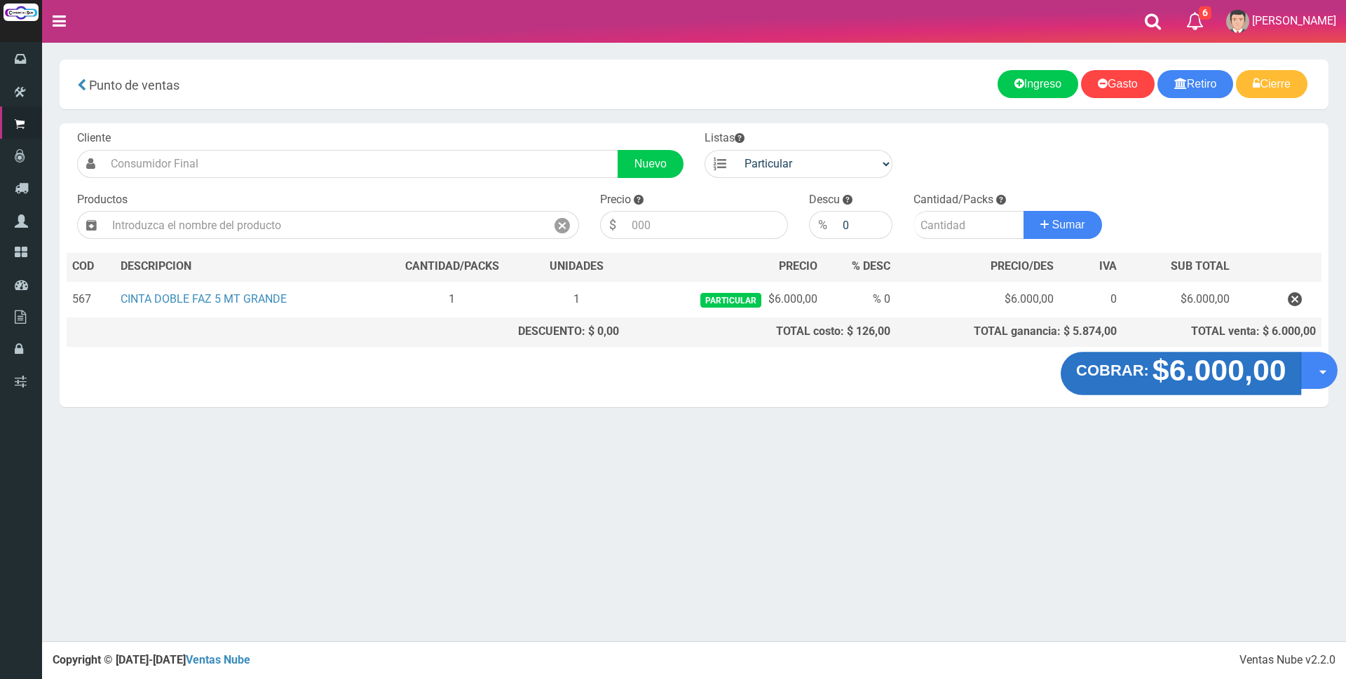
click at [1219, 381] on strong "$6.000,00" at bounding box center [1219, 370] width 134 height 33
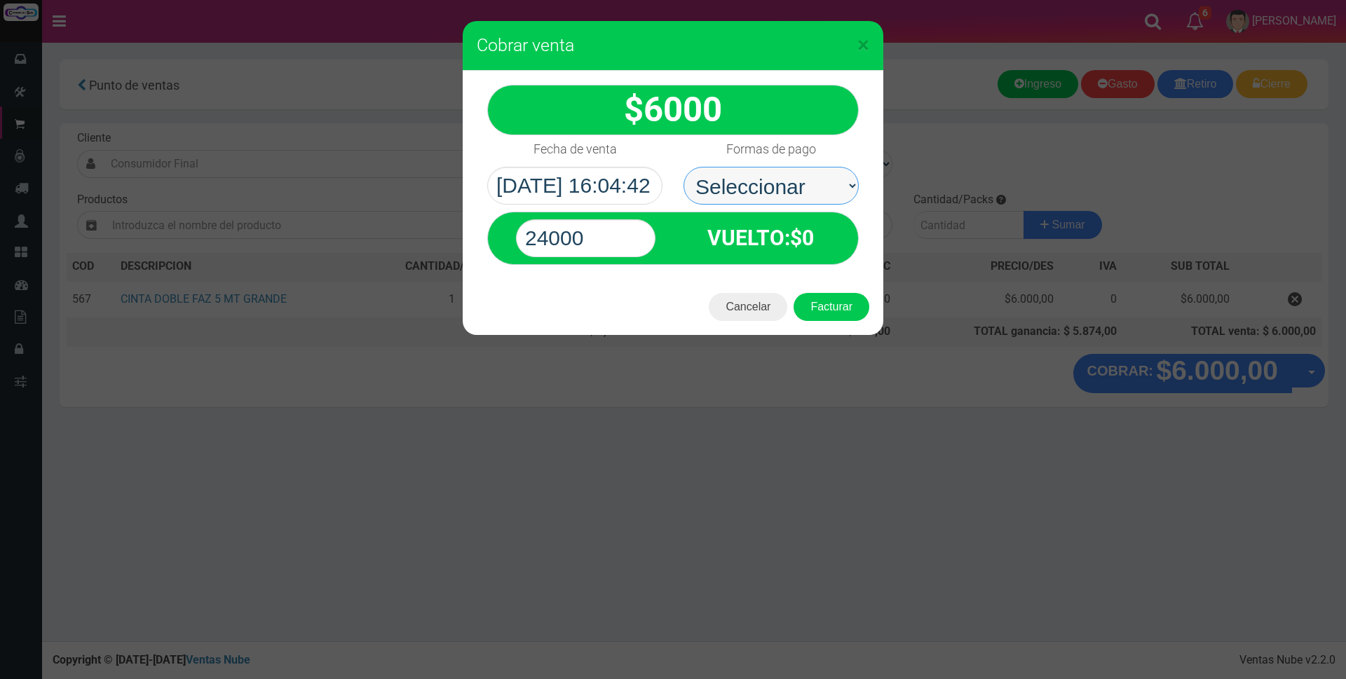
click at [799, 178] on select "Seleccionar Efectivo Tarjeta de Crédito Depósito Débito" at bounding box center [771, 186] width 175 height 38
select select "Efectivo"
click at [684, 167] on select "Seleccionar Efectivo Tarjeta de Crédito Depósito Débito" at bounding box center [771, 186] width 175 height 38
click at [619, 234] on input "24000" at bounding box center [586, 238] width 140 height 38
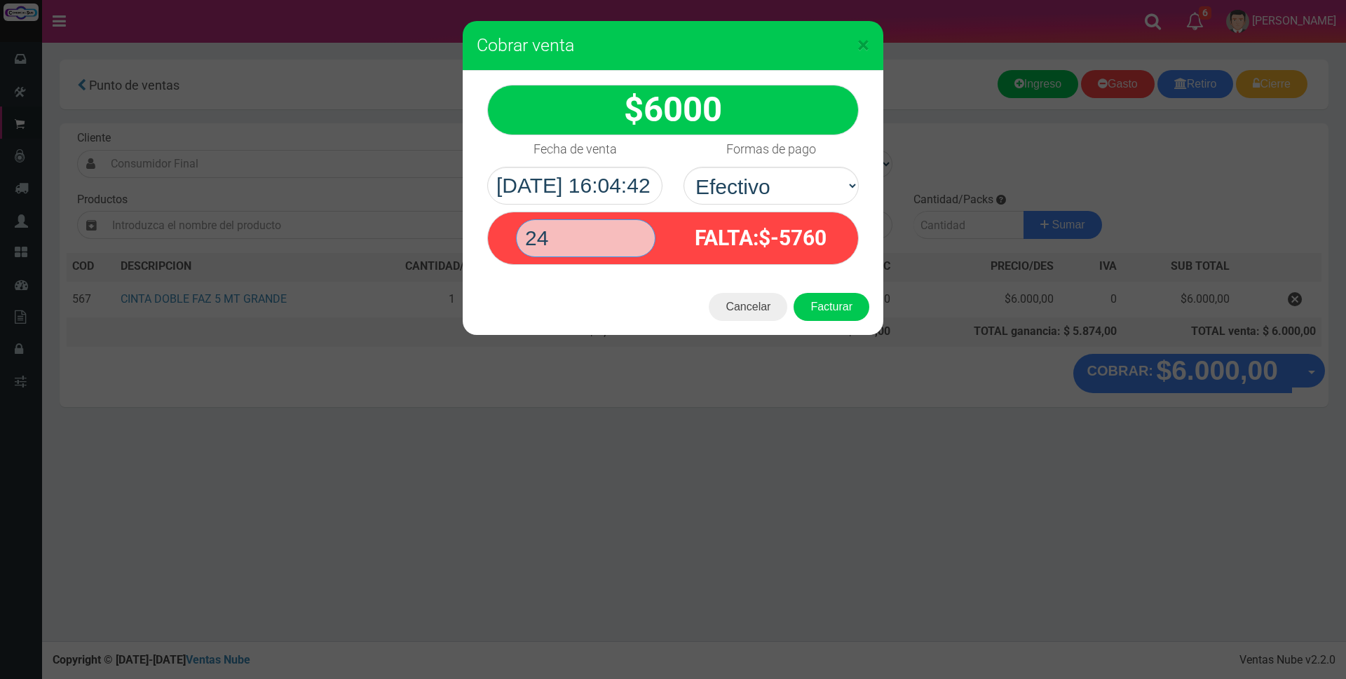
type input "2"
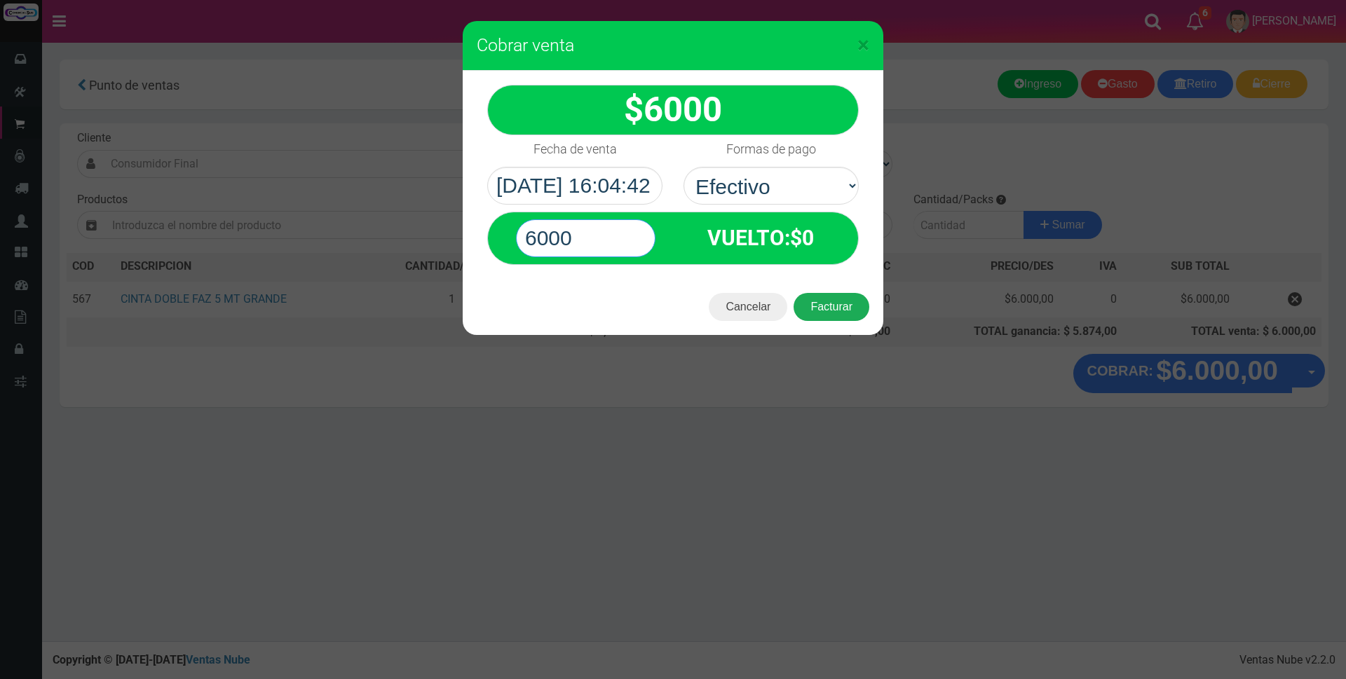
type input "6000"
click at [818, 311] on button "Facturar" at bounding box center [832, 307] width 76 height 28
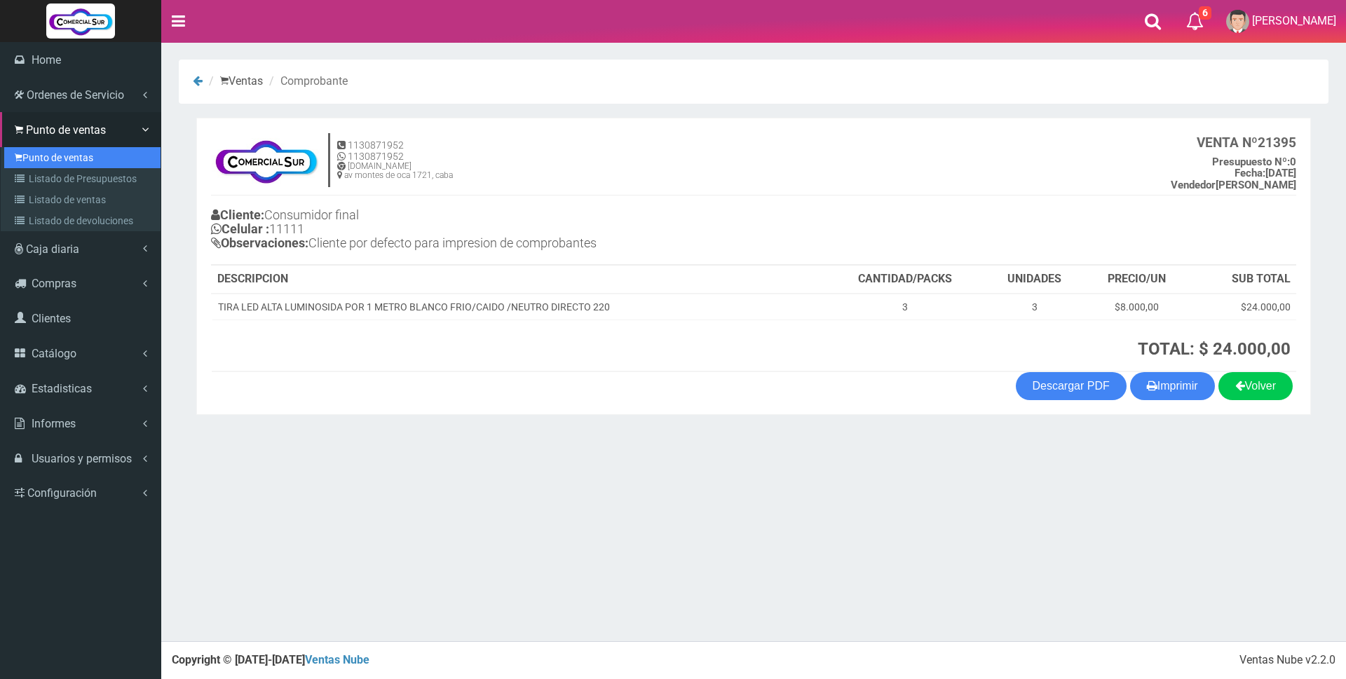
click at [43, 158] on link "Punto de ventas" at bounding box center [82, 157] width 156 height 21
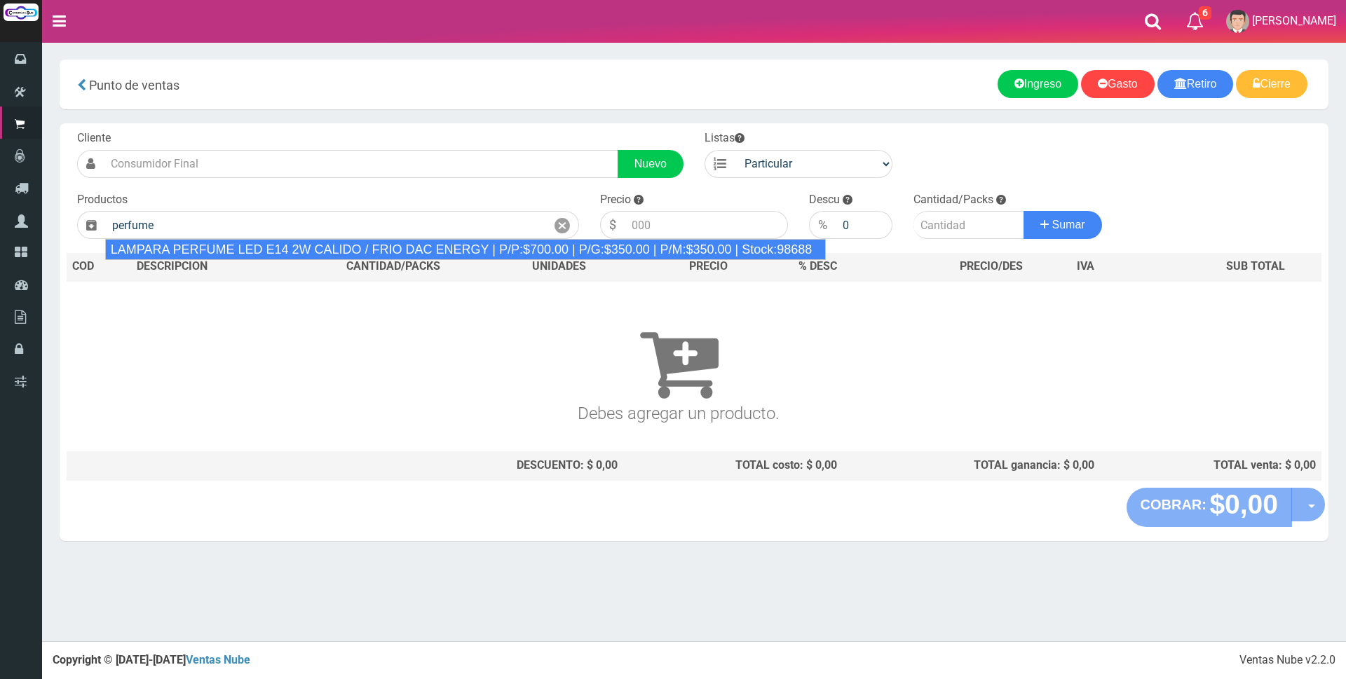
drag, startPoint x: 223, startPoint y: 245, endPoint x: 625, endPoint y: 266, distance: 403.0
click at [224, 245] on div "LAMPARA PERFUME LED E14 2W CALIDO / FRIO DAC ENERGY | P/P:$700.00 | P/G:$350.00…" at bounding box center [465, 249] width 721 height 21
type input "LAMPARA PERFUME LED E14 2W CALIDO / FRIO DAC ENERGY | P/P:$700.00 | P/G:$350.00…"
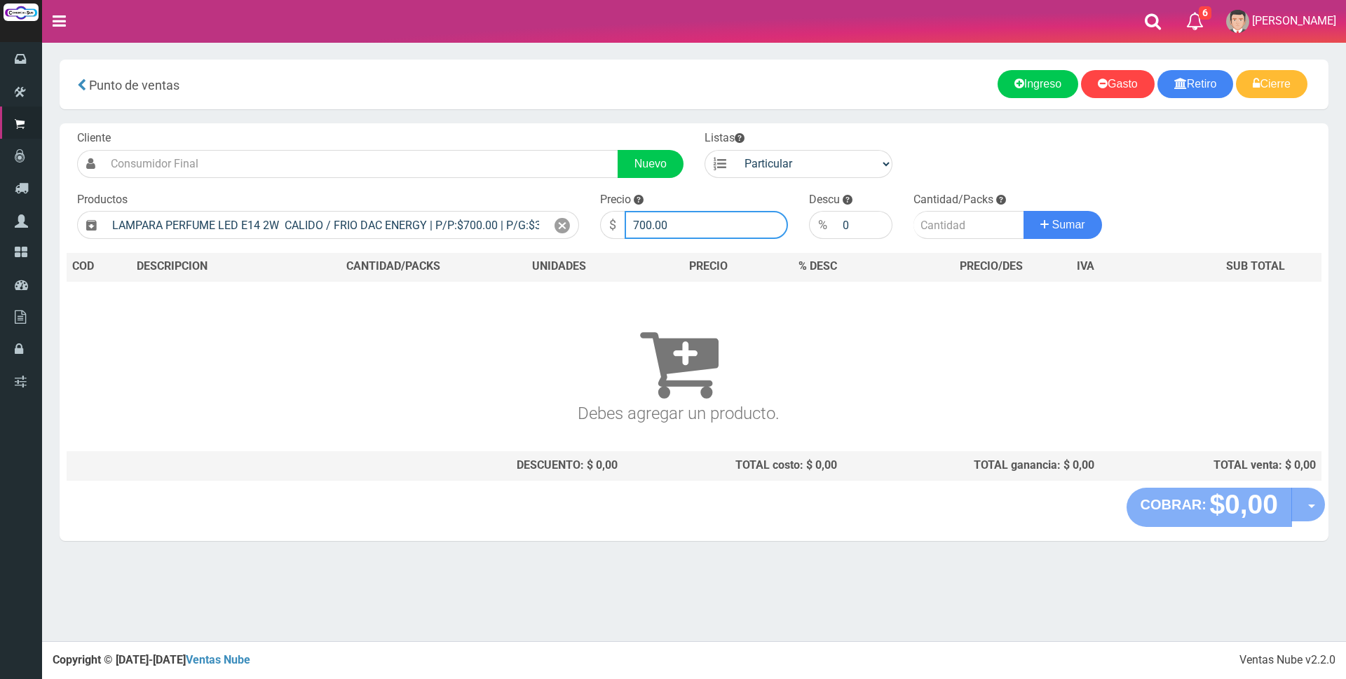
click at [684, 229] on input "700.00" at bounding box center [706, 225] width 163 height 28
type input "7"
type input "3000"
click at [928, 223] on input "number" at bounding box center [969, 225] width 111 height 28
type input "1"
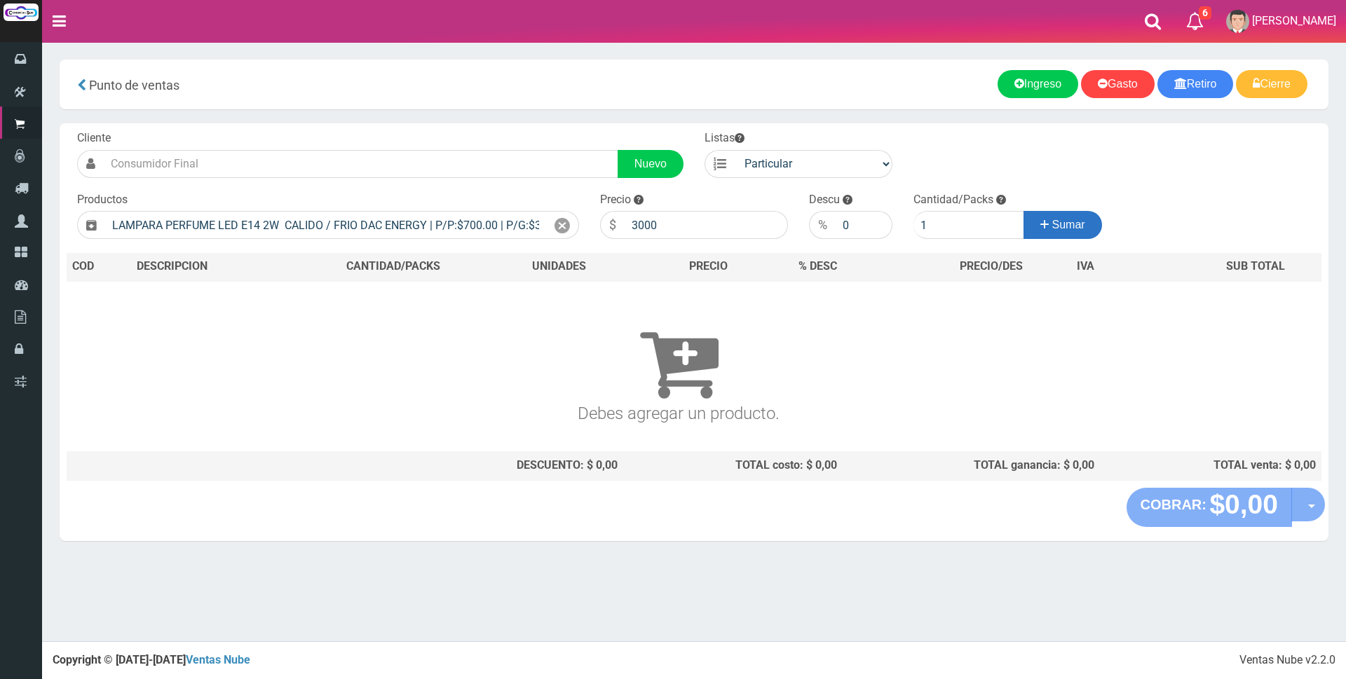
click at [1055, 227] on span "Sumar" at bounding box center [1068, 225] width 33 height 12
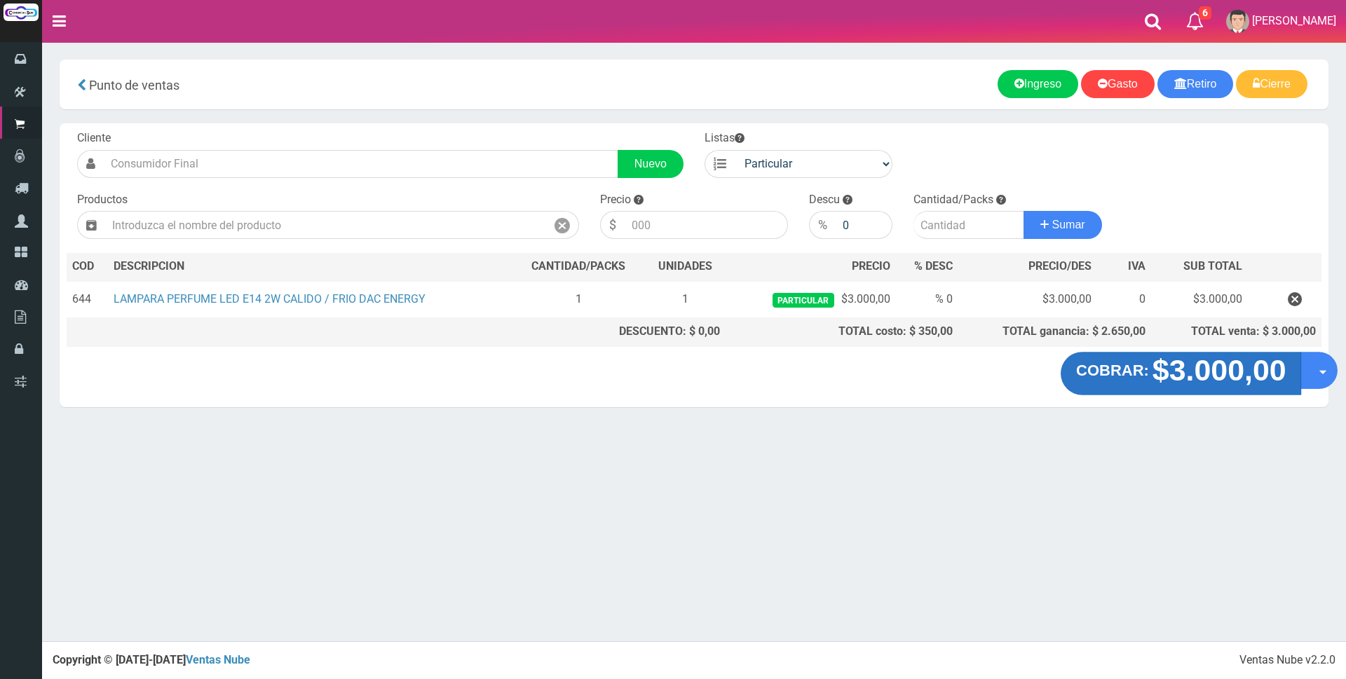
click at [1232, 372] on strong "$3.000,00" at bounding box center [1219, 370] width 134 height 33
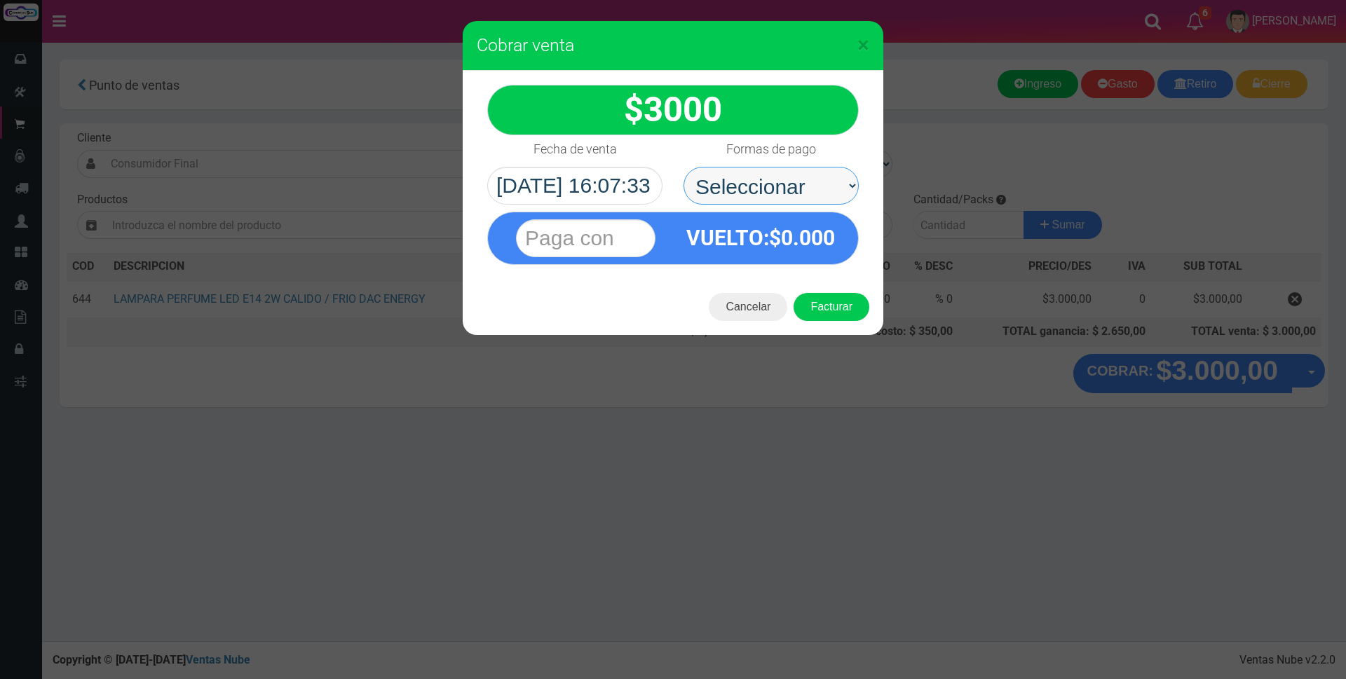
click at [788, 184] on select "Seleccionar Efectivo Tarjeta de Crédito Depósito Débito" at bounding box center [771, 186] width 175 height 38
select select "Efectivo"
click at [684, 167] on select "Seleccionar Efectivo Tarjeta de Crédito Depósito Débito" at bounding box center [771, 186] width 175 height 38
click at [639, 233] on input "text" at bounding box center [586, 238] width 140 height 38
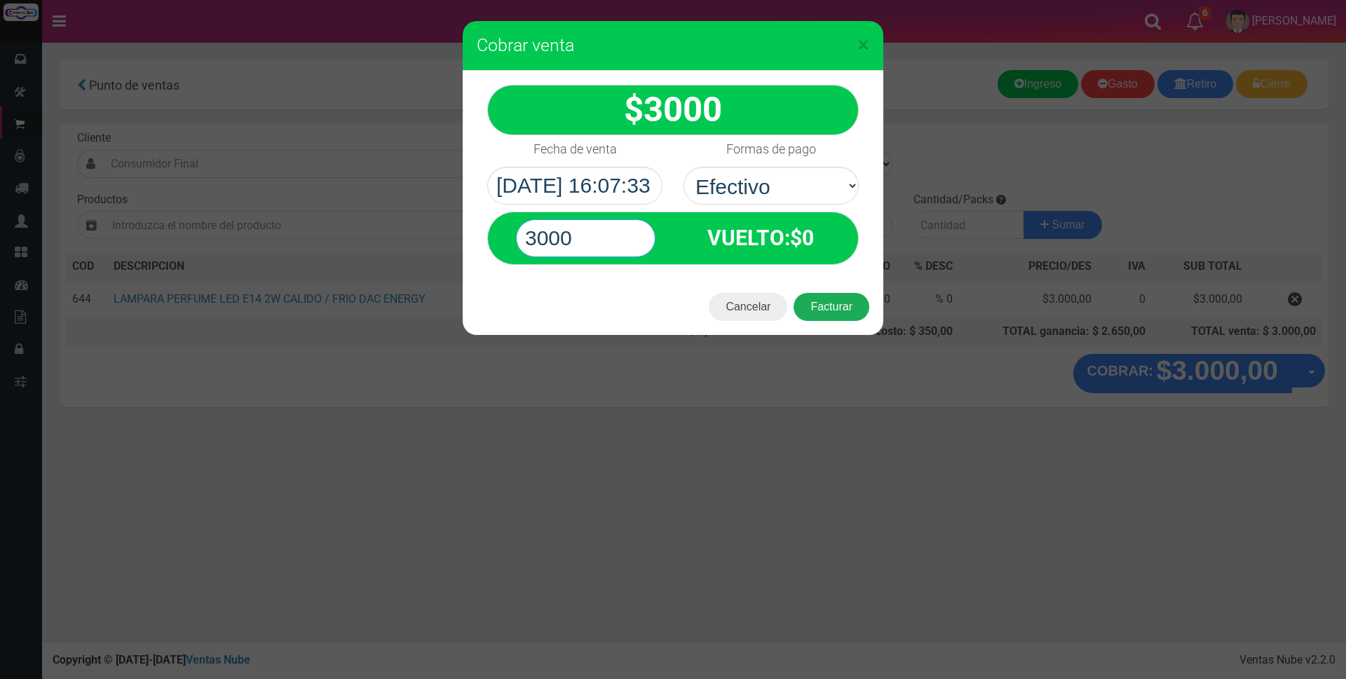
type input "3000"
drag, startPoint x: 830, startPoint y: 318, endPoint x: 829, endPoint y: 306, distance: 12.6
click at [830, 316] on button "Facturar" at bounding box center [832, 307] width 76 height 28
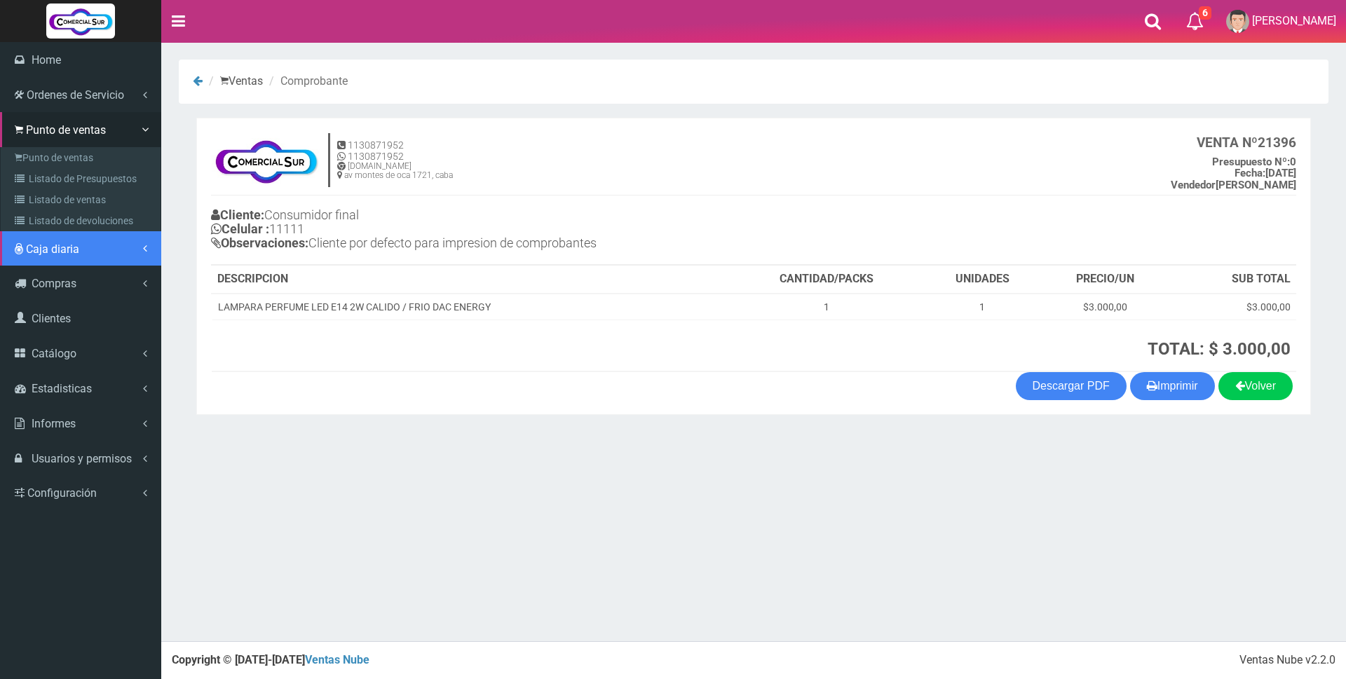
click at [36, 250] on span "Caja diaria" at bounding box center [52, 249] width 53 height 13
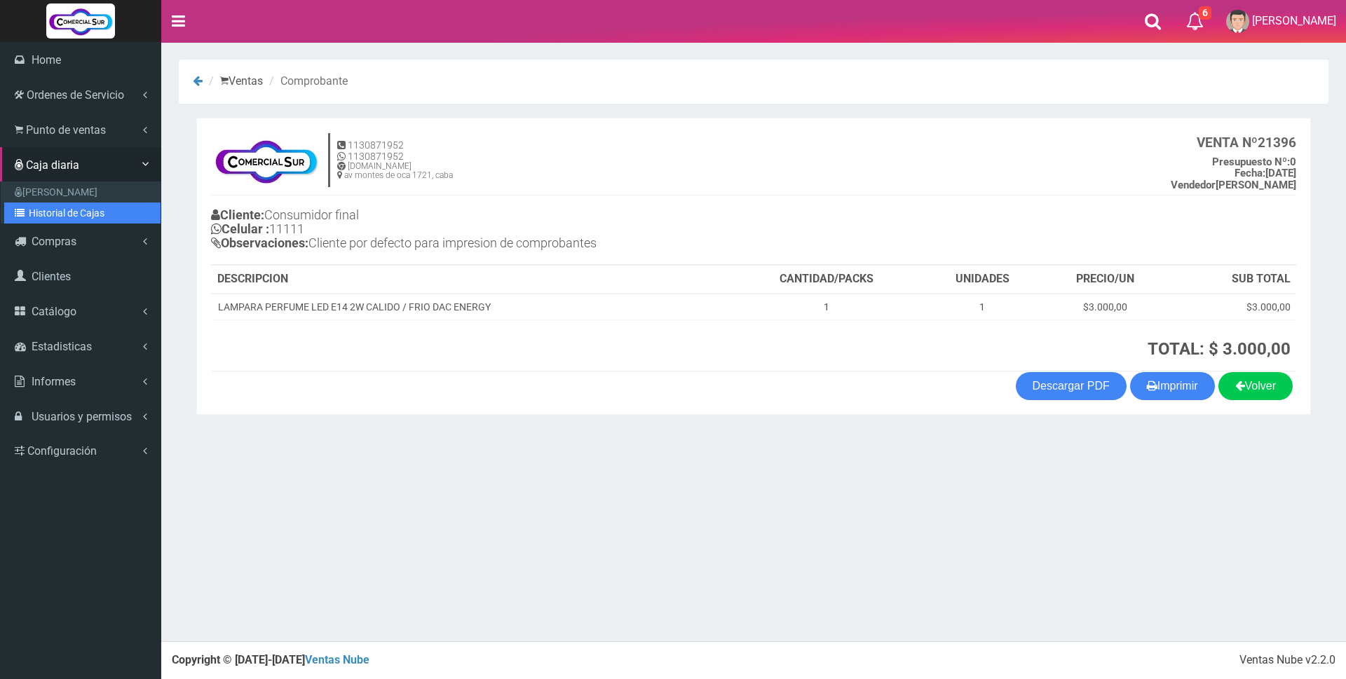
click at [40, 206] on link "Historial de Cajas" at bounding box center [82, 213] width 156 height 21
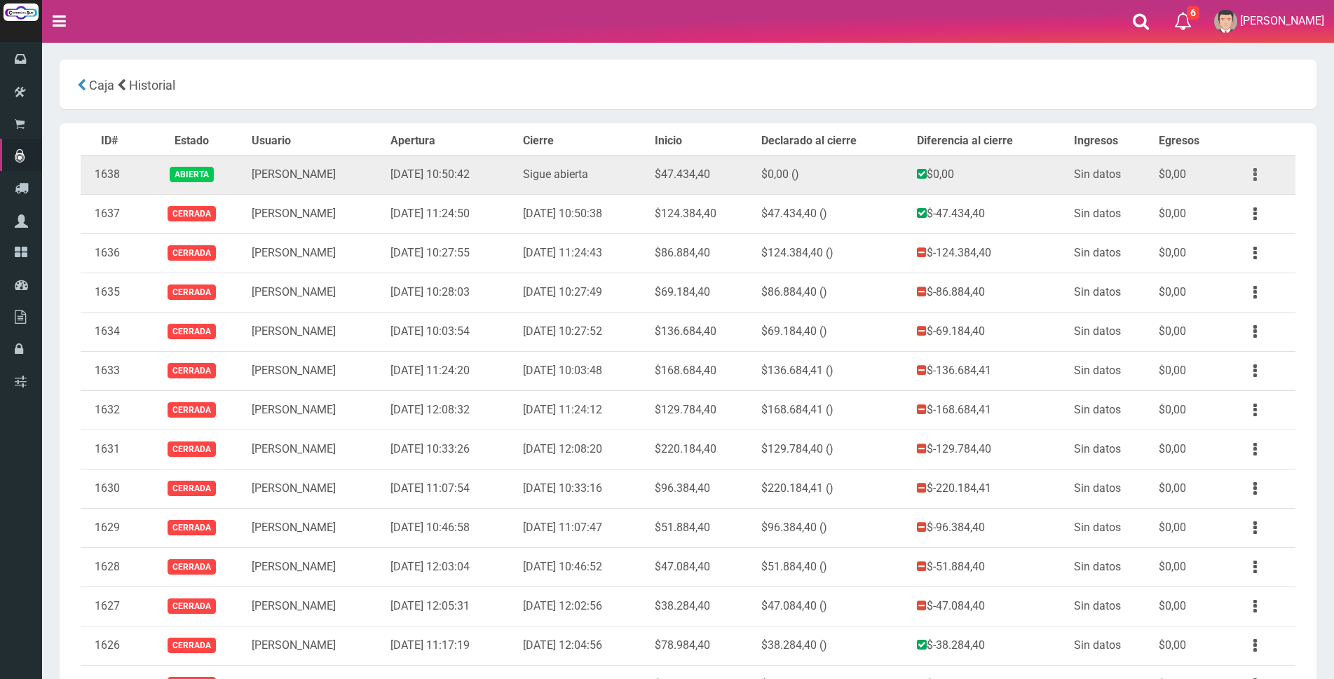
click at [1257, 172] on button "button" at bounding box center [1256, 175] width 32 height 25
click at [1239, 200] on link "Ver" at bounding box center [1215, 209] width 111 height 31
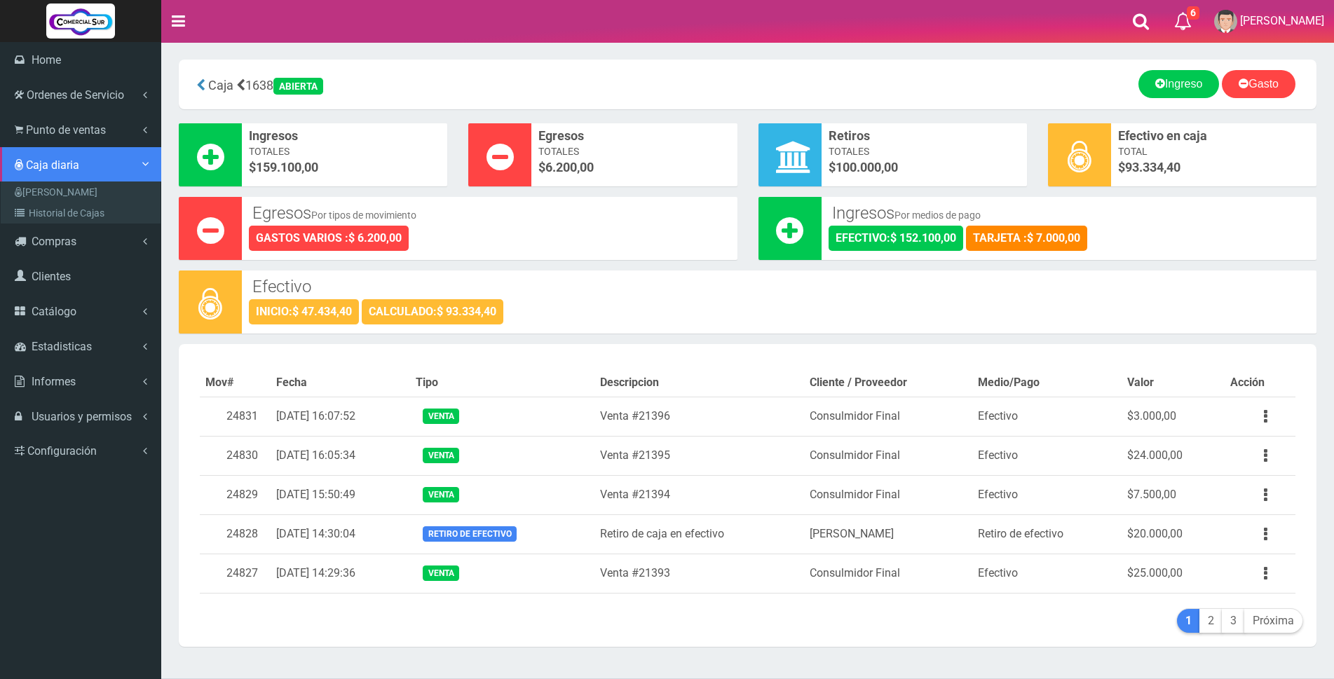
click at [50, 163] on span "Caja diaria" at bounding box center [52, 164] width 53 height 13
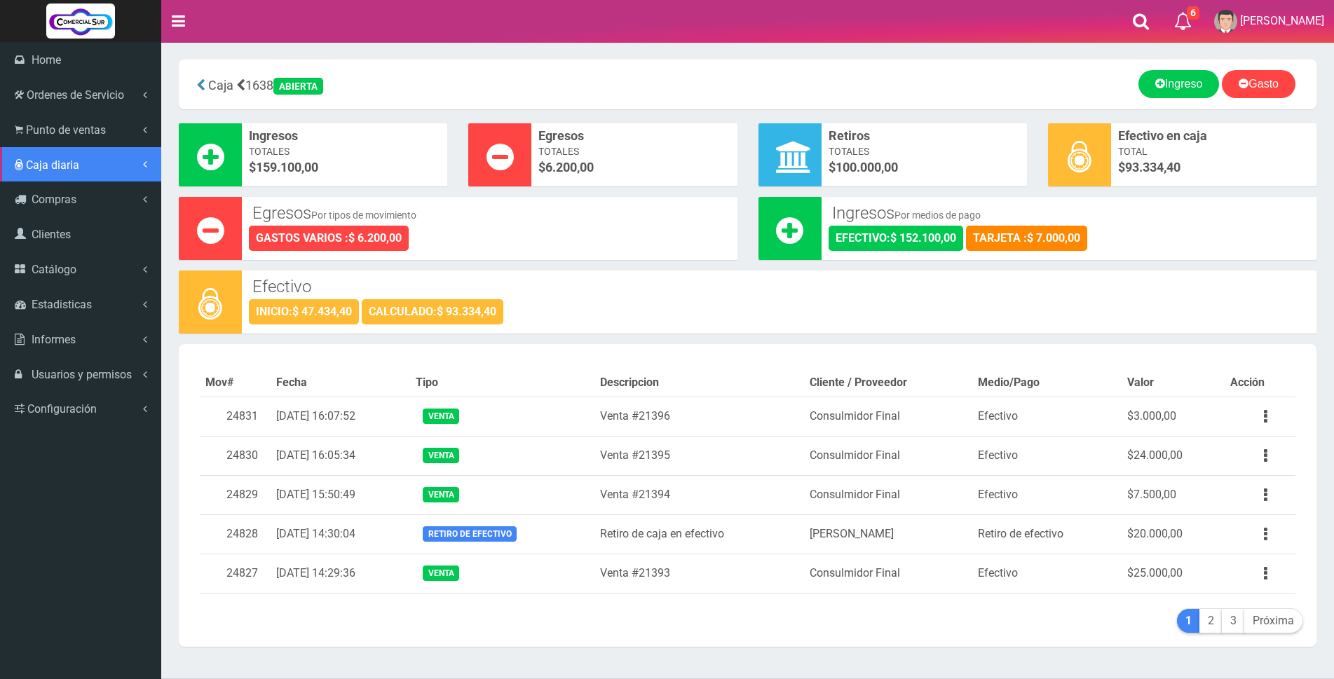
click at [46, 160] on span "Caja diaria" at bounding box center [52, 164] width 53 height 13
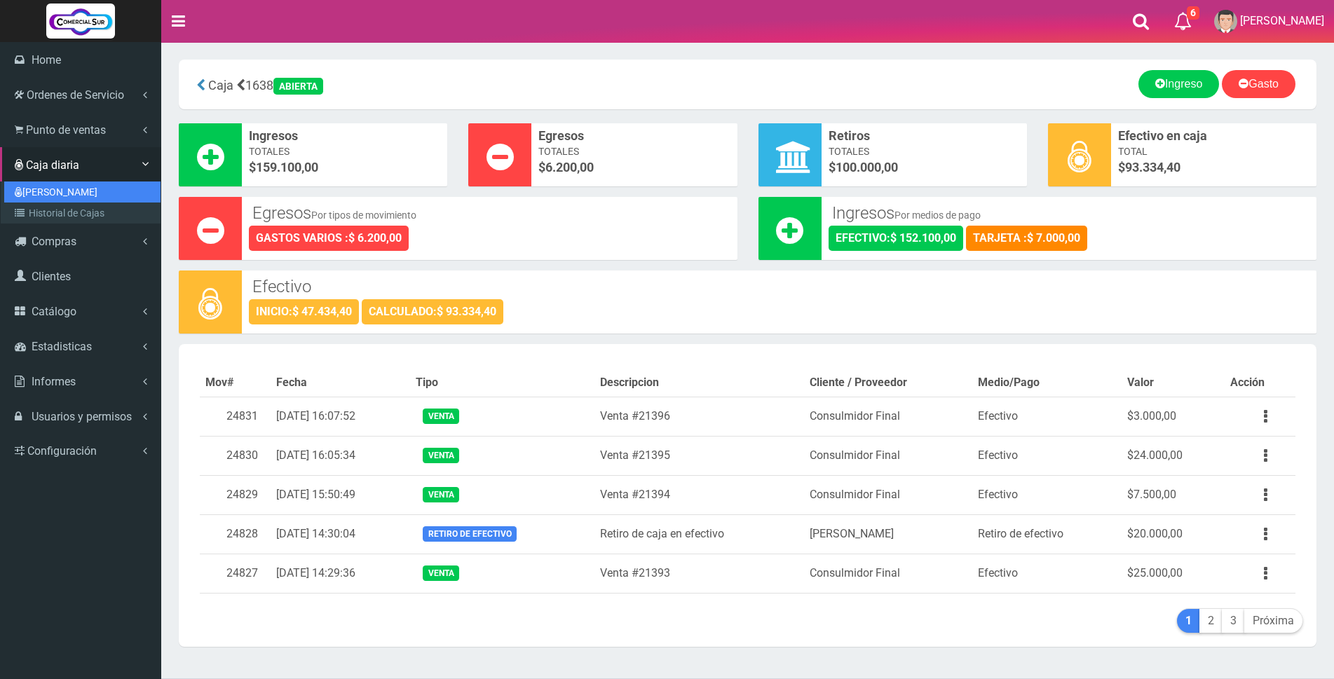
click at [46, 187] on link "[PERSON_NAME]" at bounding box center [82, 192] width 156 height 21
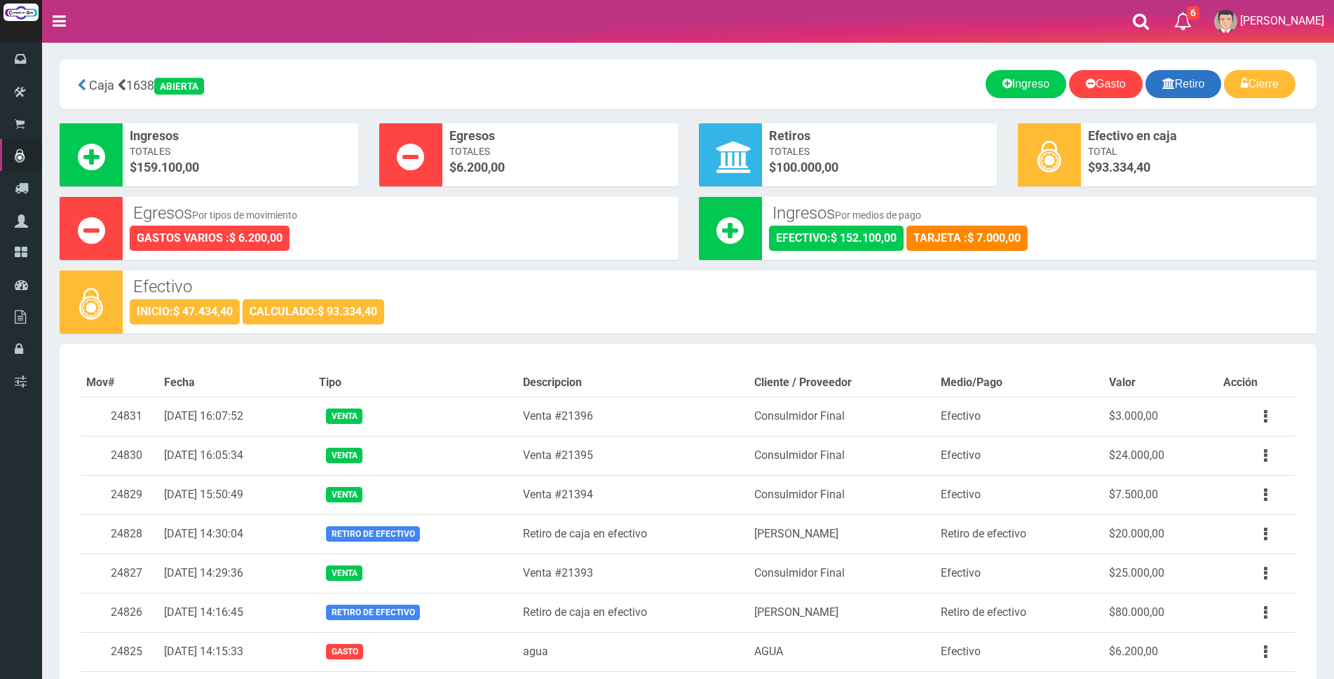
click at [1167, 88] on icon at bounding box center [1168, 84] width 13 height 20
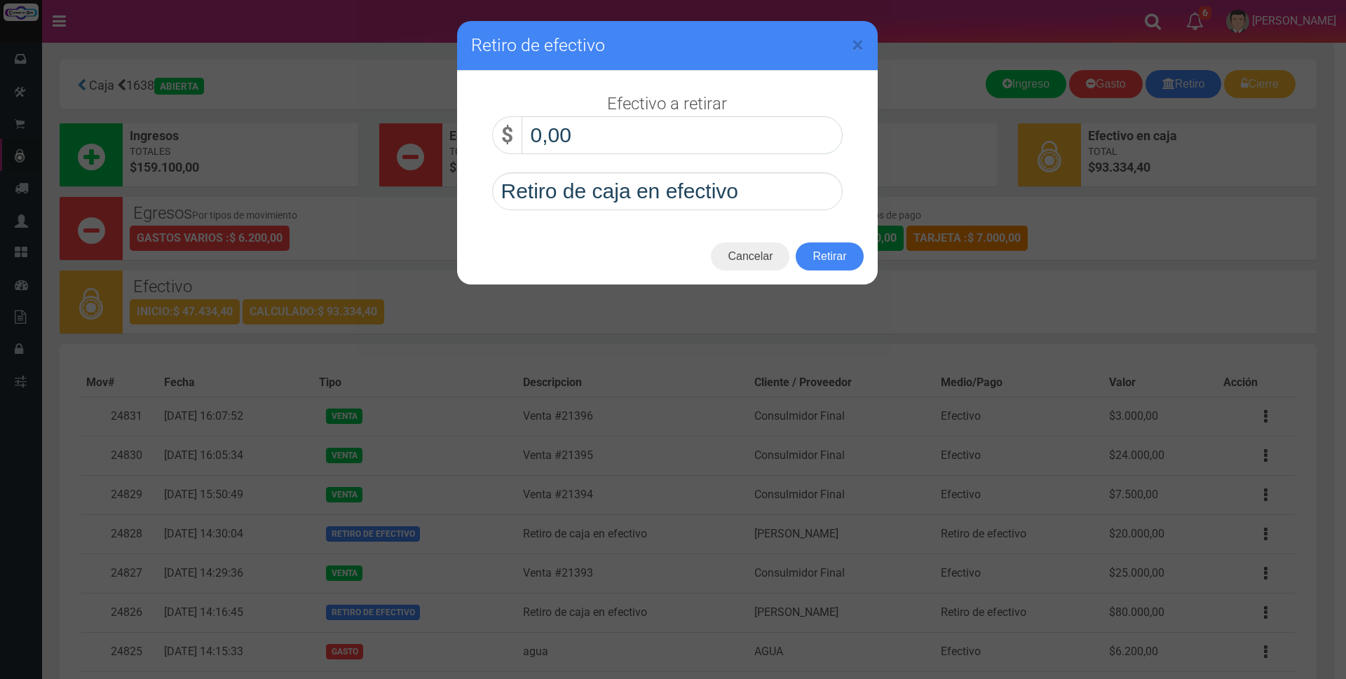
click at [737, 126] on input "0,00" at bounding box center [682, 135] width 321 height 38
type input "20.000,00"
click at [832, 262] on button "Retirar" at bounding box center [829, 257] width 67 height 28
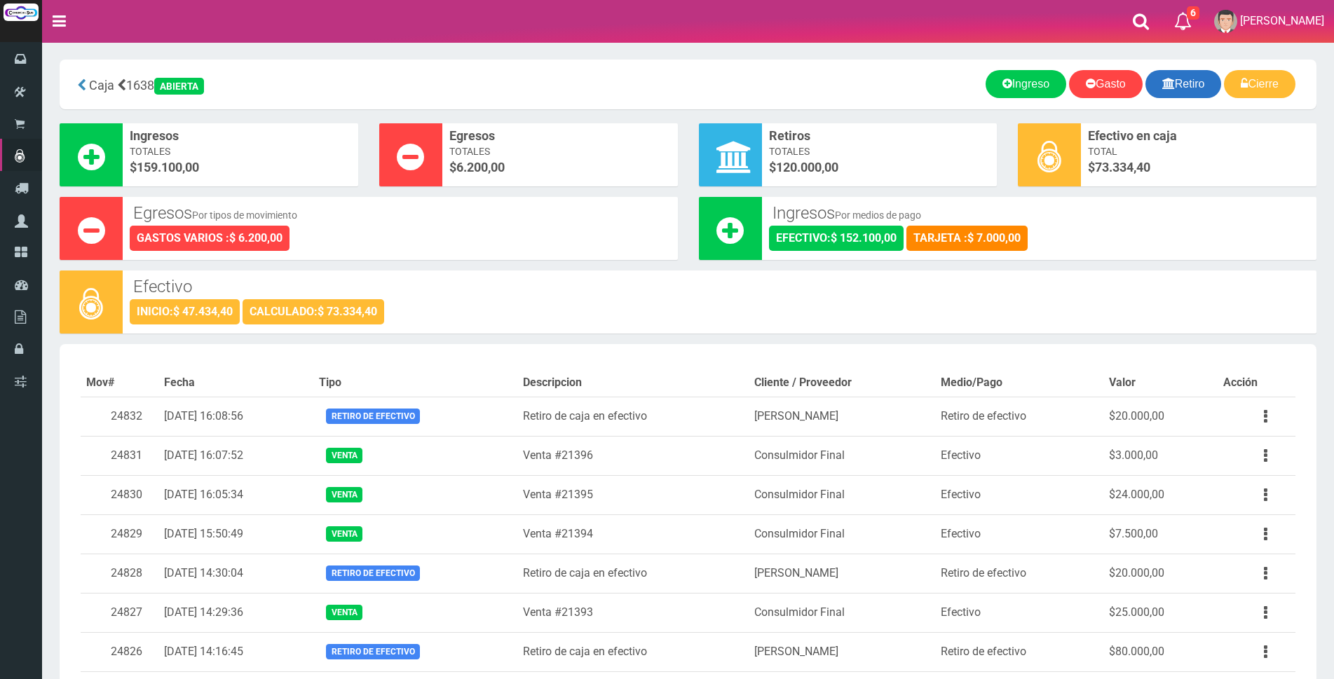
click at [1188, 86] on link "Retiro" at bounding box center [1184, 84] width 76 height 28
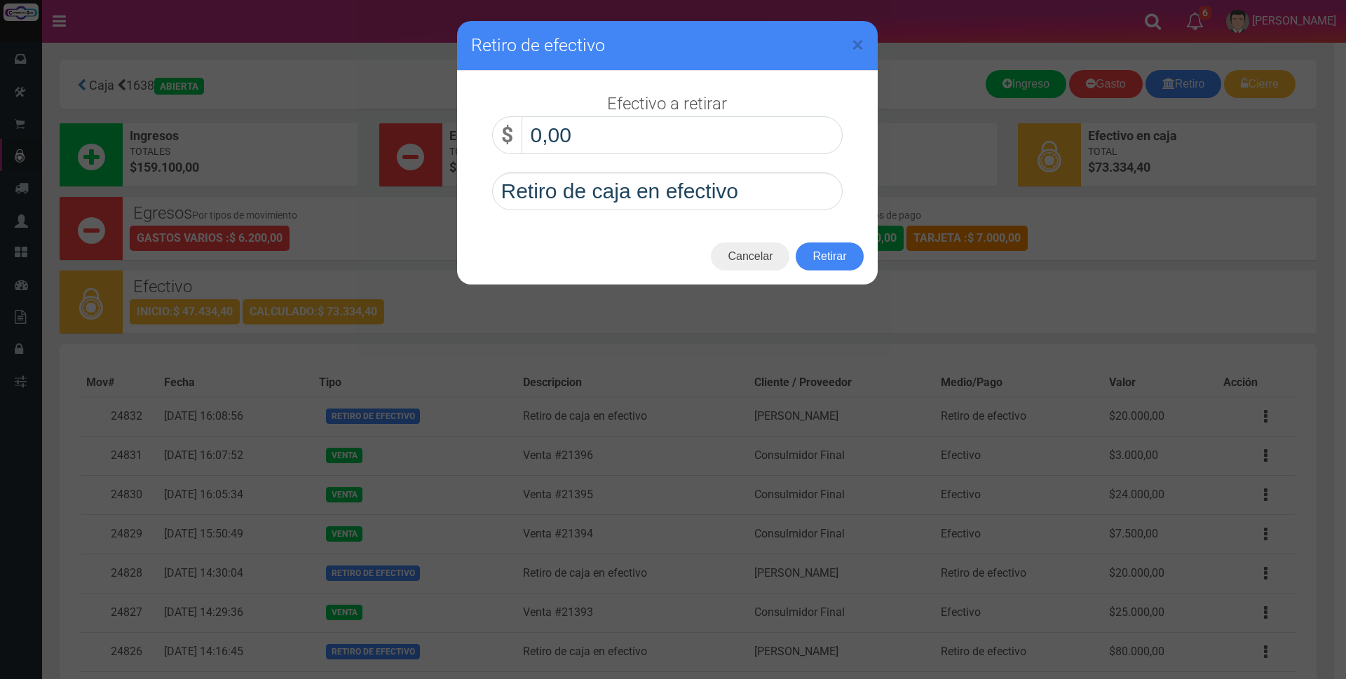
click at [635, 130] on input "0,00" at bounding box center [682, 135] width 321 height 38
type input "20.000,00"
click at [821, 256] on button "Retirar" at bounding box center [829, 257] width 67 height 28
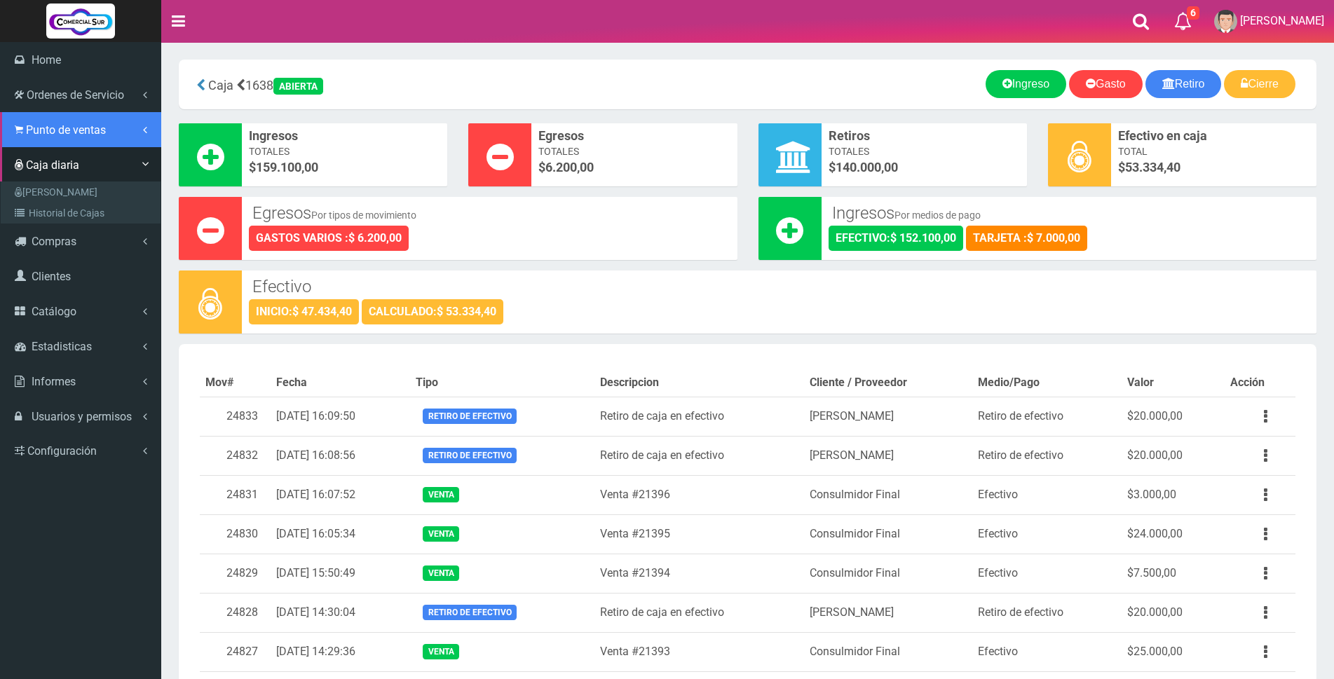
click at [46, 123] on span "Punto de ventas" at bounding box center [66, 129] width 80 height 13
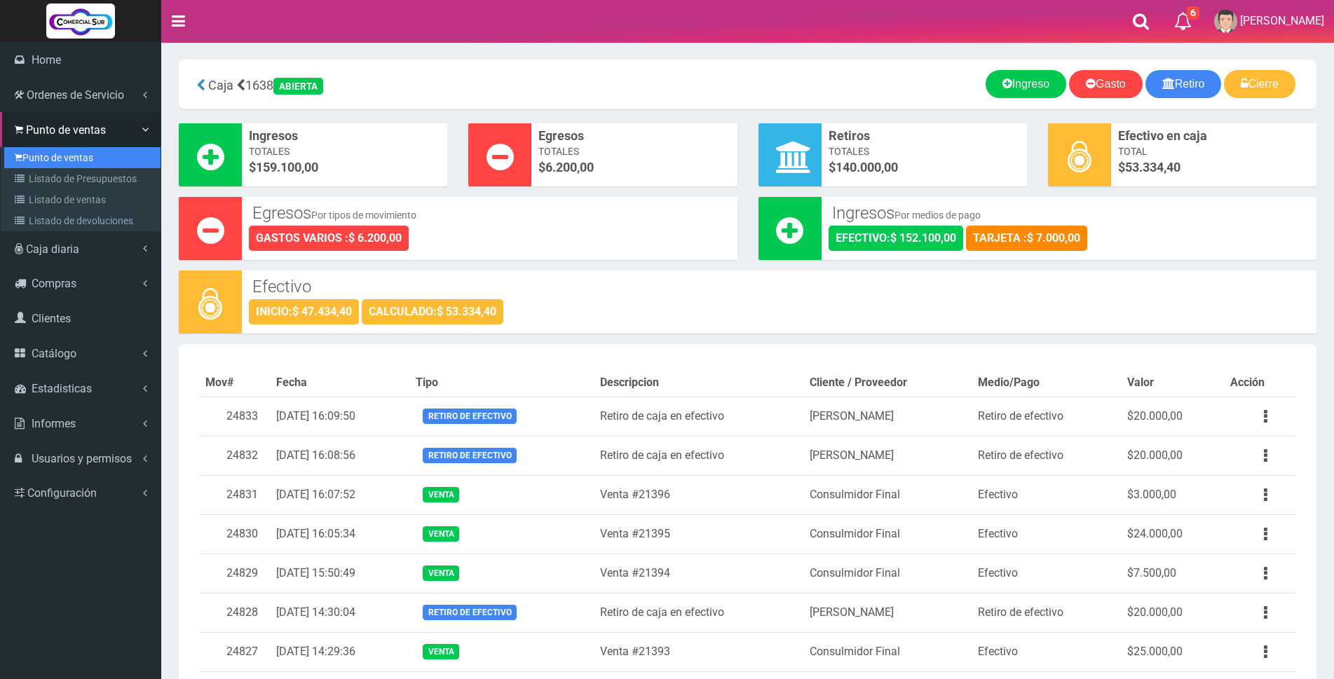
click at [61, 155] on link "Punto de ventas" at bounding box center [82, 157] width 156 height 21
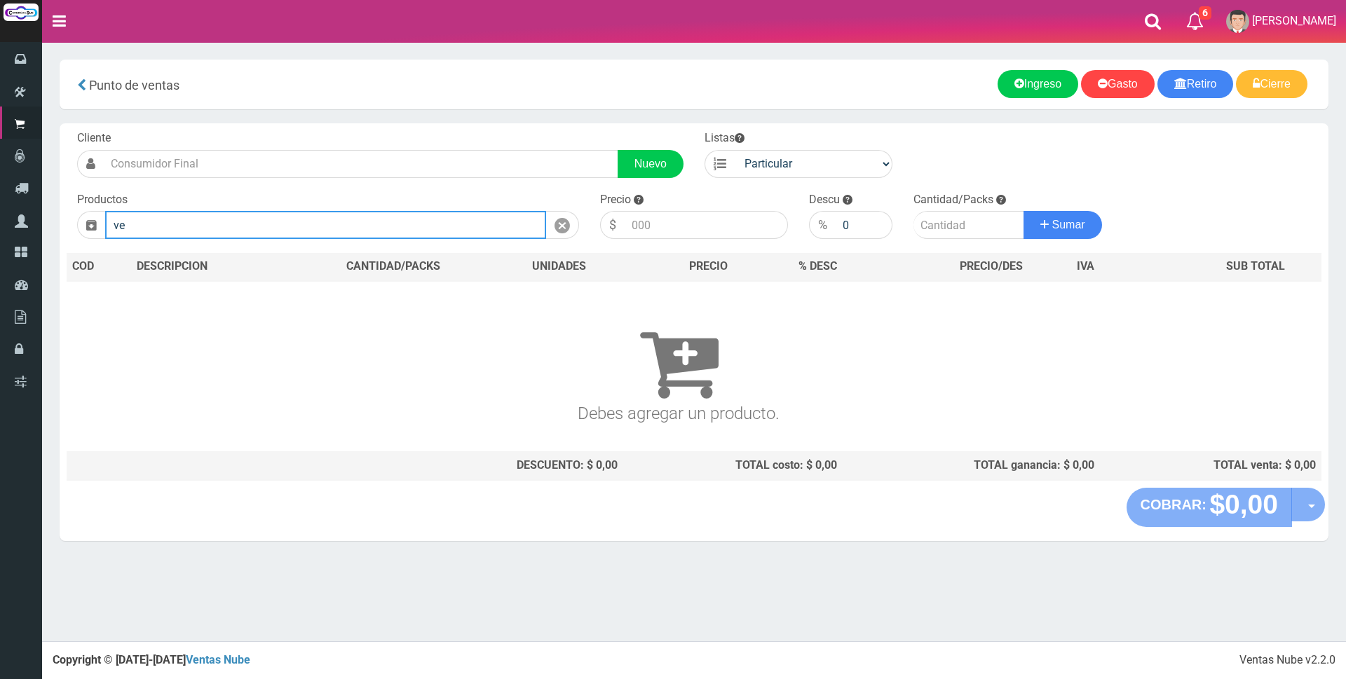
type input "v"
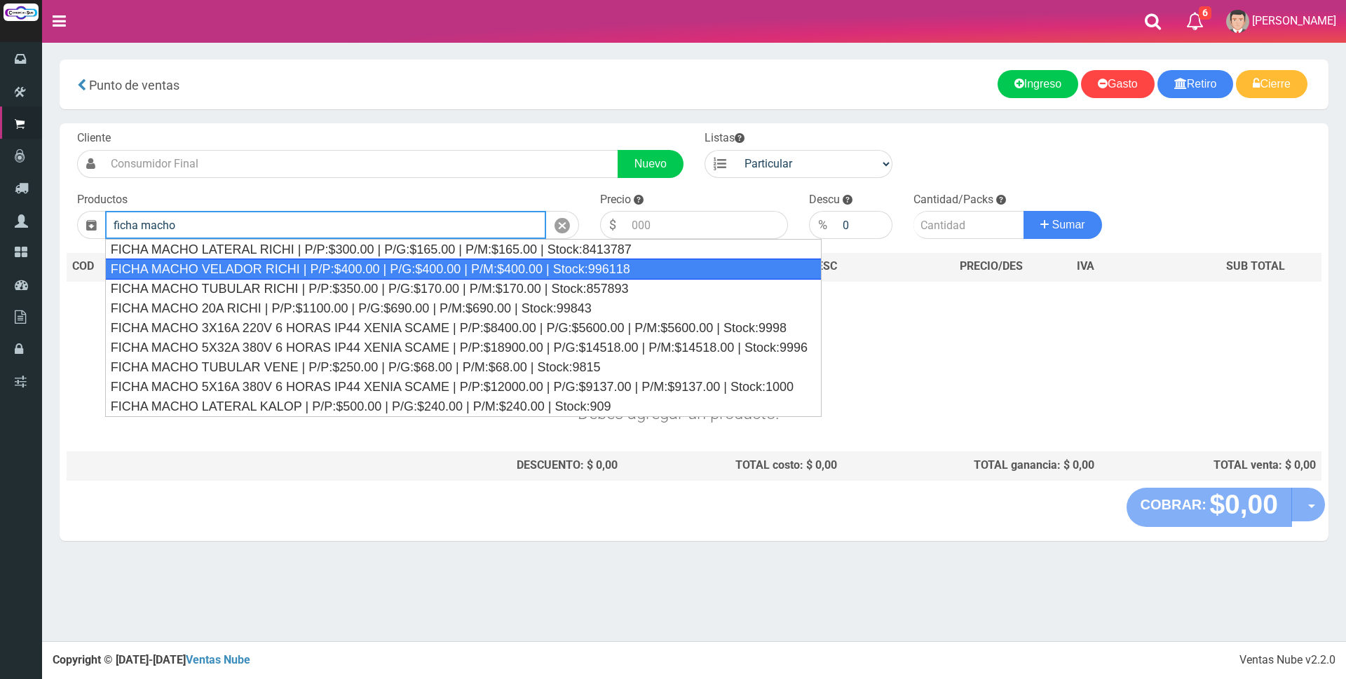
drag, startPoint x: 249, startPoint y: 264, endPoint x: 265, endPoint y: 270, distance: 17.1
click at [250, 265] on div "FICHA MACHO VELADOR RICHI | P/P:$400.00 | P/G:$400.00 | P/M:$400.00 | Stock:996…" at bounding box center [463, 269] width 717 height 21
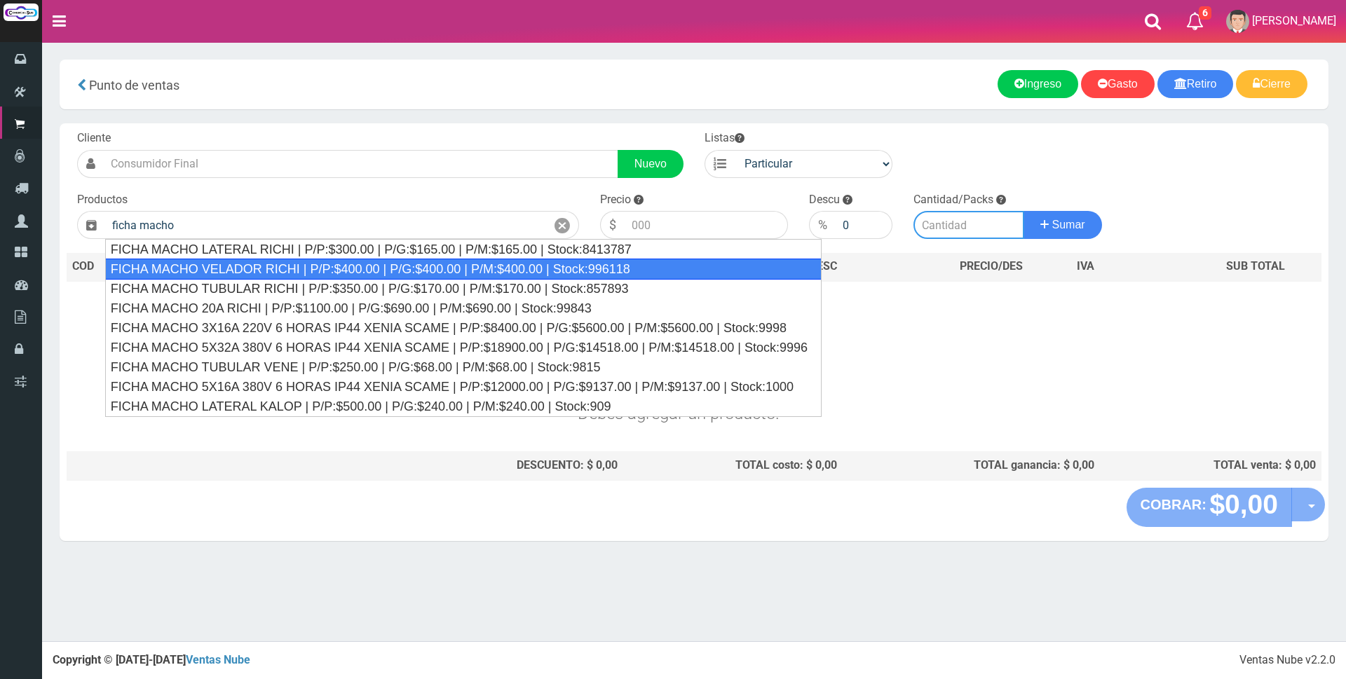
type input "FICHA MACHO VELADOR RICHI | P/P:$400.00 | P/G:$400.00 | P/M:$400.00 | Stock:996…"
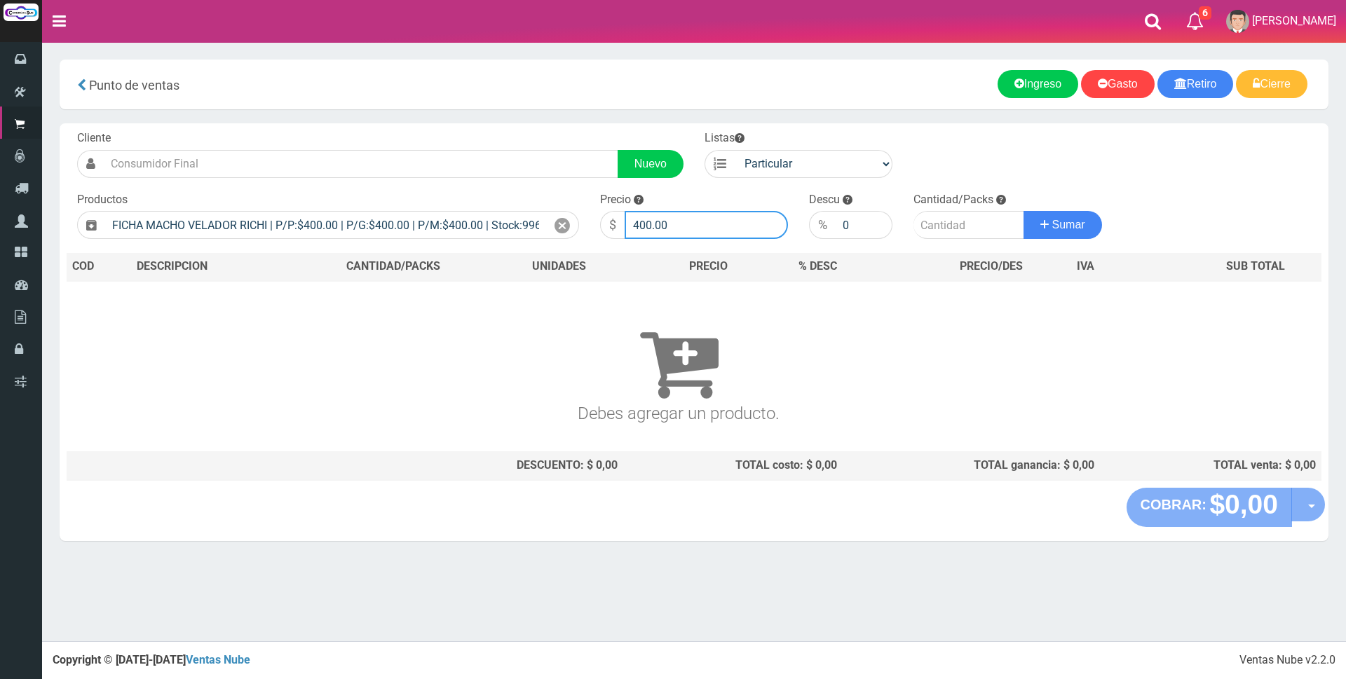
click at [724, 229] on input "400.00" at bounding box center [706, 225] width 163 height 28
type input "4"
type input "2000"
click at [972, 226] on input "number" at bounding box center [969, 225] width 111 height 28
type input "2"
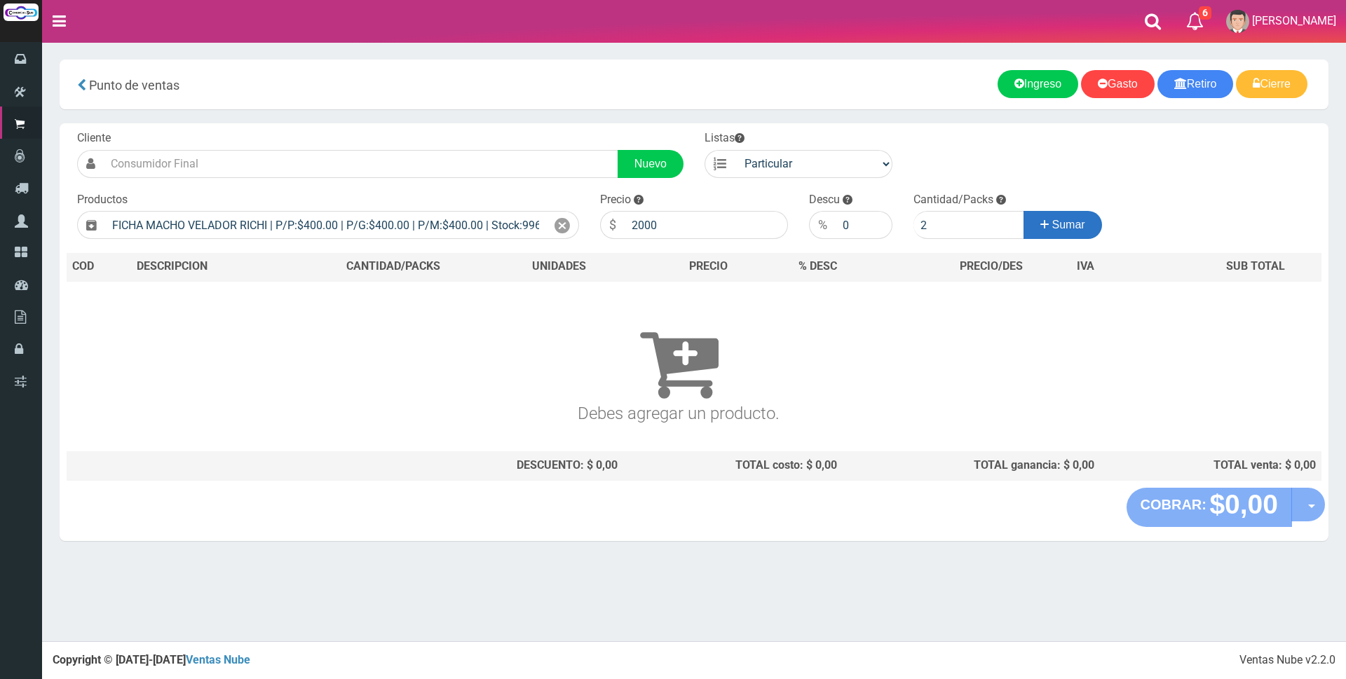
click at [1073, 228] on span "Sumar" at bounding box center [1068, 225] width 33 height 12
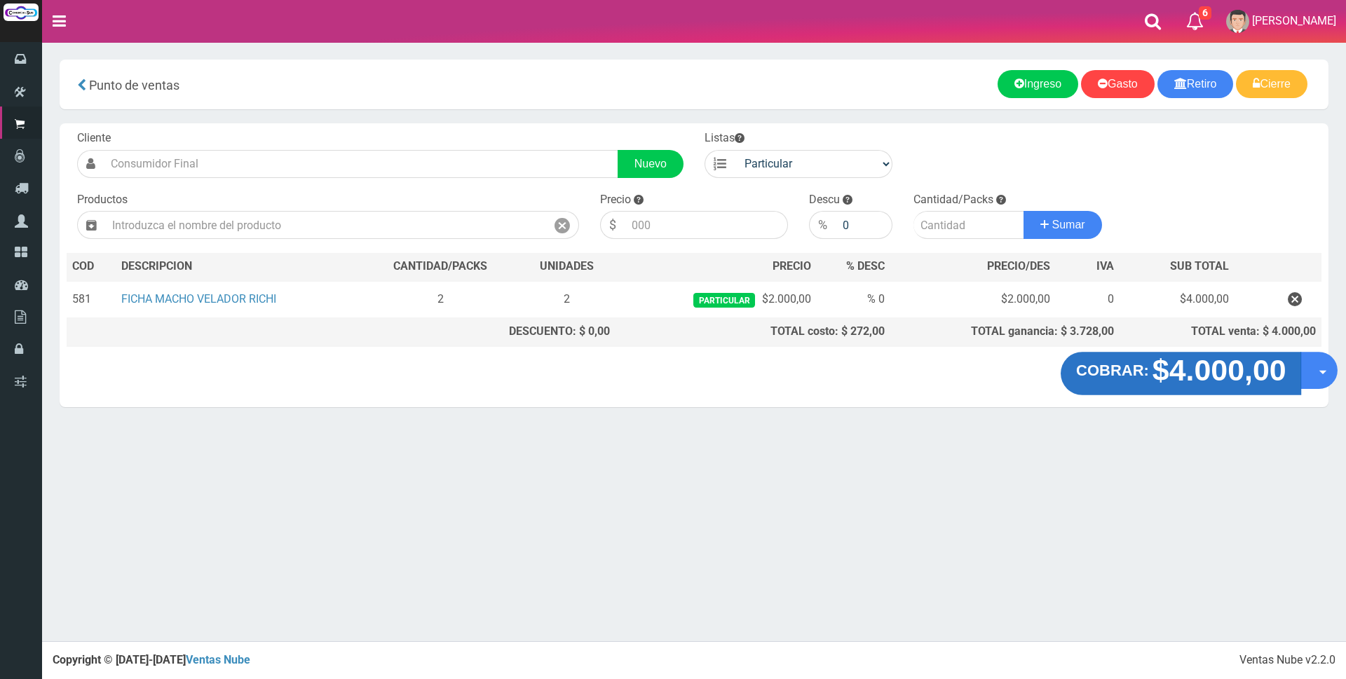
click at [1155, 379] on strong "$4.000,00" at bounding box center [1219, 370] width 134 height 33
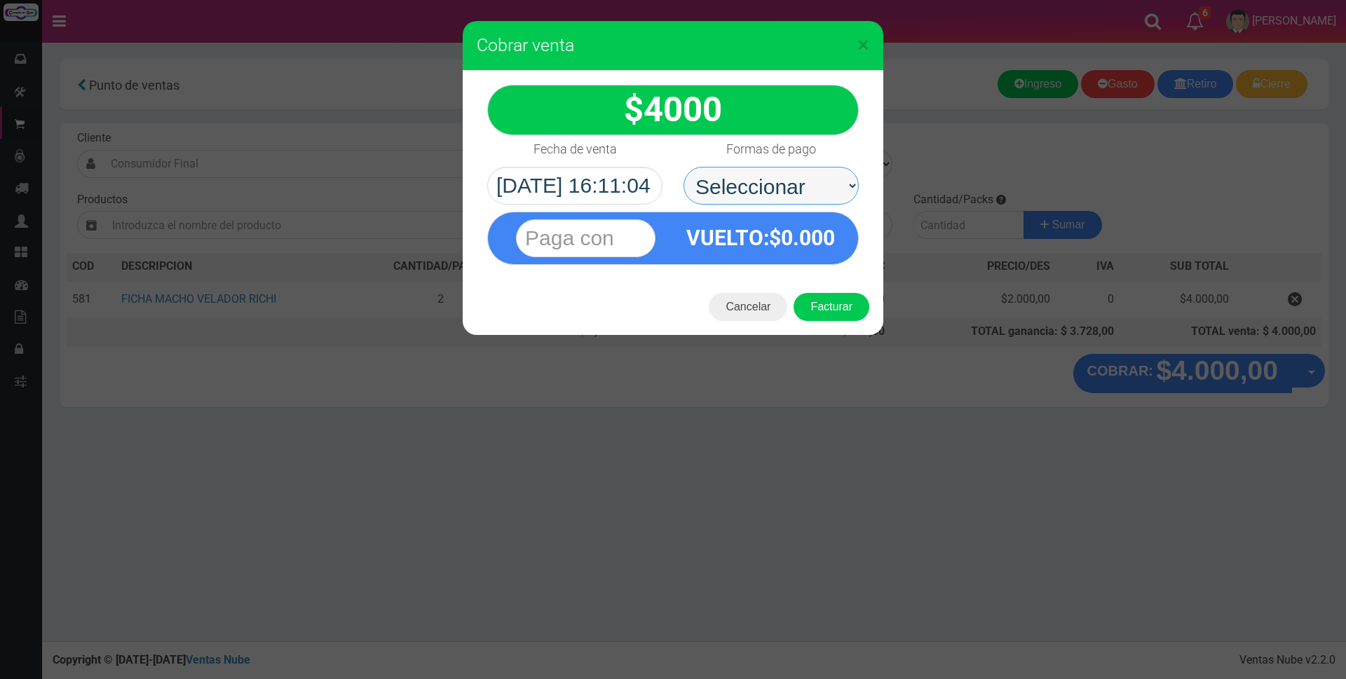
click at [806, 175] on select "Seleccionar Efectivo Tarjeta de Crédito Depósito Débito" at bounding box center [771, 186] width 175 height 38
select select "Efectivo"
click at [684, 167] on select "Seleccionar Efectivo Tarjeta de Crédito Depósito Débito" at bounding box center [771, 186] width 175 height 38
click at [617, 236] on input "text" at bounding box center [586, 238] width 140 height 38
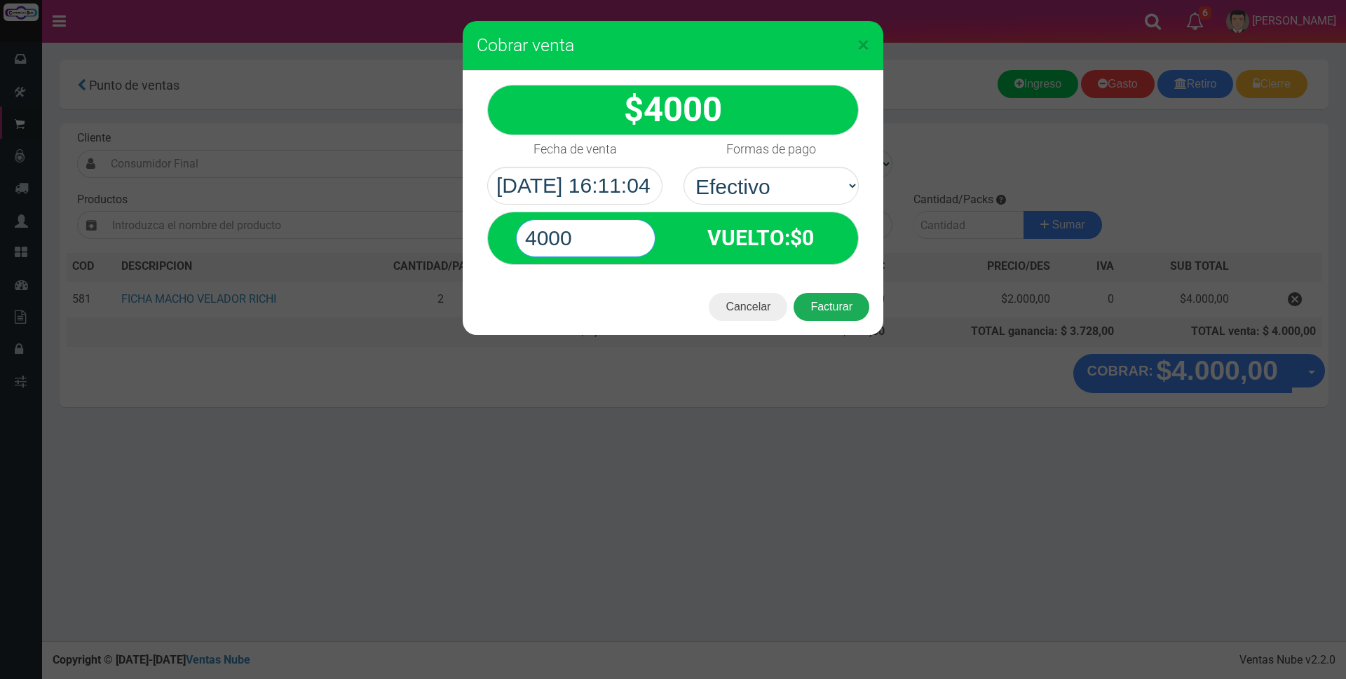
type input "4000"
click at [821, 304] on button "Facturar" at bounding box center [832, 307] width 76 height 28
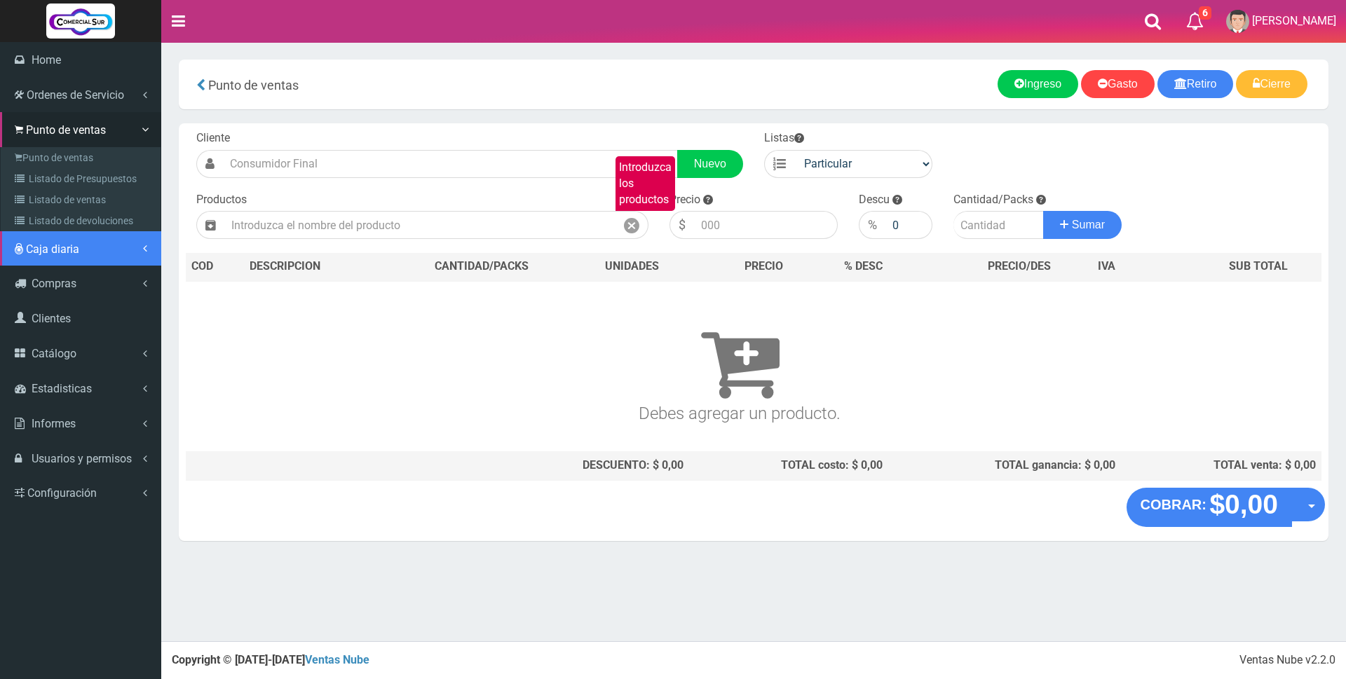
click at [45, 249] on span "Caja diaria" at bounding box center [52, 249] width 53 height 13
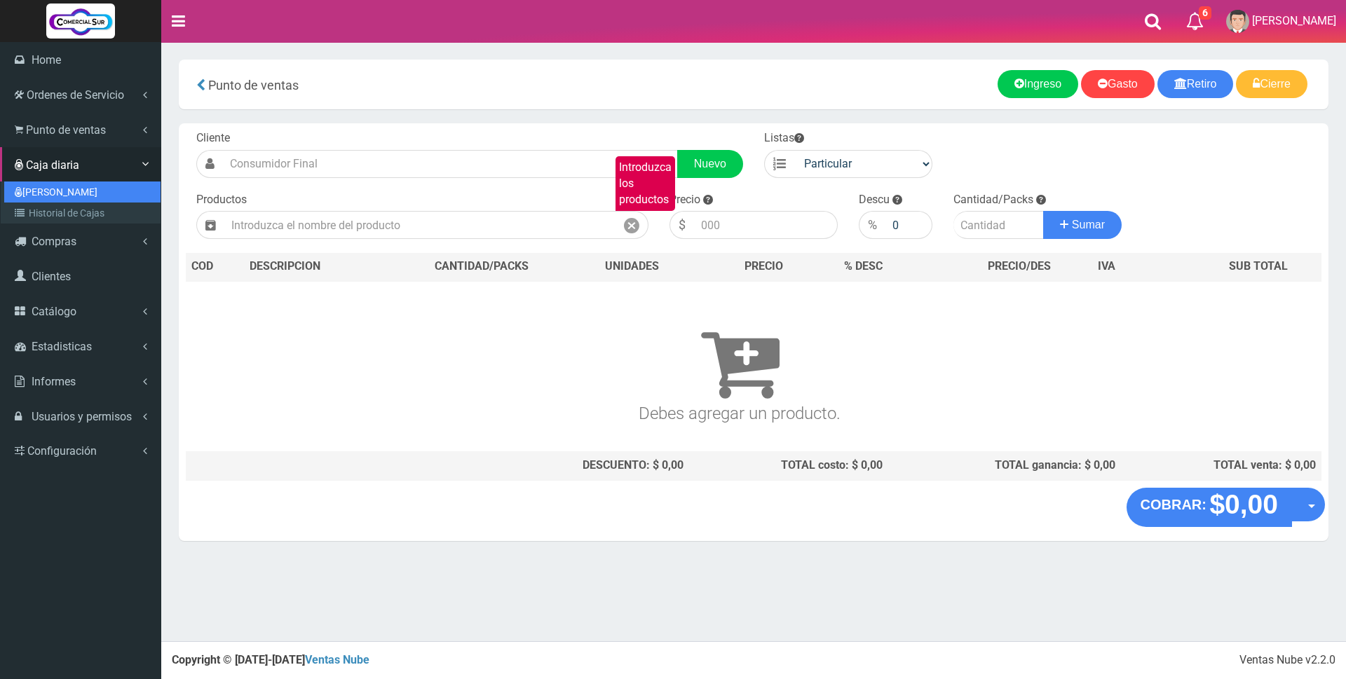
click at [39, 192] on link "[PERSON_NAME]" at bounding box center [82, 192] width 156 height 21
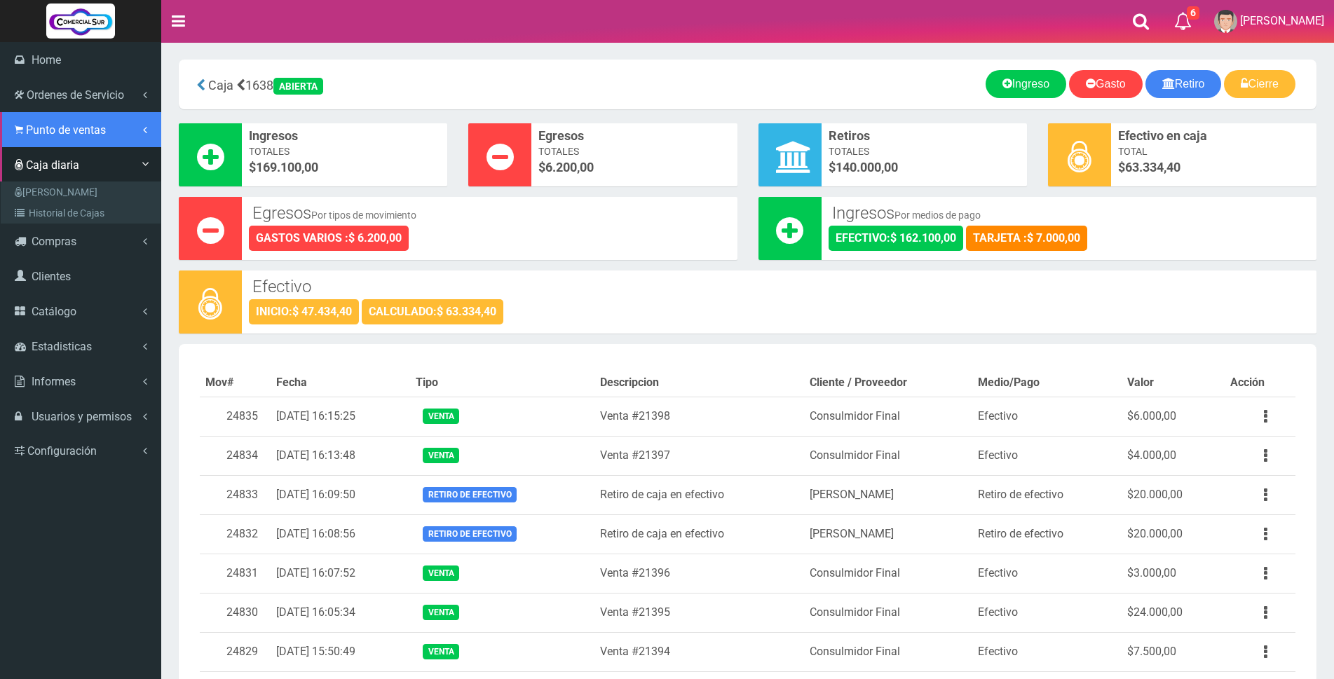
click at [36, 128] on span "Punto de ventas" at bounding box center [66, 129] width 80 height 13
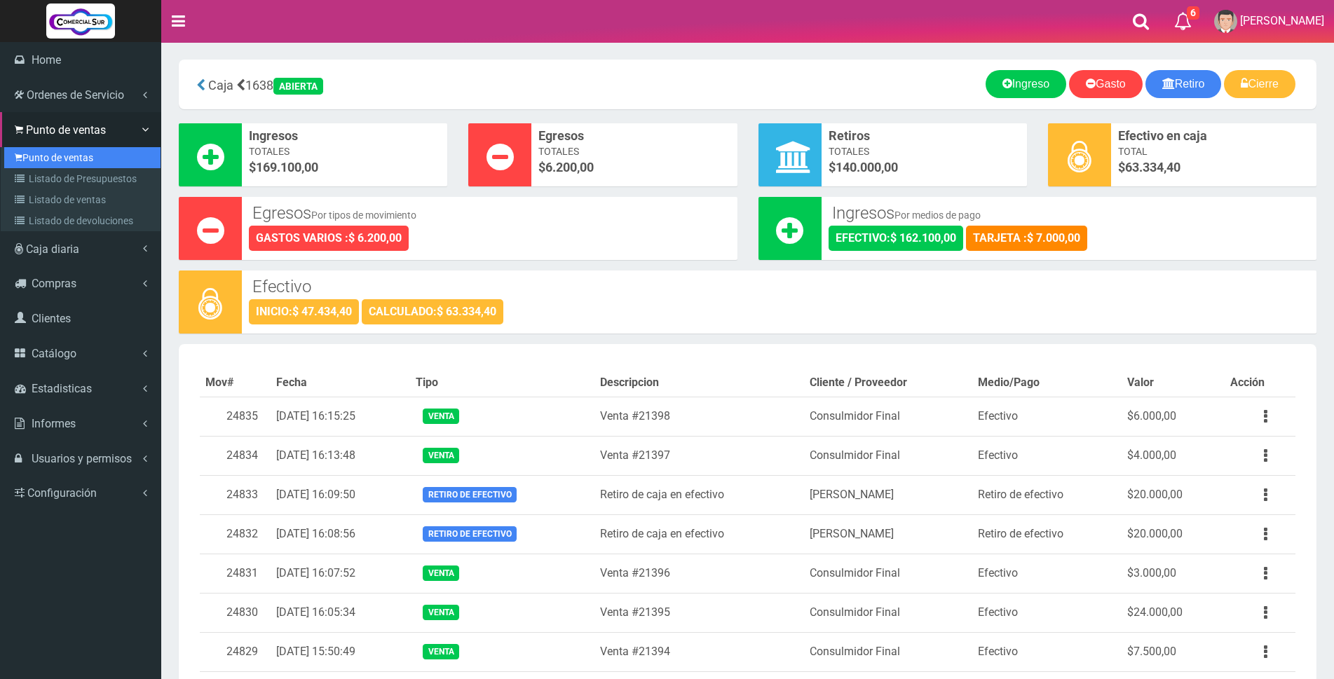
click at [41, 158] on link "Punto de ventas" at bounding box center [82, 157] width 156 height 21
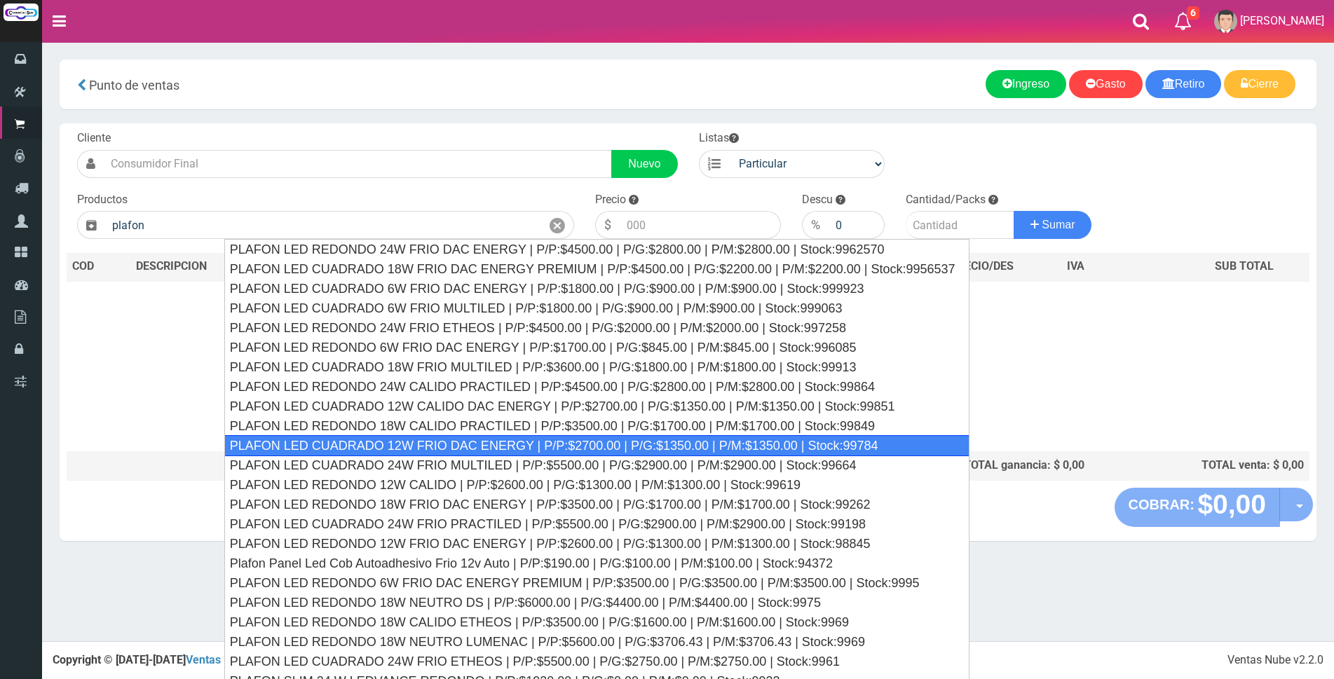
click at [434, 447] on div "PLAFON LED CUADRADO 12W FRIO DAC ENERGY | P/P:$2700.00 | P/G:$1350.00 | P/M:$13…" at bounding box center [596, 445] width 745 height 21
type input "PLAFON LED CUADRADO 12W FRIO DAC ENERGY | P/P:$2700.00 | P/G:$1350.00 | P/M:$13…"
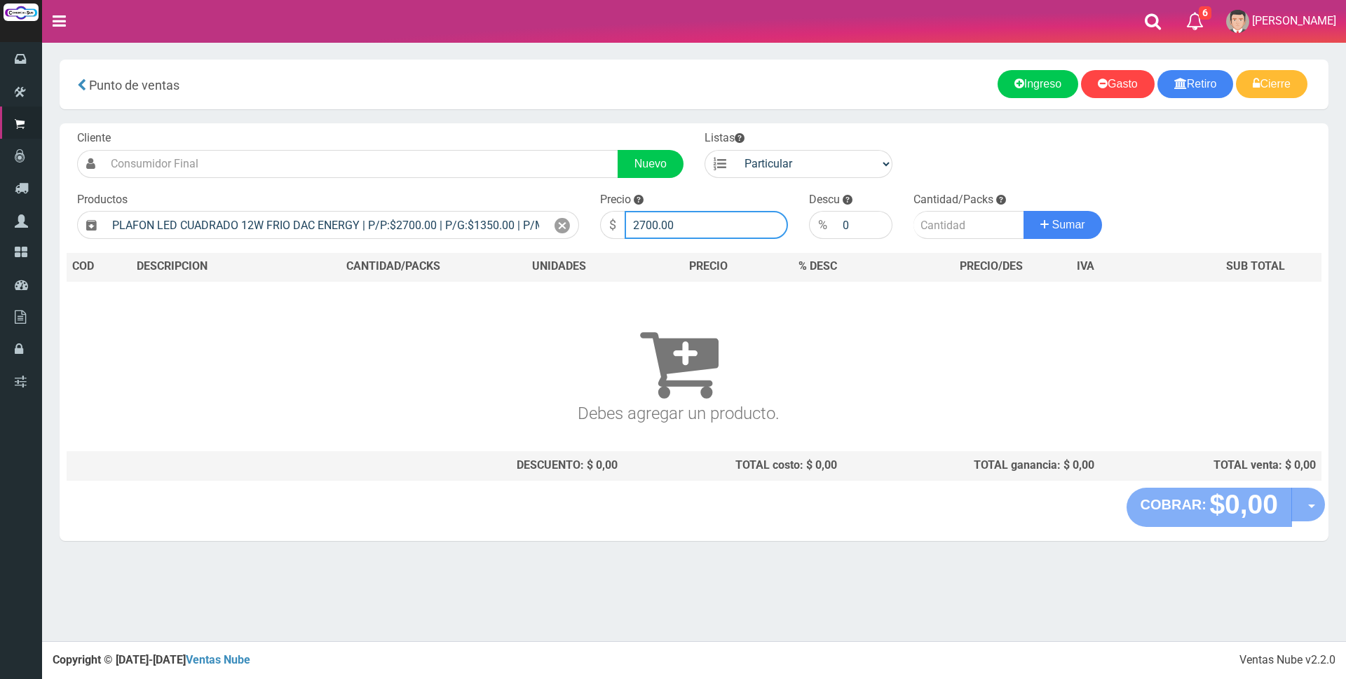
click at [698, 222] on input "2700.00" at bounding box center [706, 225] width 163 height 28
type input "2"
type input "7500"
click at [938, 222] on input "number" at bounding box center [969, 225] width 111 height 28
type input "1"
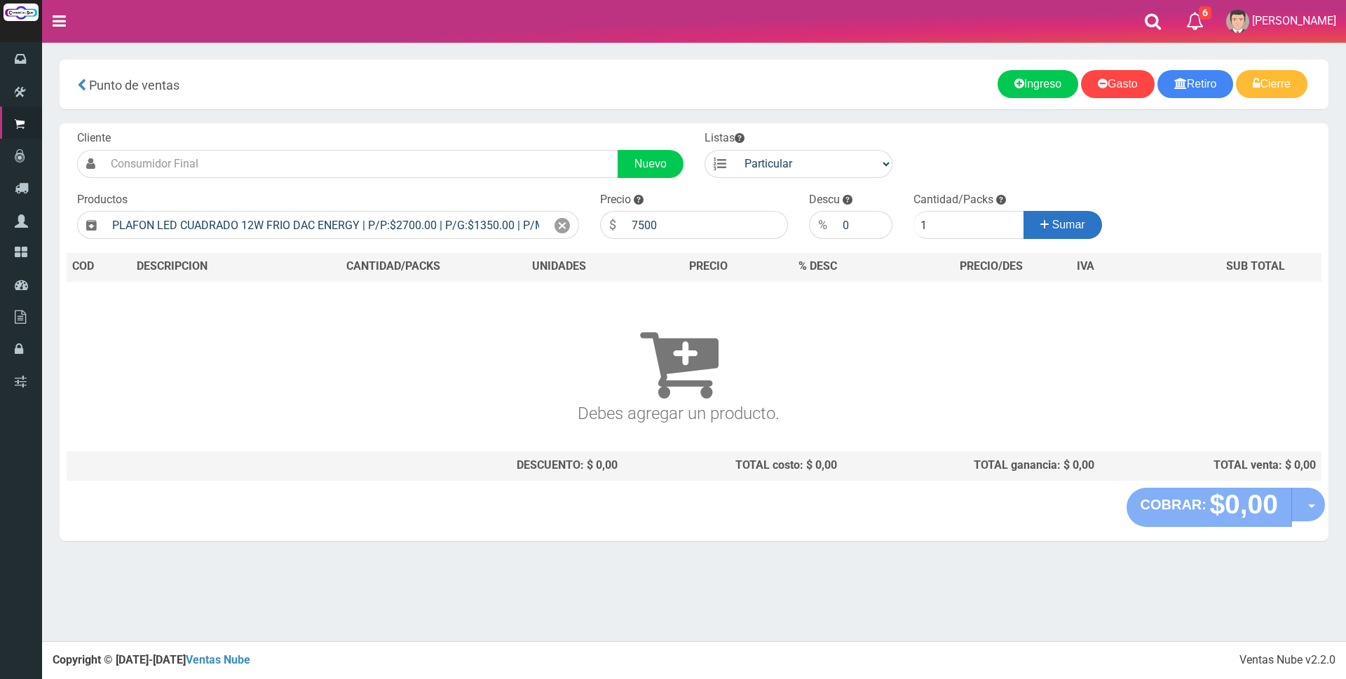
click at [1073, 226] on span "Sumar" at bounding box center [1068, 225] width 33 height 12
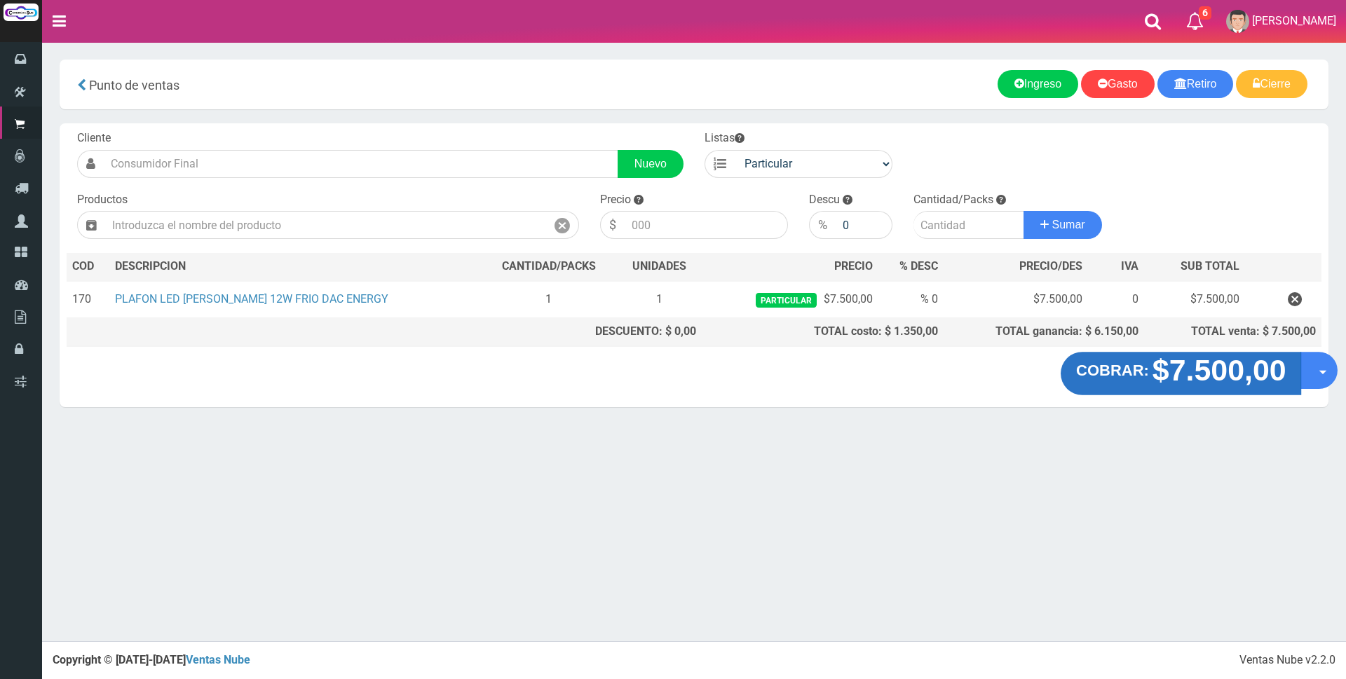
click at [1197, 377] on strong "$7.500,00" at bounding box center [1219, 370] width 134 height 33
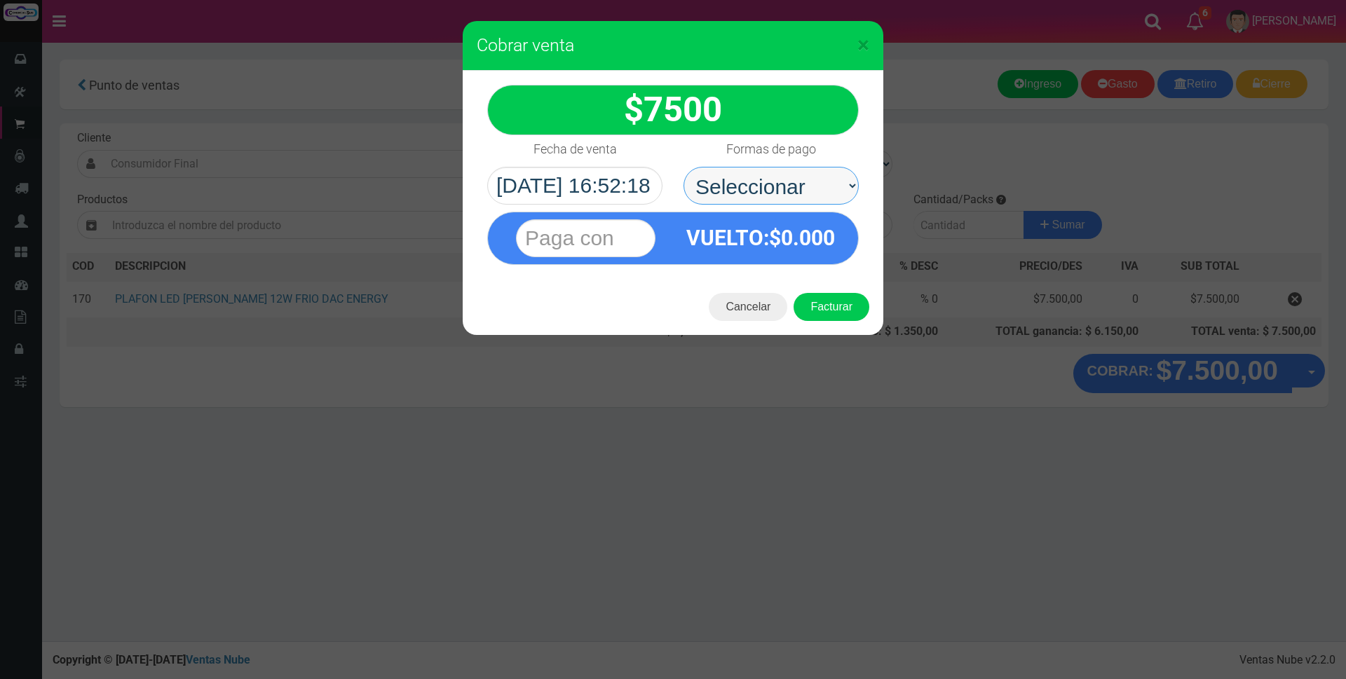
drag, startPoint x: 799, startPoint y: 176, endPoint x: 800, endPoint y: 187, distance: 11.2
click at [799, 176] on select "Seleccionar Efectivo Tarjeta de Crédito Depósito Débito" at bounding box center [771, 186] width 175 height 38
select select "Depósito"
click at [684, 167] on select "Seleccionar Efectivo Tarjeta de Crédito Depósito Débito" at bounding box center [771, 186] width 175 height 38
click at [596, 236] on input "text" at bounding box center [586, 238] width 140 height 38
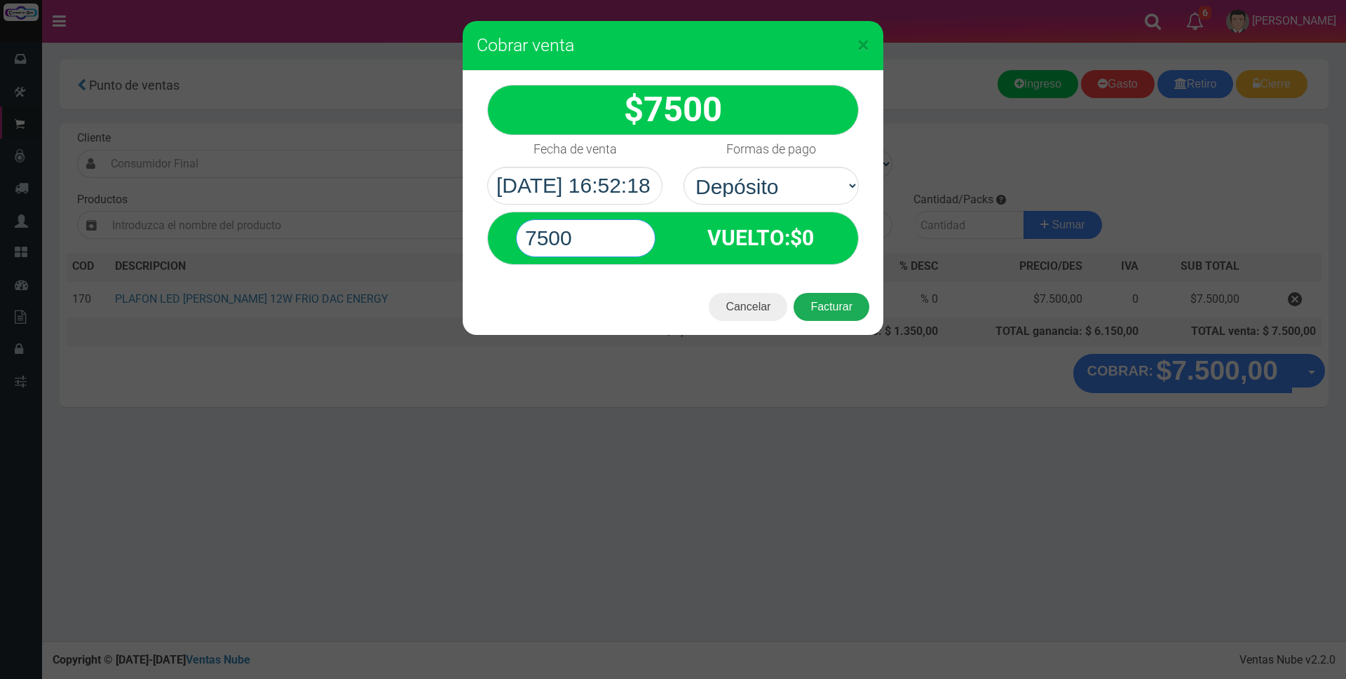
type input "7500"
click at [839, 310] on button "Facturar" at bounding box center [832, 307] width 76 height 28
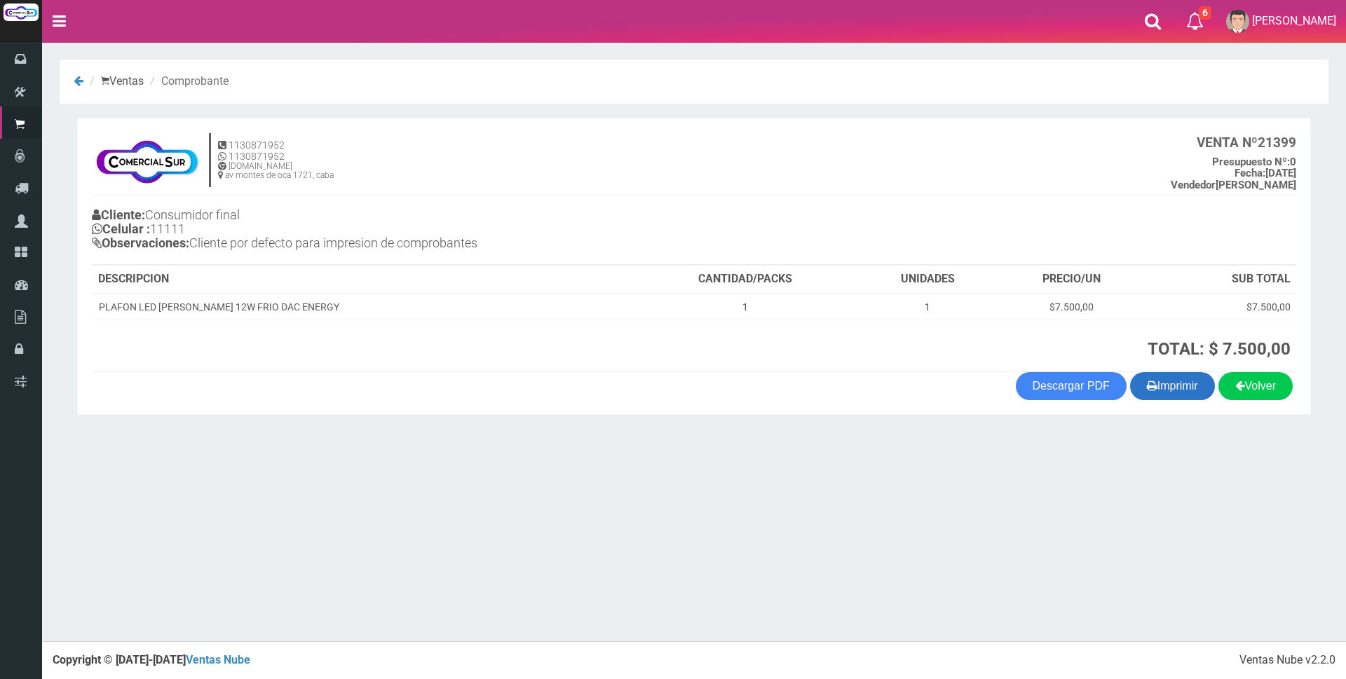
click at [1180, 389] on button "Imprimir" at bounding box center [1172, 386] width 85 height 28
click at [1181, 379] on button "Imprimir" at bounding box center [1172, 386] width 85 height 28
click at [1156, 392] on button "Imprimir" at bounding box center [1172, 386] width 85 height 28
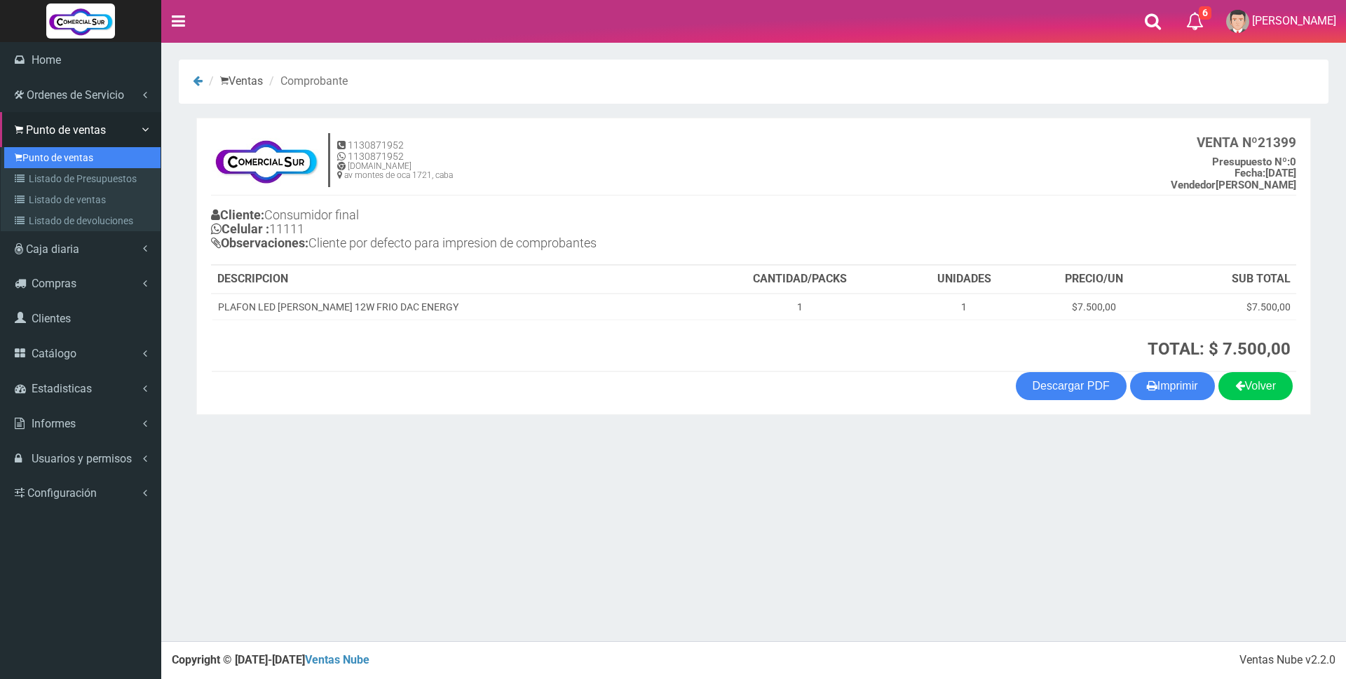
click at [53, 158] on link "Punto de ventas" at bounding box center [82, 157] width 156 height 21
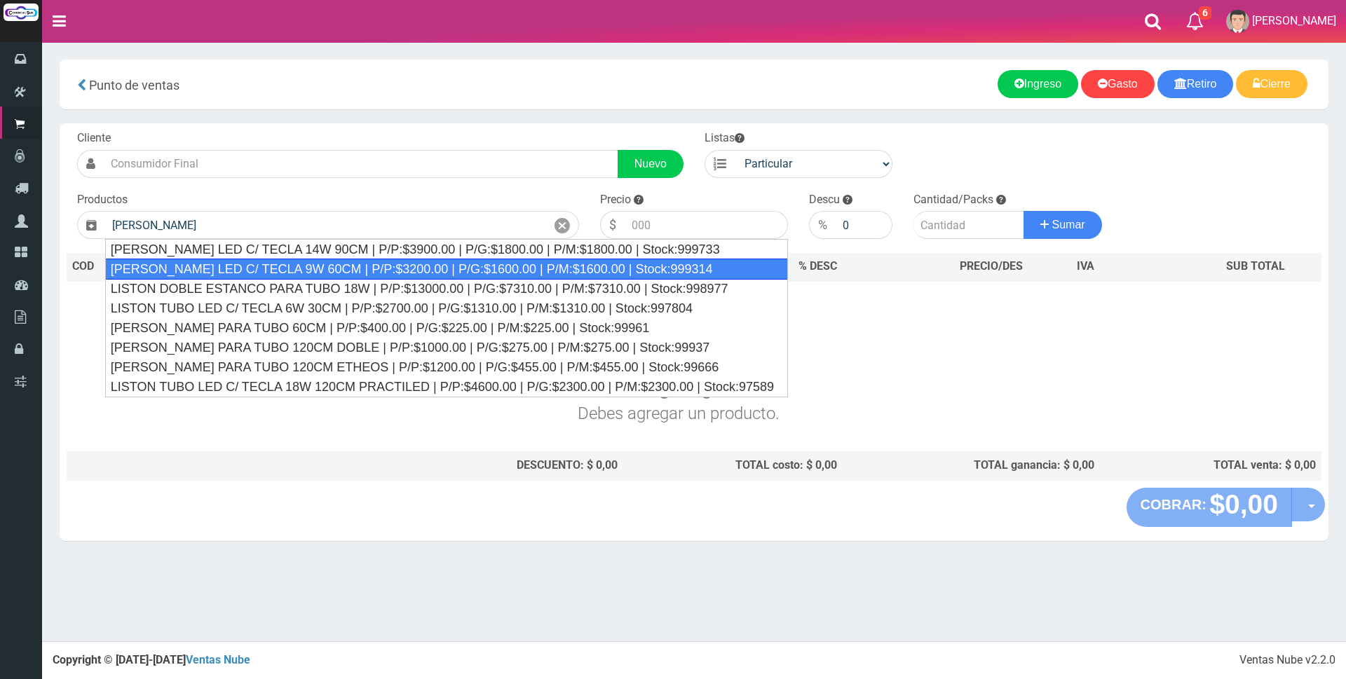
click at [384, 272] on div "[PERSON_NAME] LED C/ TECLA 9W 60CM | P/P:$3200.00 | P/G:$1600.00 | P/M:$1600.00…" at bounding box center [446, 269] width 683 height 21
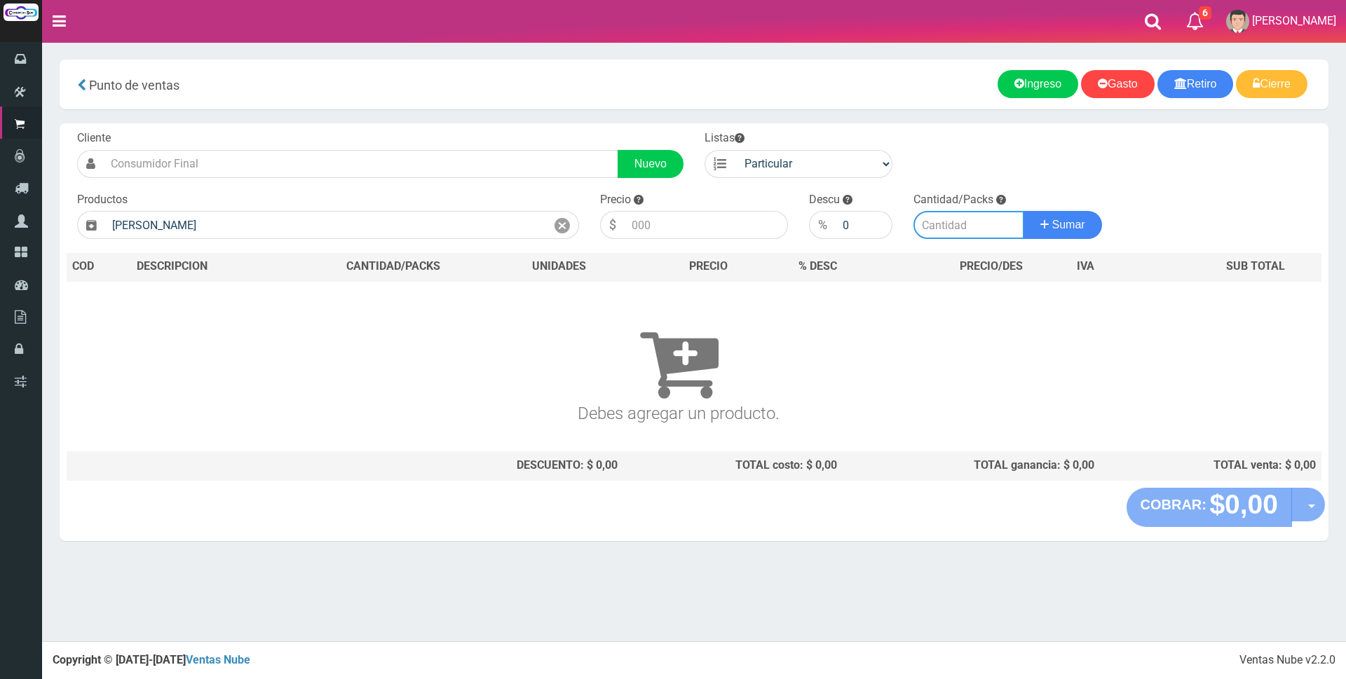
type input "[PERSON_NAME] LED C/ TECLA 9W 60CM | P/P:$3200.00 | P/G:$1600.00 | P/M:$1600.00…"
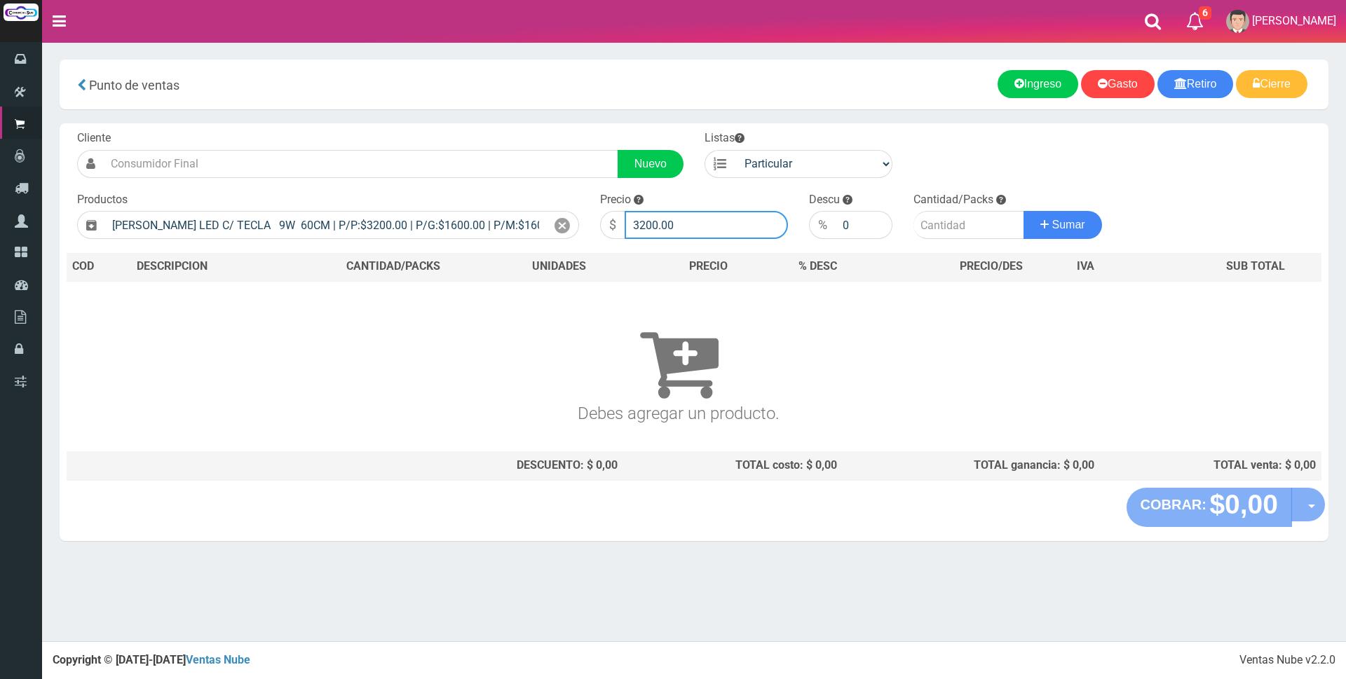
drag, startPoint x: 701, startPoint y: 218, endPoint x: 511, endPoint y: 201, distance: 190.8
click at [517, 130] on form "Cliente Nuevo Listas Particular Gremio Mayoristas" at bounding box center [694, 130] width 1255 height 0
type input "8500"
type input "1"
click at [1024, 211] on button "Sumar" at bounding box center [1063, 225] width 79 height 28
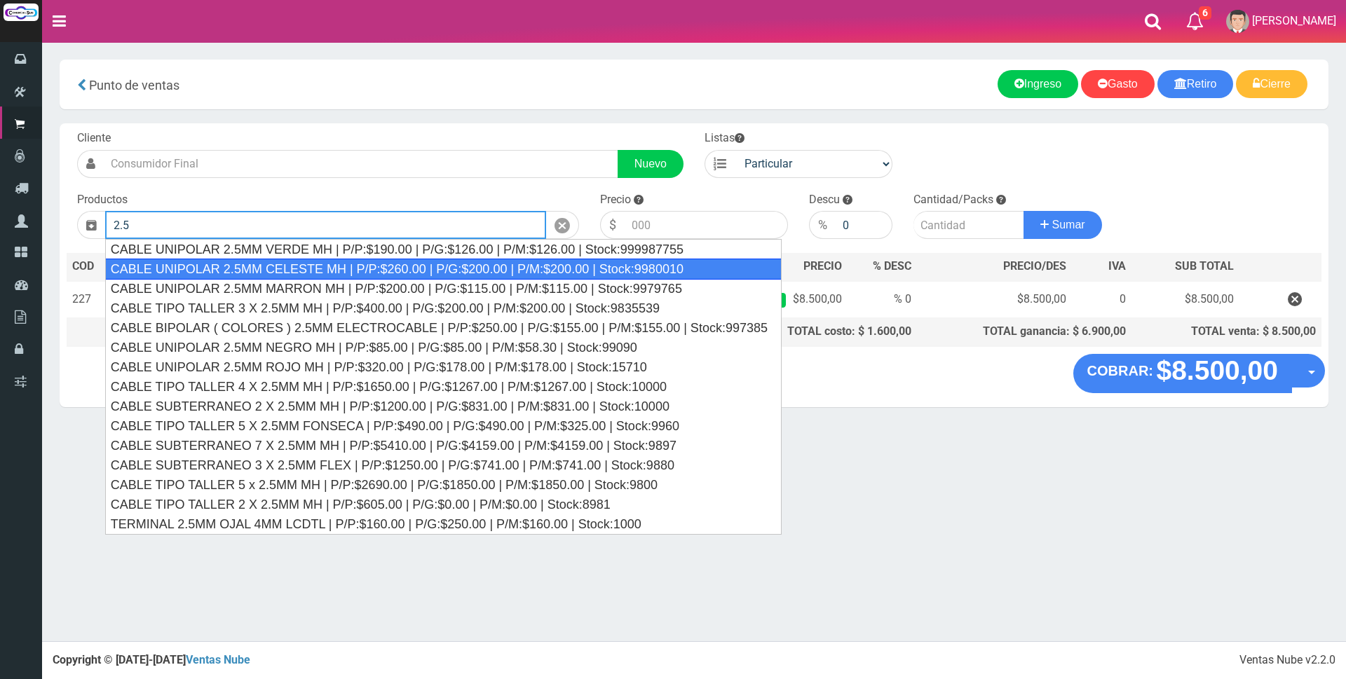
click at [330, 273] on div "CABLE UNIPOLAR 2.5MM CELESTE MH | P/P:$260.00 | P/G:$200.00 | P/M:$200.00 | Sto…" at bounding box center [443, 269] width 677 height 21
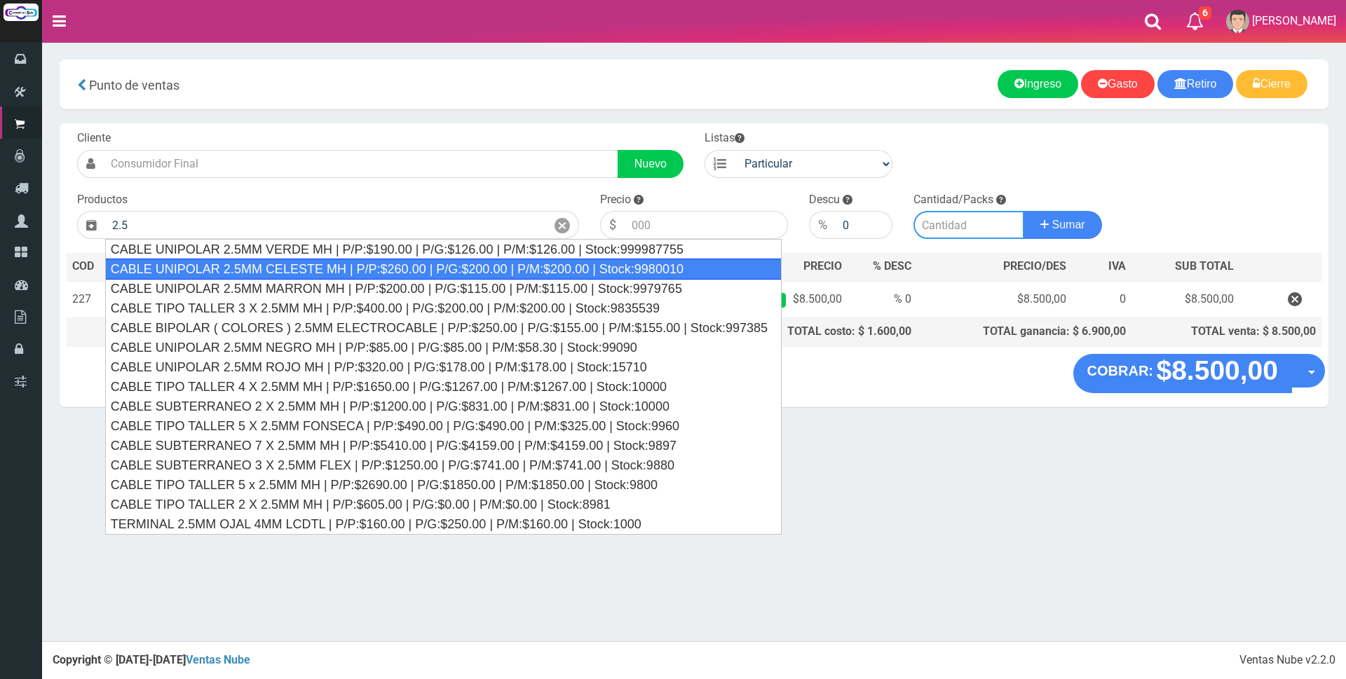
type input "CABLE UNIPOLAR 2.5MM CELESTE MH | P/P:$260.00 | P/G:$200.00 | P/M:$200.00 | Sto…"
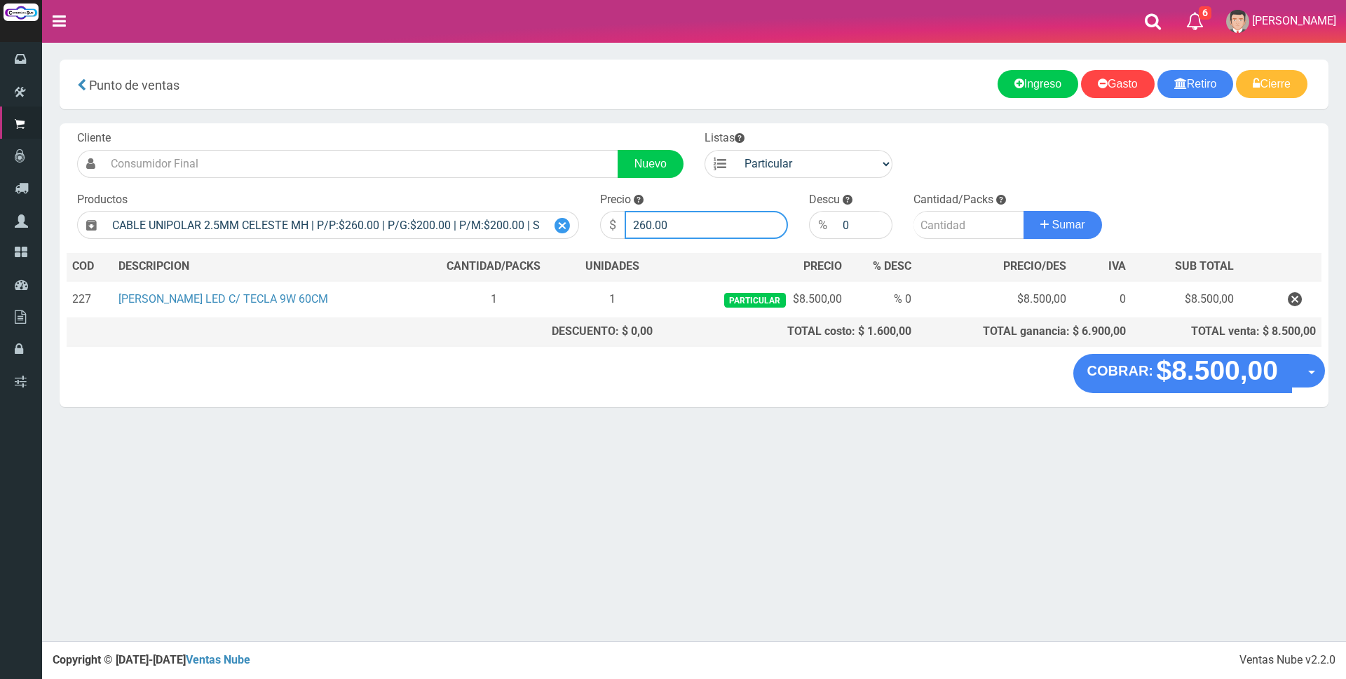
drag, startPoint x: 698, startPoint y: 223, endPoint x: 571, endPoint y: 223, distance: 126.9
click at [571, 130] on form "Cliente Nuevo Listas Particular Gremio Mayoristas" at bounding box center [694, 130] width 1255 height 0
type input "850"
type input "2"
click at [1024, 211] on button "Sumar" at bounding box center [1063, 225] width 79 height 28
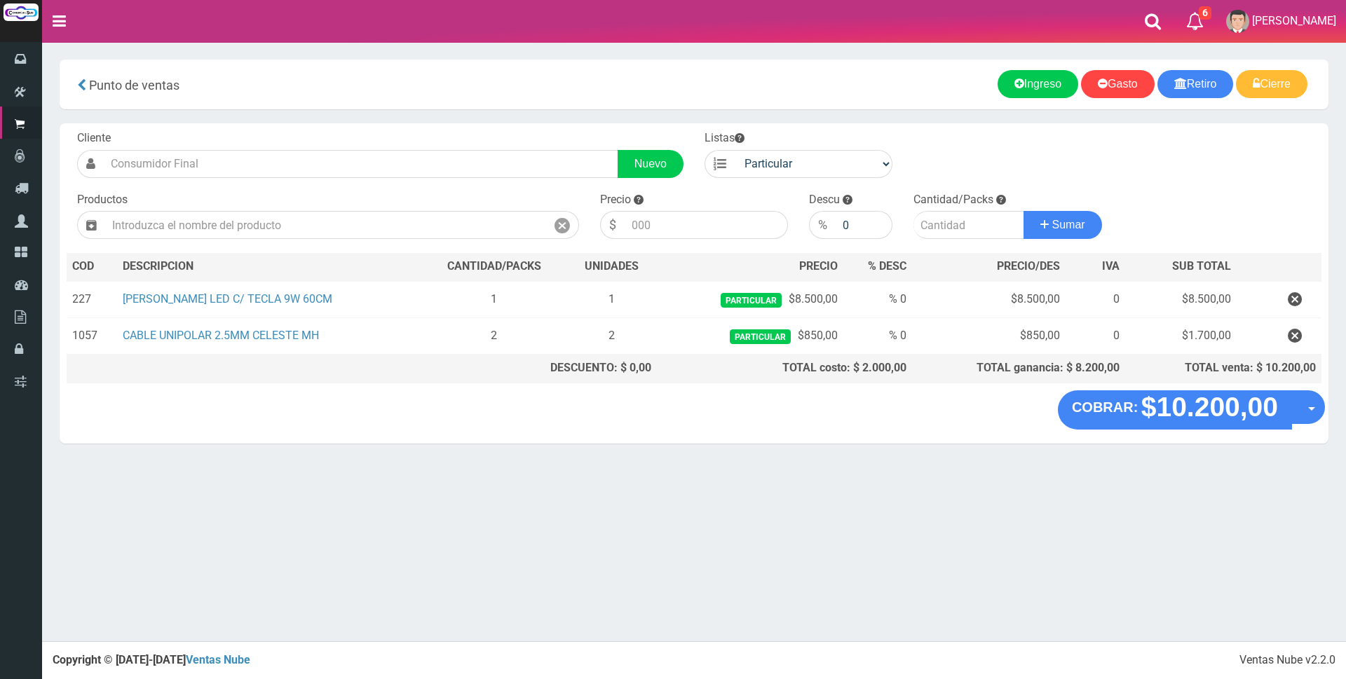
click at [684, 65] on div "Punto de ventas more_horiz Nuevo Retiro Nuevo Ingreso Nuevo Gasto Cierre de caj…" at bounding box center [694, 85] width 1269 height 50
click at [871, 51] on section "× Titulo del Msj texto Mas Texto Cancelar Aceptar Punto de ventas Ingreso" at bounding box center [694, 258] width 1304 height 433
click at [1230, 189] on div "Cliente Nuevo Listas Particular Gremio Mayoristas Productos 0" at bounding box center [694, 256] width 1269 height 267
click at [1230, 177] on div "Cliente Nuevo Listas Particular Gremio Mayoristas Productos 0" at bounding box center [694, 256] width 1269 height 267
click at [1149, 175] on div "Cliente Nuevo Listas Particular Gremio Mayoristas Productos 0" at bounding box center [694, 256] width 1269 height 267
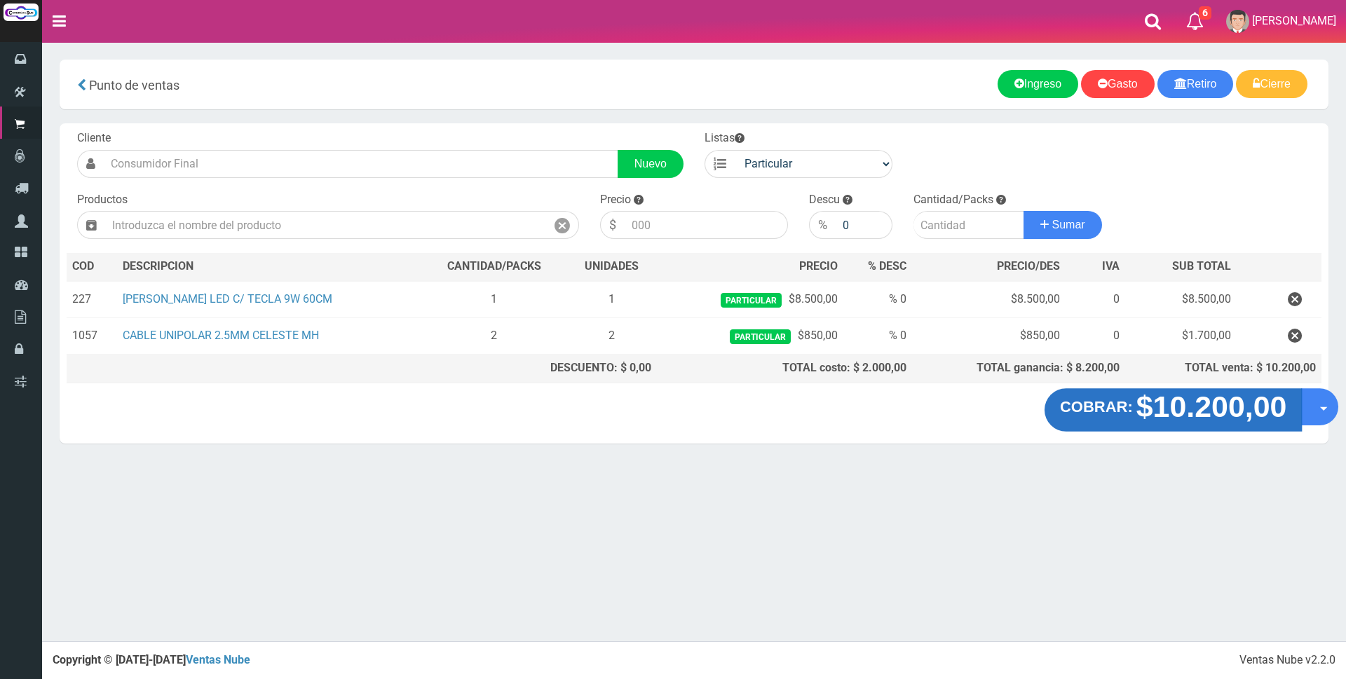
click at [1169, 404] on strong "$10.200,00" at bounding box center [1212, 407] width 151 height 33
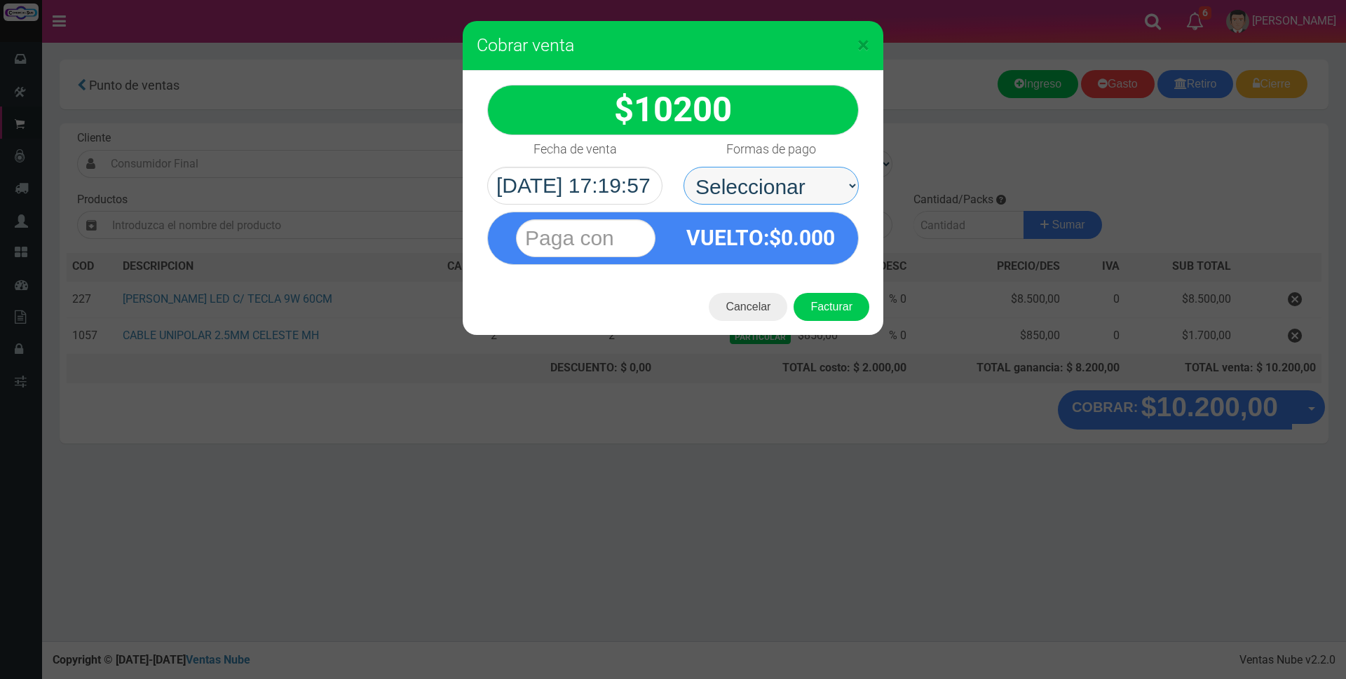
click at [772, 175] on select "Seleccionar Efectivo Tarjeta de Crédito Depósito Débito" at bounding box center [771, 186] width 175 height 38
select select "Tarjeta de Crédito"
click at [684, 167] on select "Seleccionar Efectivo Tarjeta de Crédito Depósito Débito" at bounding box center [771, 186] width 175 height 38
drag, startPoint x: 607, startPoint y: 246, endPoint x: 611, endPoint y: 239, distance: 7.8
click at [607, 246] on input "text" at bounding box center [586, 238] width 140 height 38
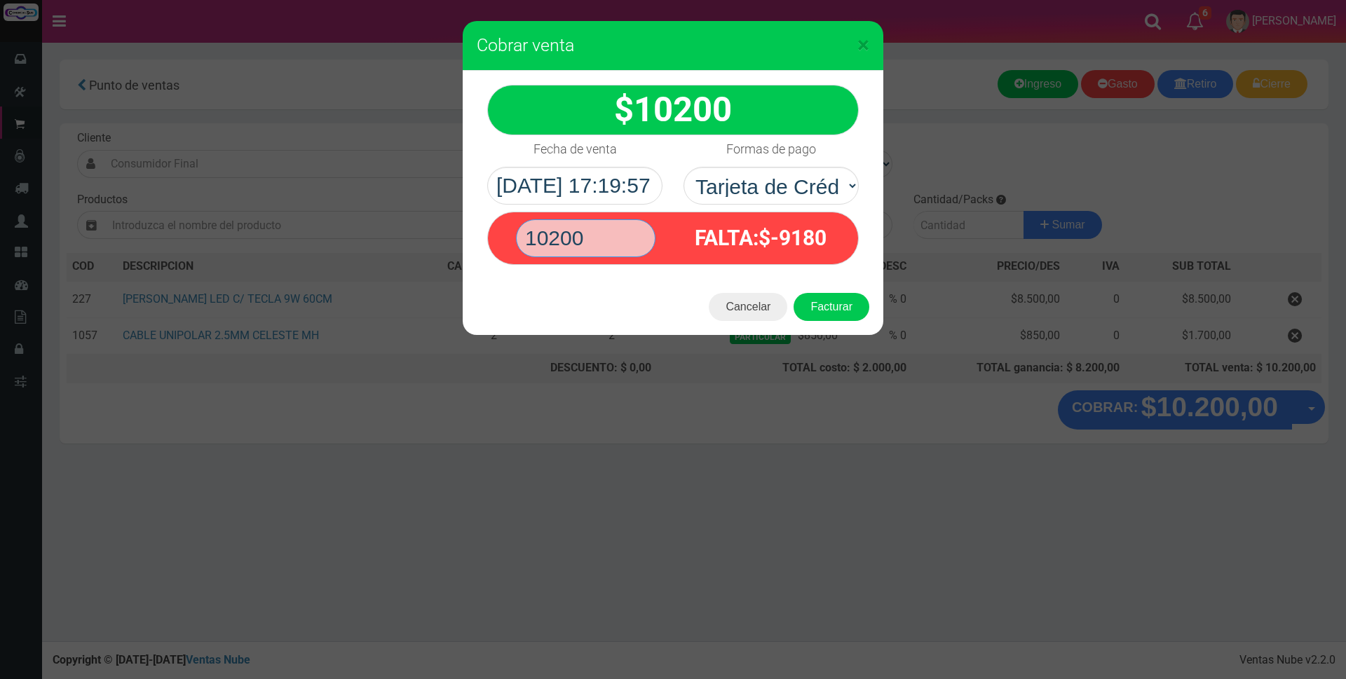
type input "10200"
click at [794, 293] on button "Facturar" at bounding box center [832, 307] width 76 height 28
